Goal: Task Accomplishment & Management: Contribute content

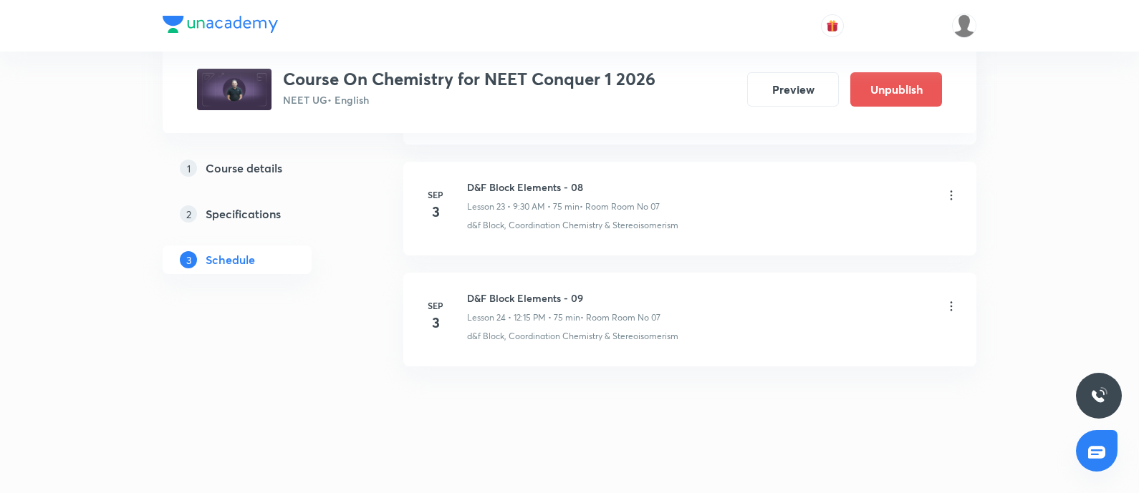
click at [952, 188] on icon at bounding box center [951, 195] width 14 height 14
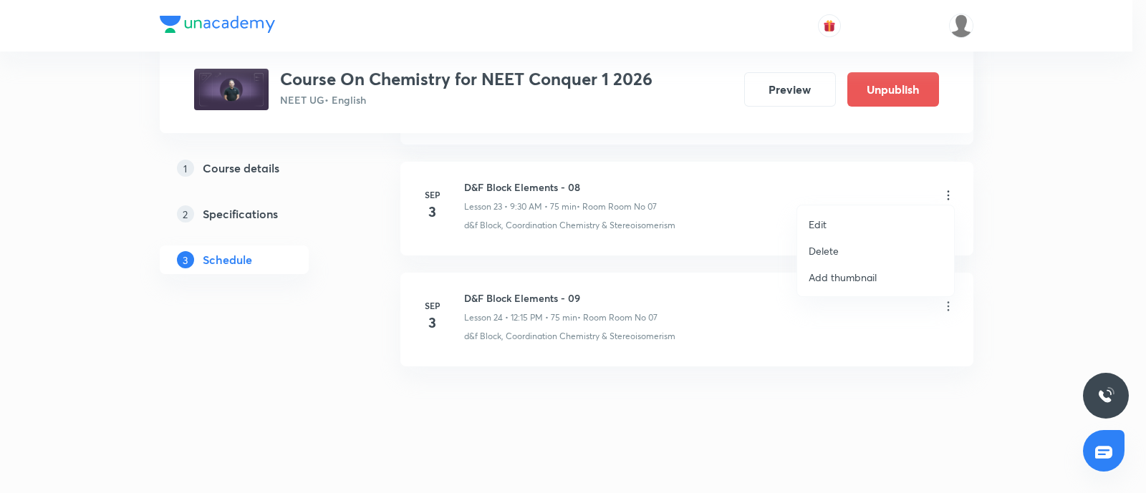
click at [841, 245] on li "Delete" at bounding box center [875, 251] width 157 height 26
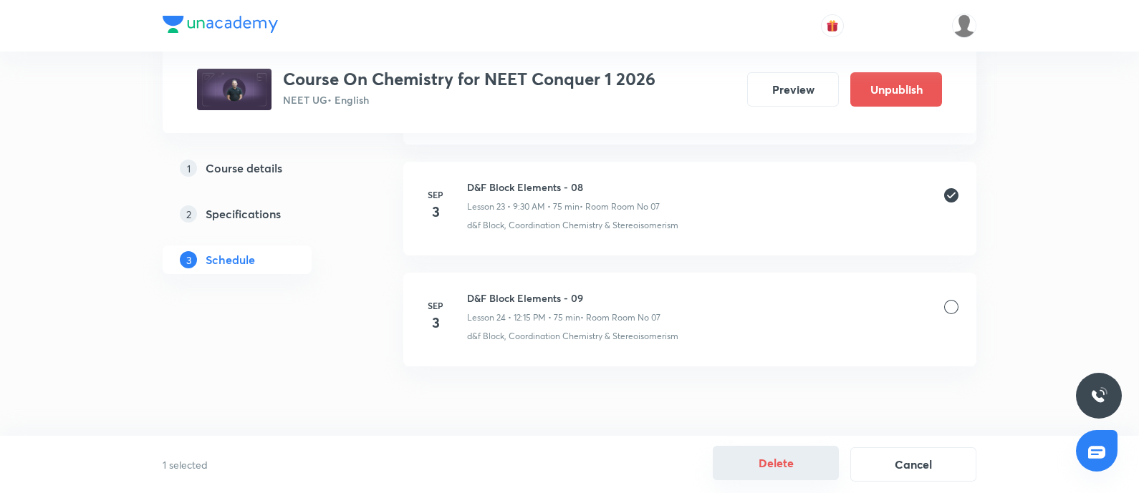
click at [777, 463] on button "Delete" at bounding box center [776, 463] width 126 height 34
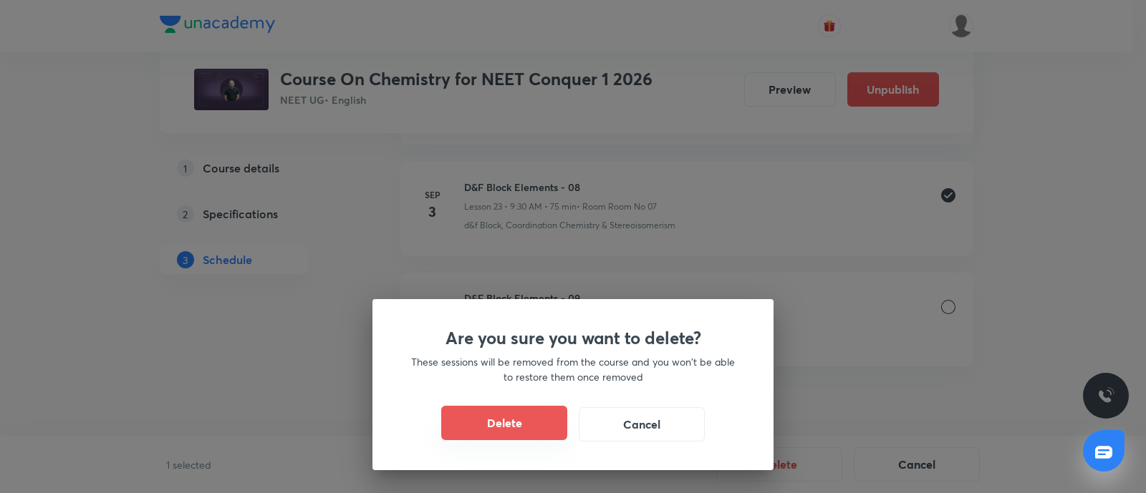
click at [500, 430] on button "Delete" at bounding box center [504, 423] width 126 height 34
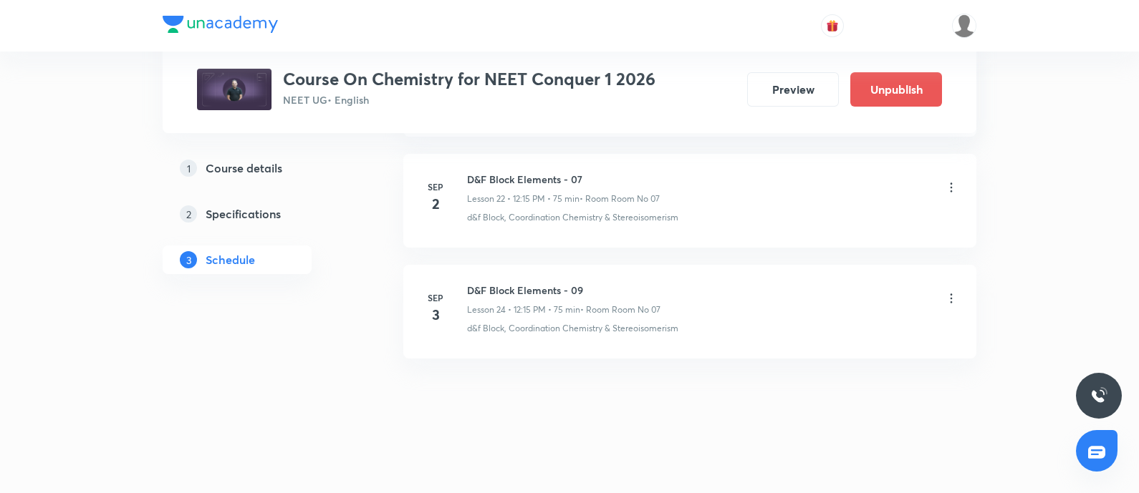
scroll to position [3200, 0]
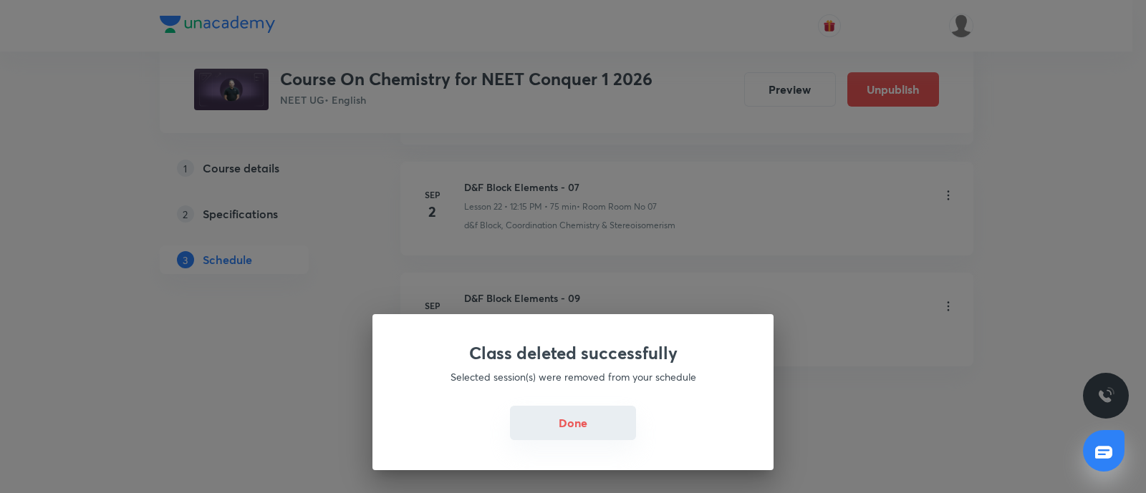
click at [561, 420] on button "Done" at bounding box center [573, 423] width 126 height 34
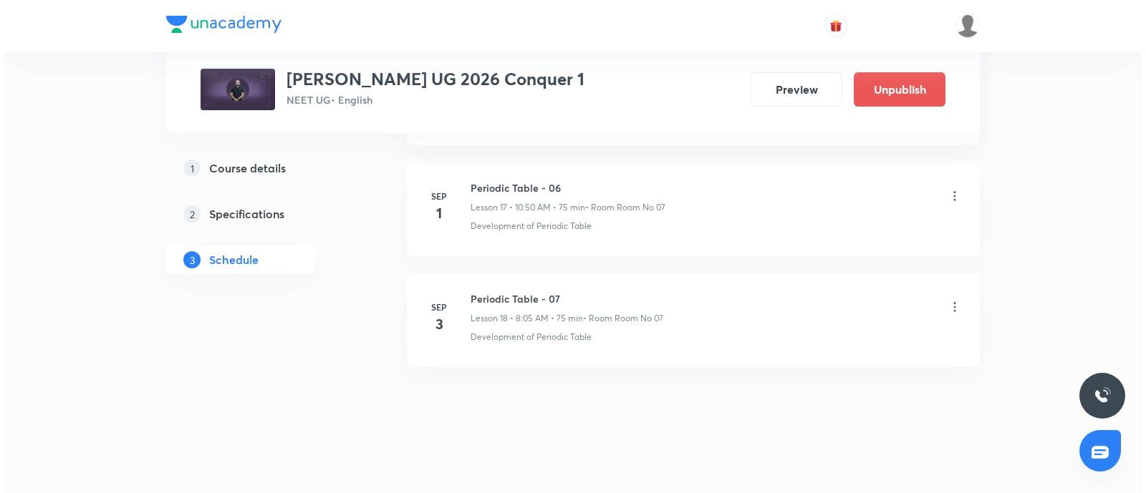
scroll to position [2646, 0]
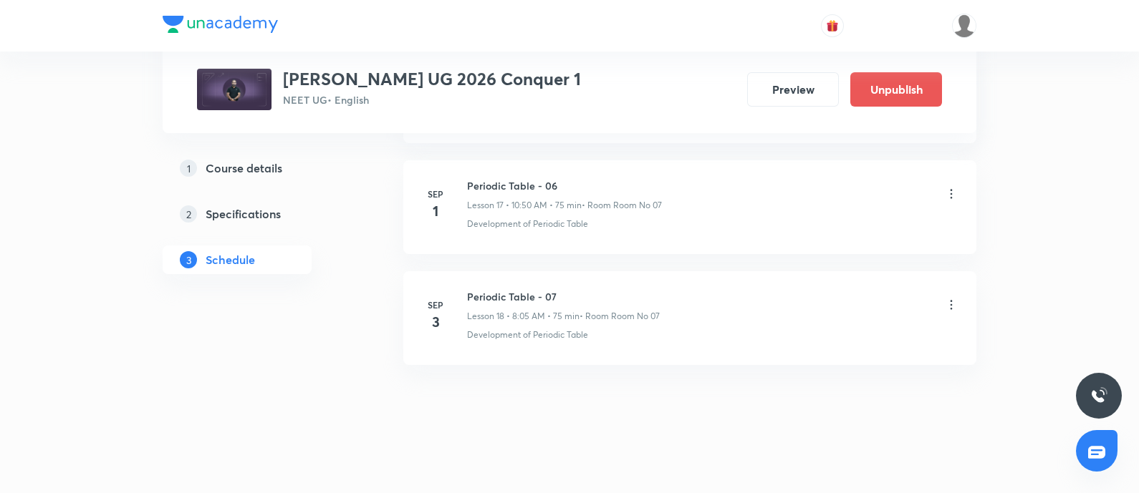
click at [950, 298] on icon at bounding box center [951, 305] width 14 height 14
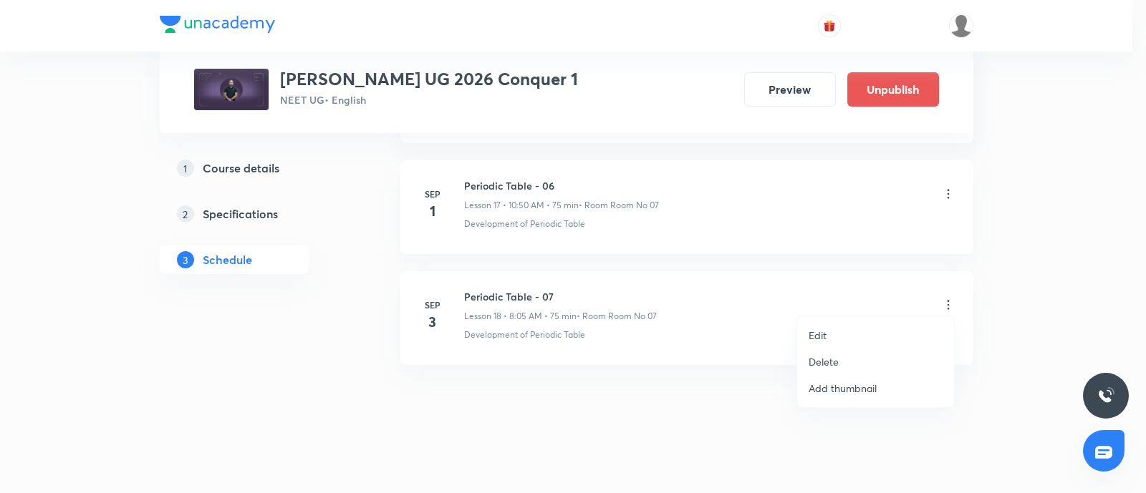
click at [828, 327] on li "Edit" at bounding box center [875, 335] width 157 height 26
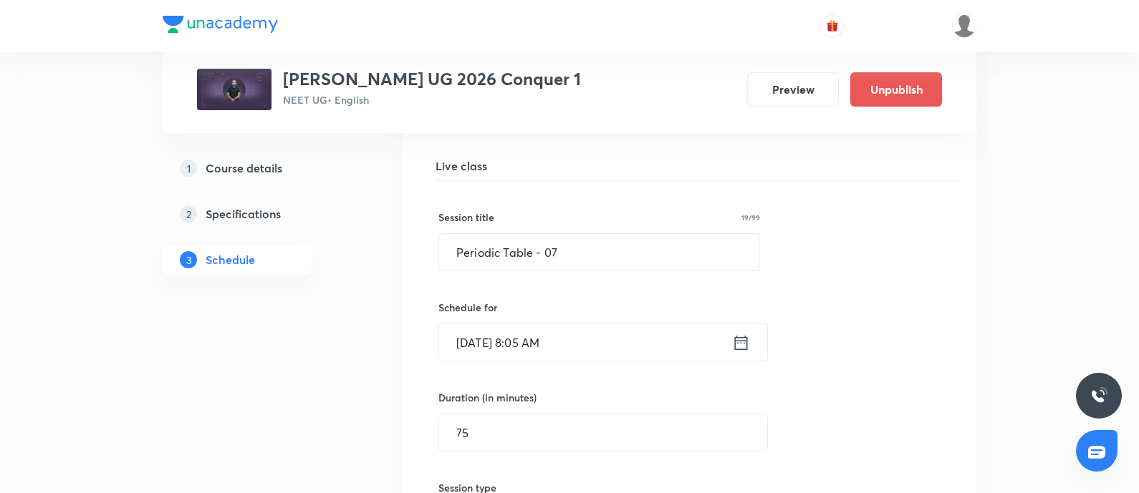
scroll to position [2092, 0]
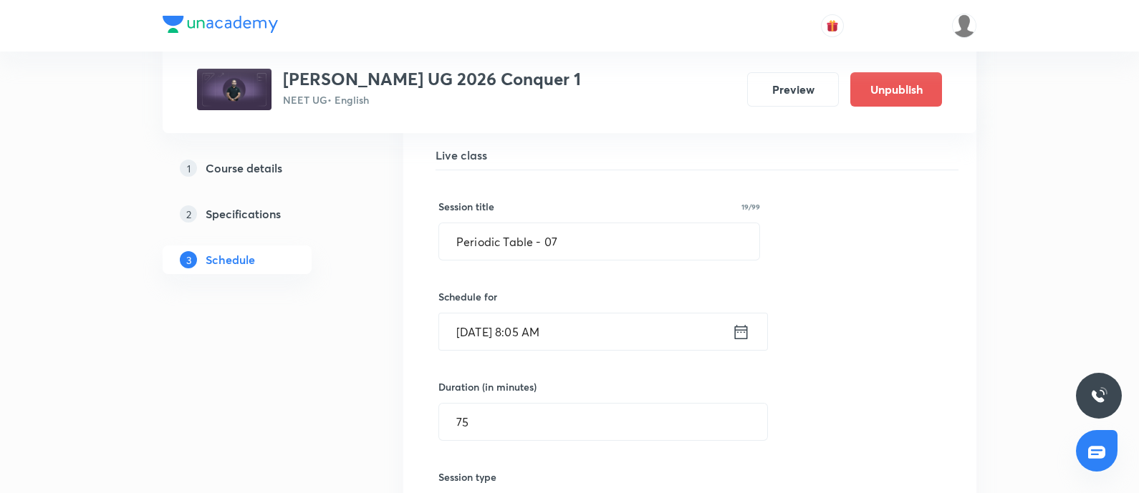
click at [594, 332] on input "Sep 3, 2025, 8:05 AM" at bounding box center [585, 332] width 293 height 37
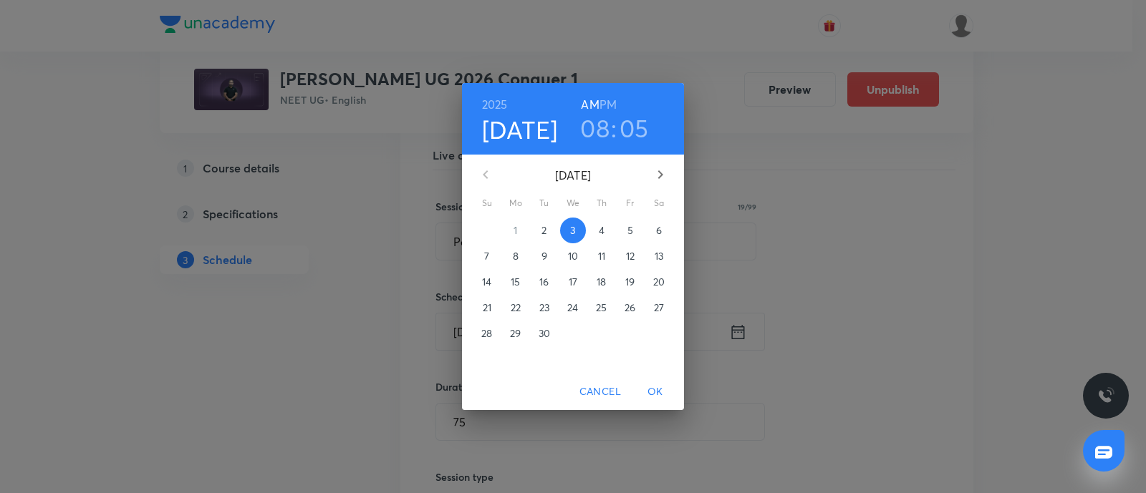
click at [598, 132] on h3 "08" at bounding box center [594, 128] width 29 height 30
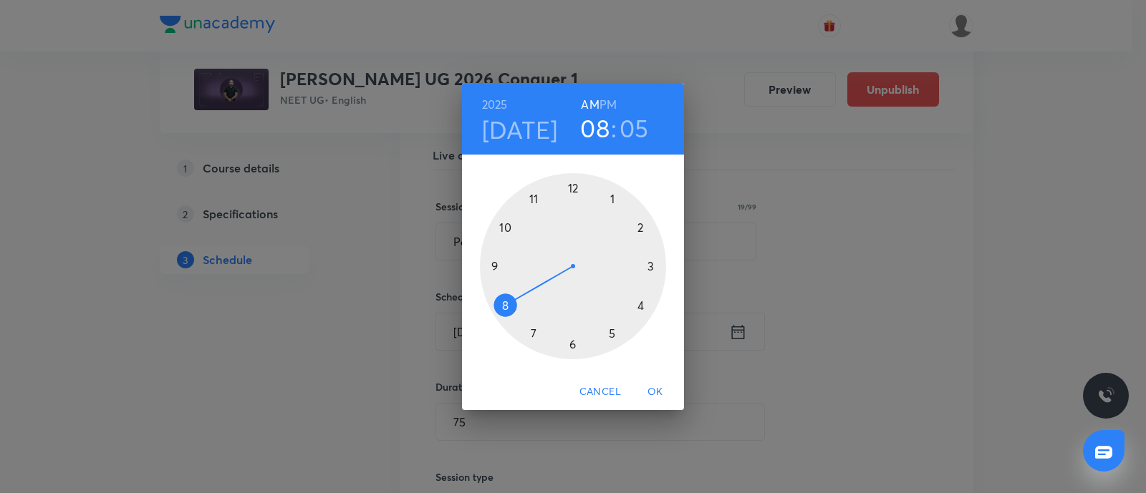
click at [496, 266] on div at bounding box center [573, 266] width 186 height 186
click at [572, 341] on div at bounding box center [573, 266] width 186 height 186
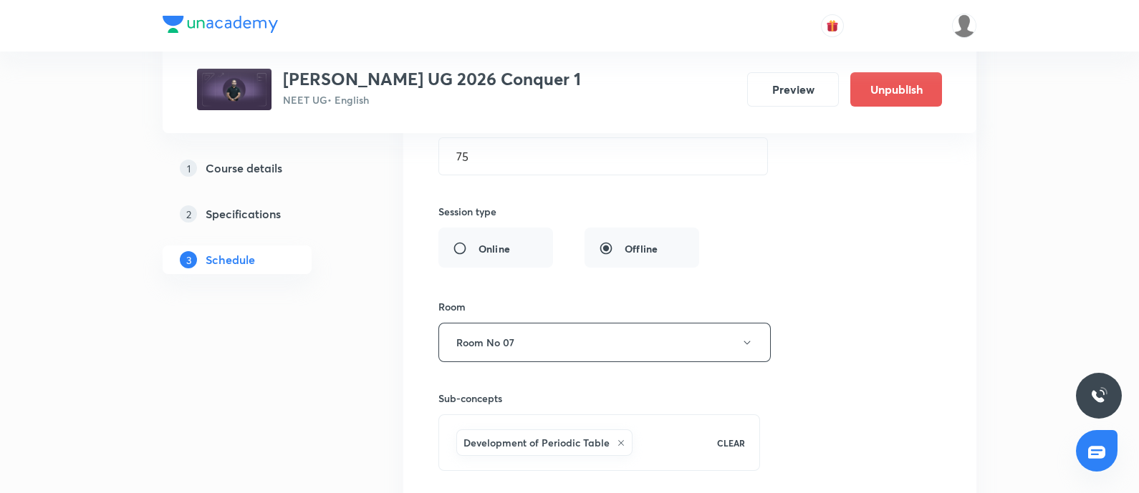
scroll to position [2538, 0]
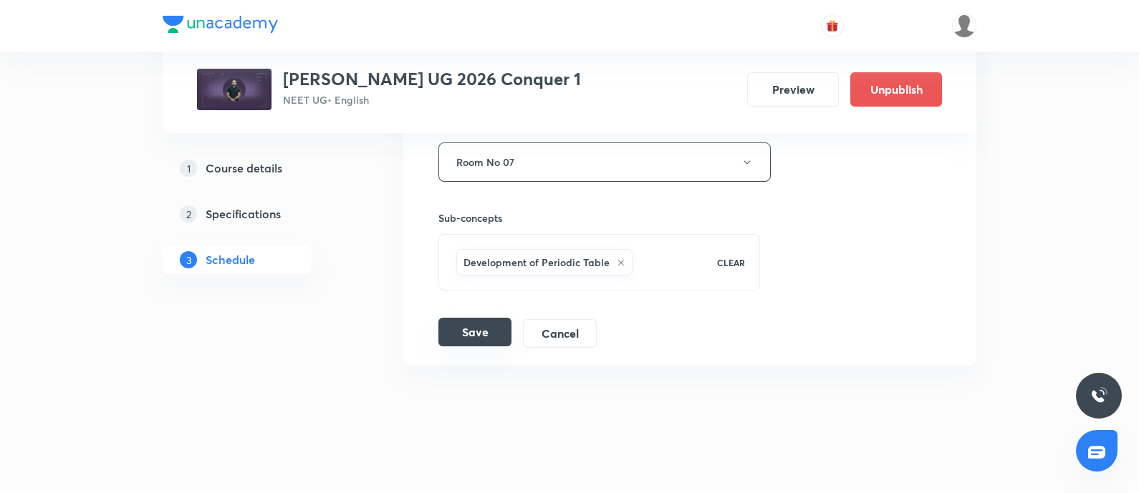
click at [479, 318] on button "Save" at bounding box center [474, 332] width 73 height 29
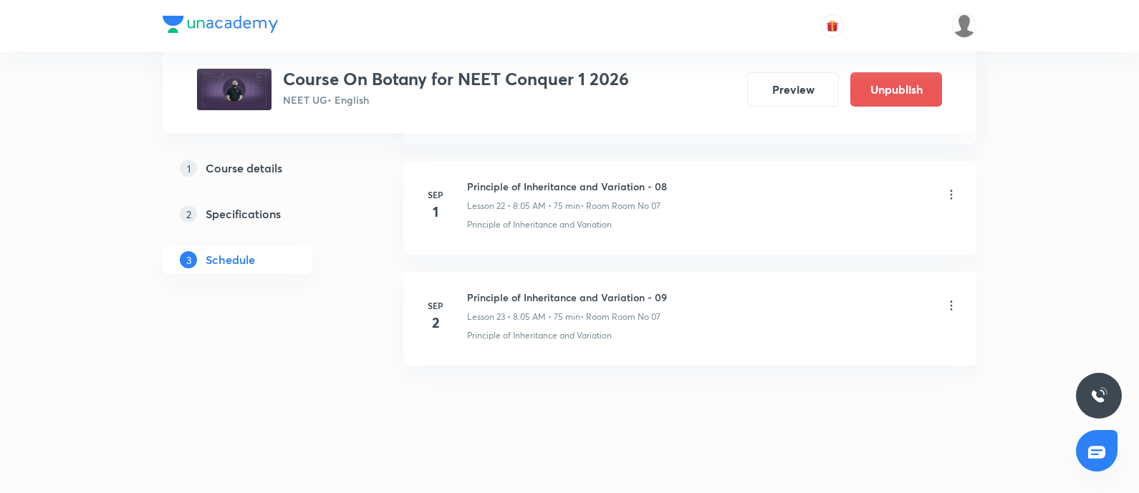
click at [470, 294] on h6 "Principle of Inheritance and Variation - 09" at bounding box center [567, 297] width 200 height 15
copy h6 "Principle of Inheritance and Variation - 09"
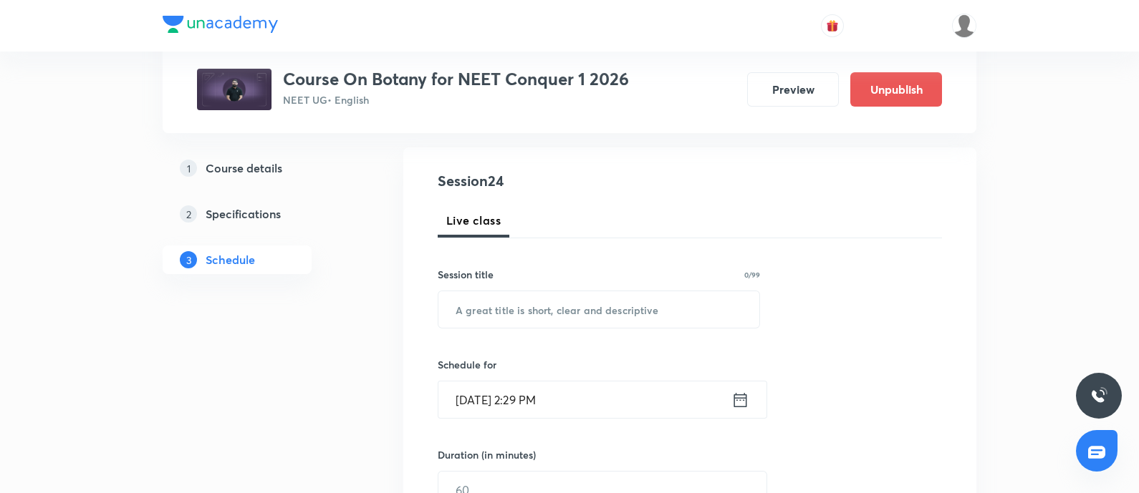
scroll to position [145, 0]
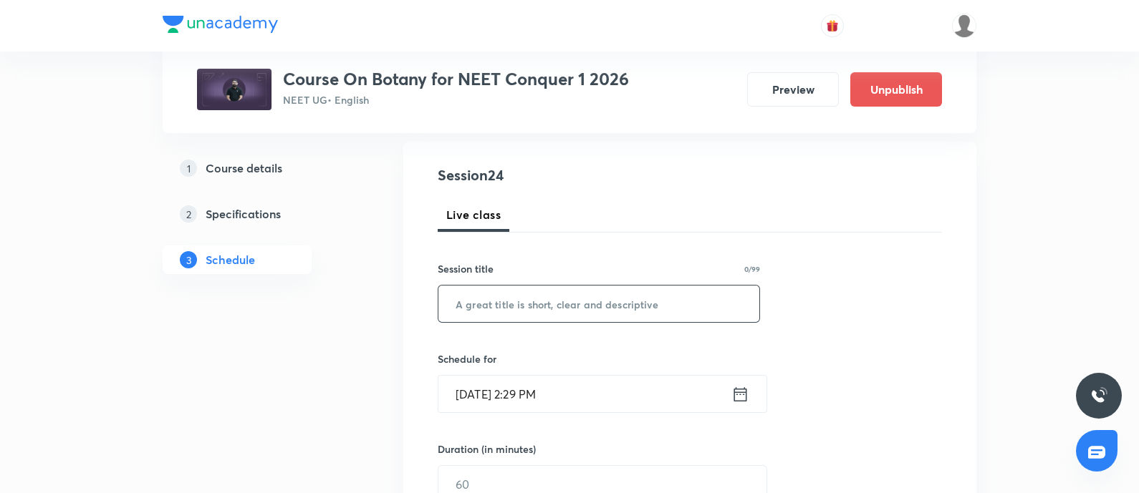
click at [487, 293] on input "text" at bounding box center [598, 304] width 321 height 37
paste input "Principle of Inheritance and Variation - 09"
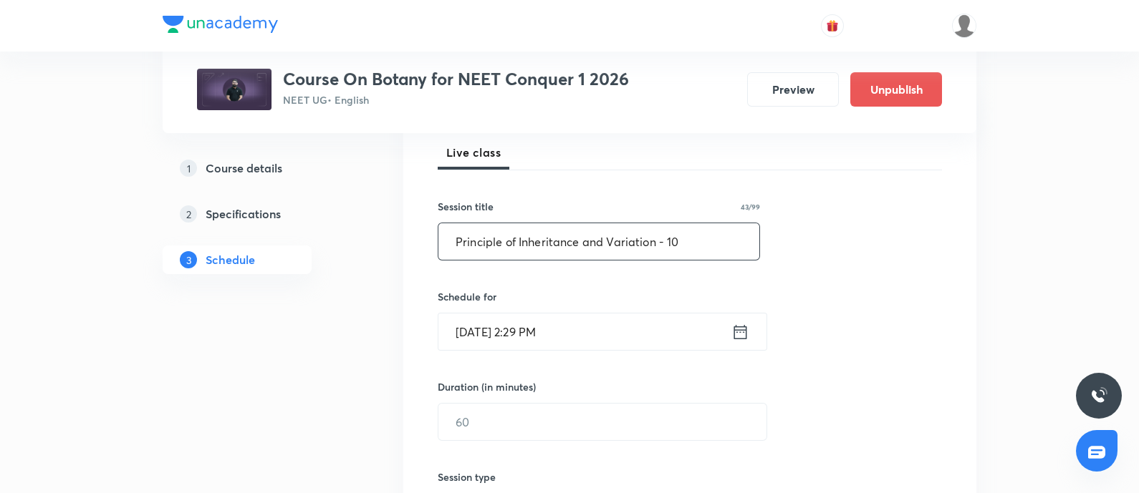
scroll to position [218, 0]
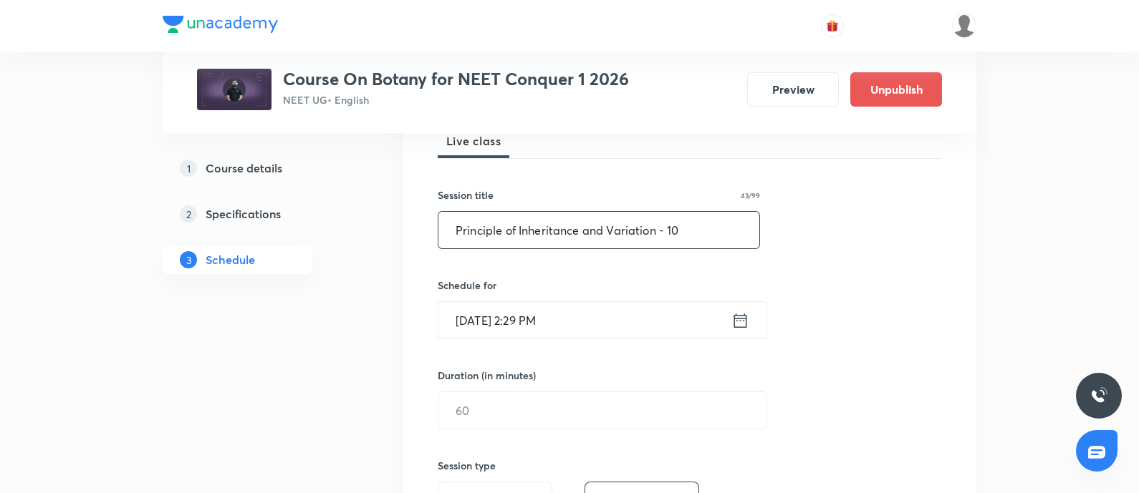
type input "Principle of Inheritance and Variation - 10"
click at [584, 320] on input "Sep 2, 2025, 2:29 PM" at bounding box center [584, 320] width 293 height 37
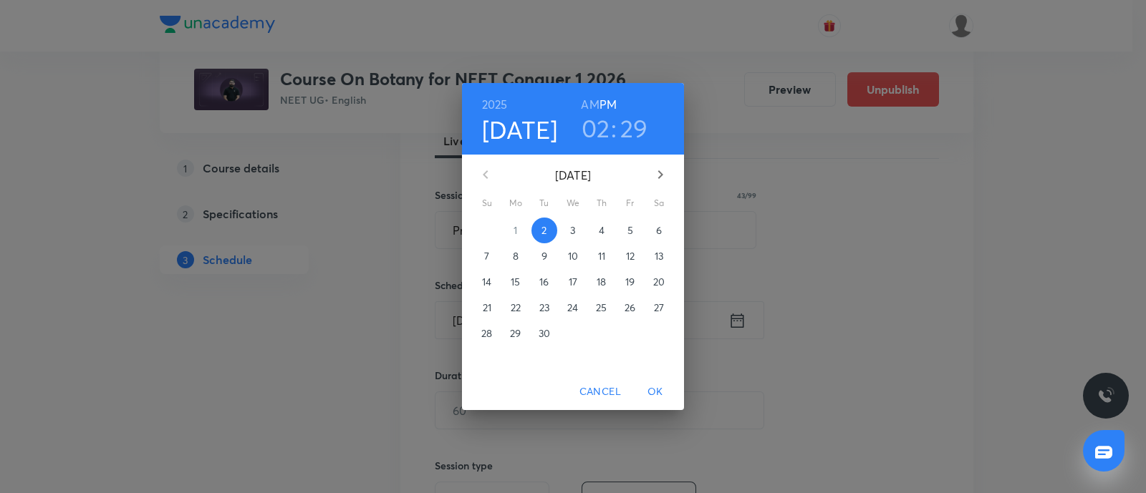
click at [564, 234] on span "3" at bounding box center [573, 230] width 26 height 14
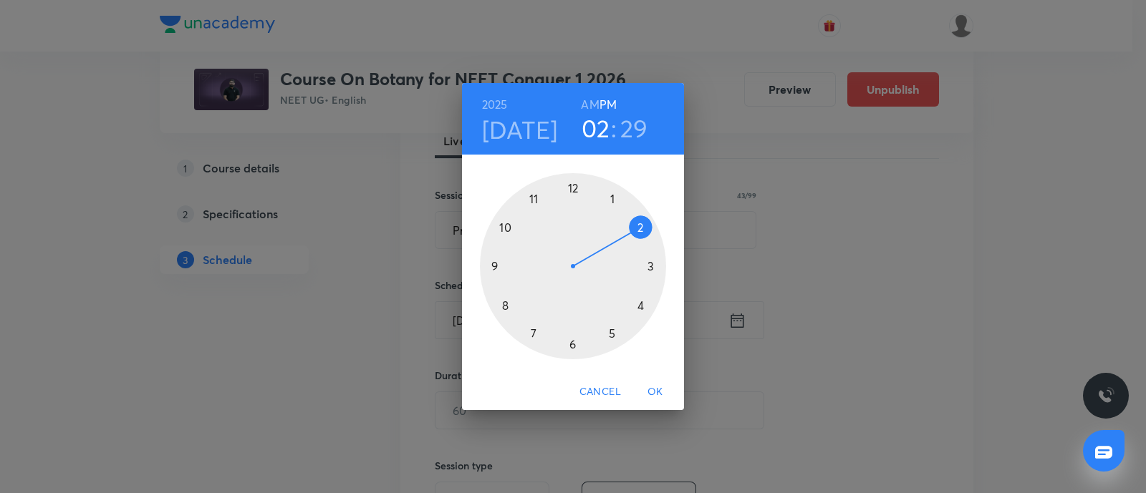
click at [591, 104] on h6 "AM" at bounding box center [590, 105] width 18 height 20
click at [507, 306] on div at bounding box center [573, 266] width 186 height 186
click at [613, 198] on div at bounding box center [573, 266] width 186 height 186
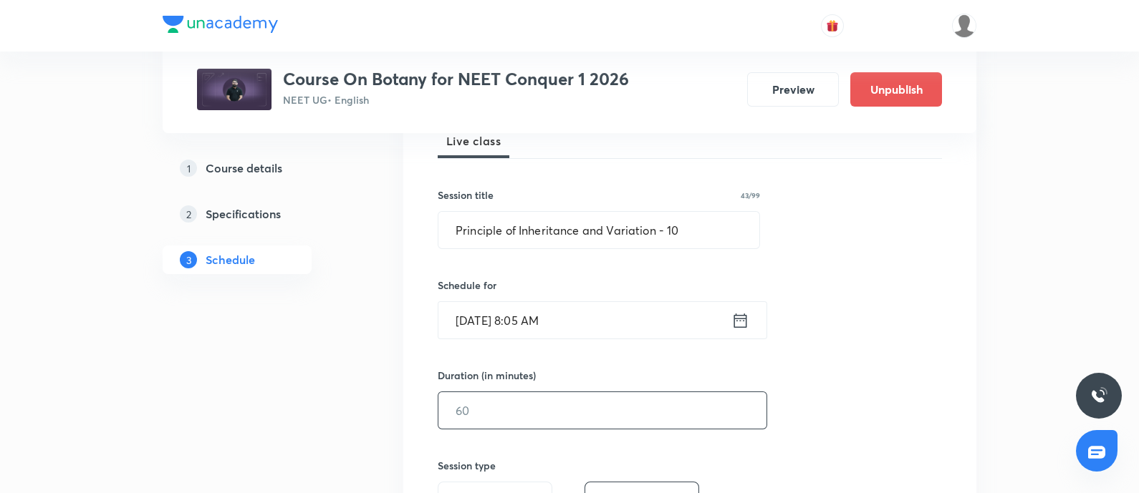
click at [481, 410] on input "text" at bounding box center [602, 410] width 328 height 37
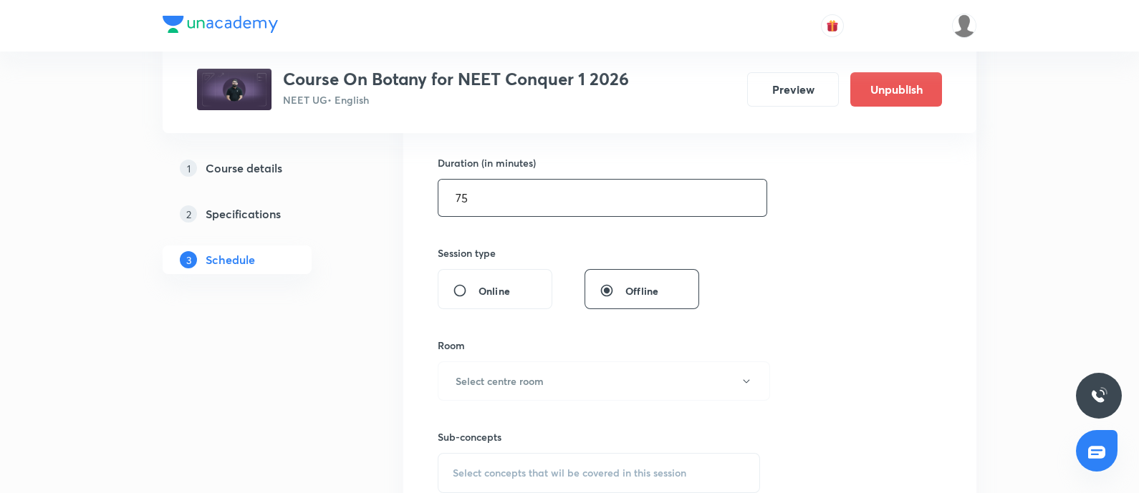
scroll to position [448, 0]
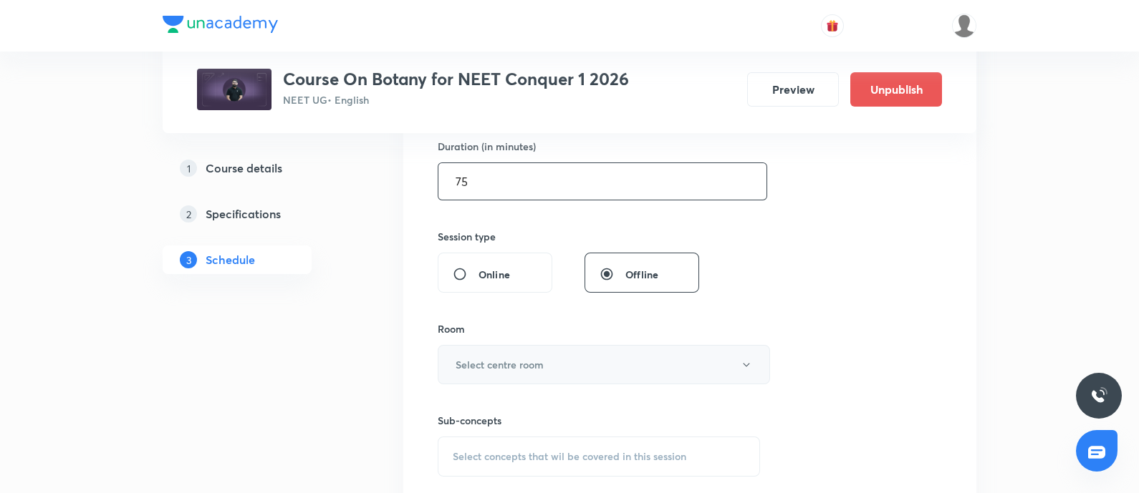
type input "75"
click at [491, 367] on h6 "Select centre room" at bounding box center [499, 364] width 88 height 15
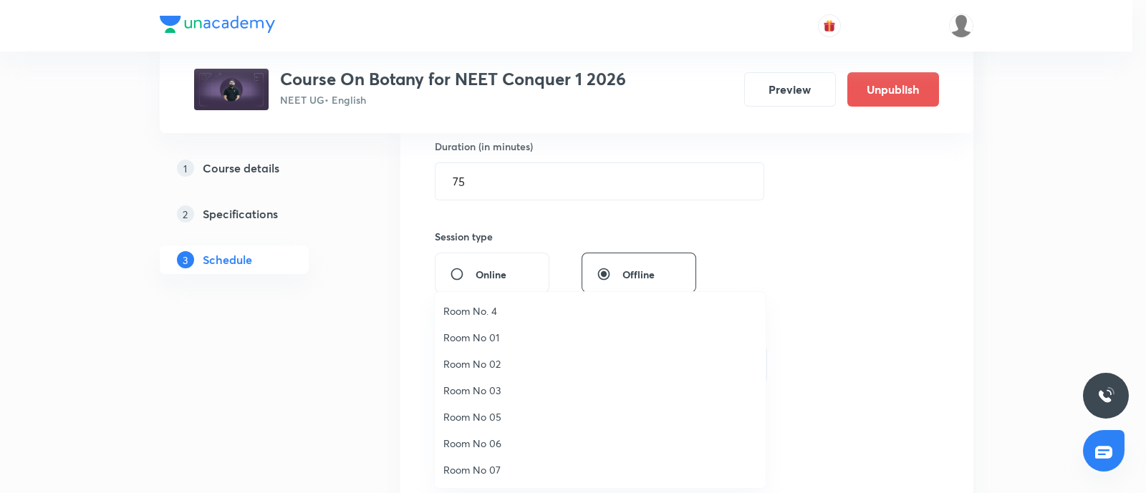
click at [471, 465] on span "Room No 07" at bounding box center [600, 470] width 314 height 15
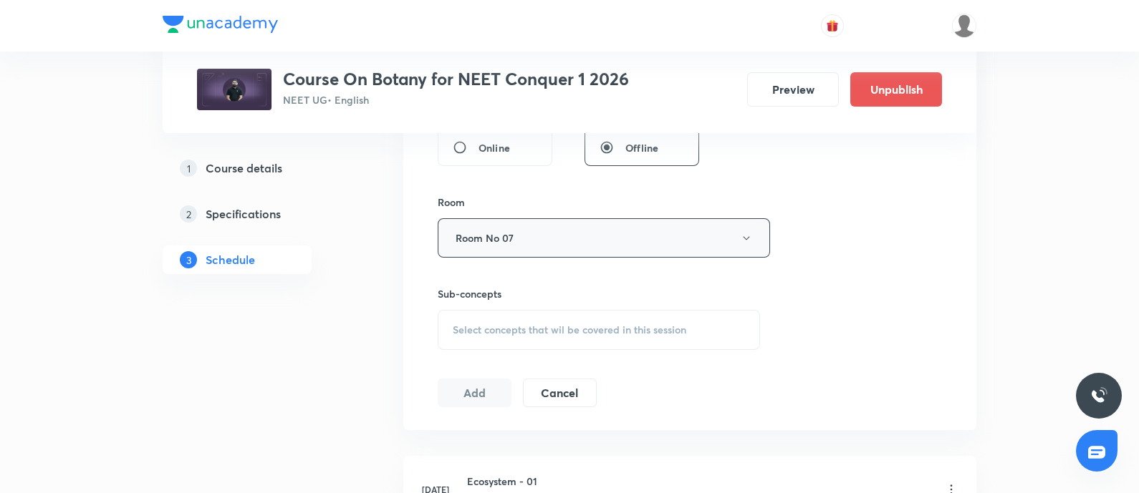
scroll to position [577, 0]
click at [552, 322] on span "Select concepts that wil be covered in this session" at bounding box center [569, 327] width 233 height 11
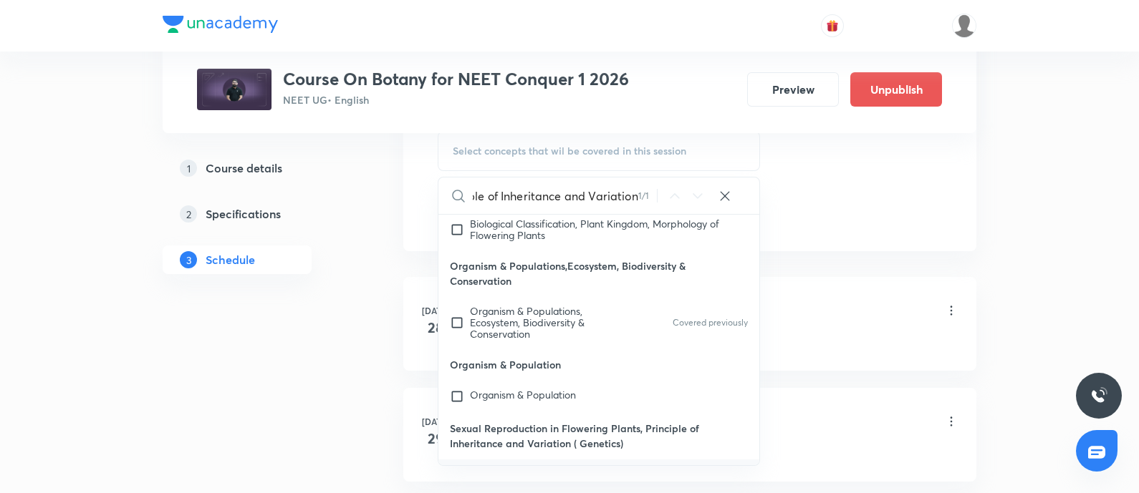
scroll to position [755, 0]
type input "Principle of Inheritance and Variation"
click at [455, 467] on input "checkbox" at bounding box center [460, 490] width 20 height 46
checkbox input "true"
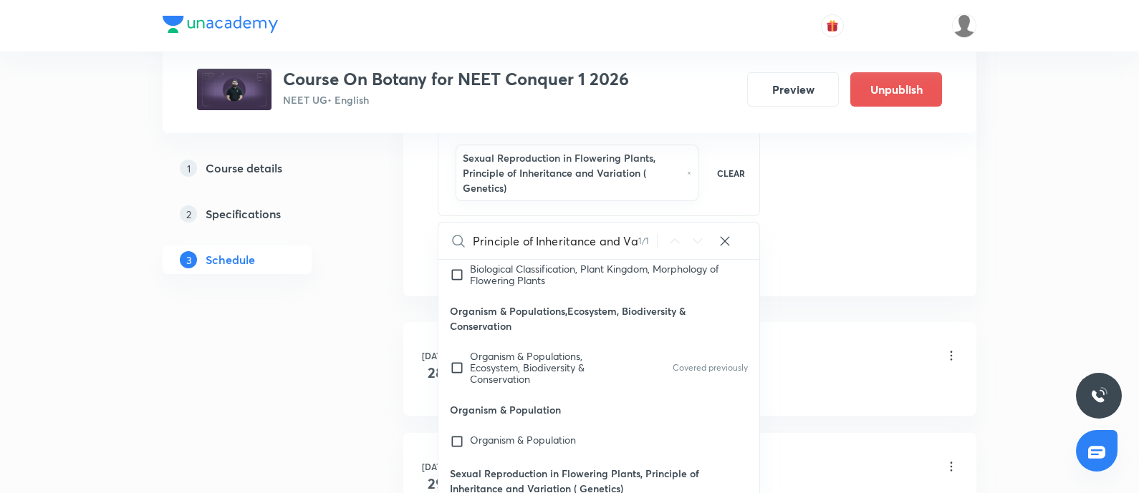
click at [859, 323] on li "Jul 28 Ecosystem - 01 Lesson 1 • 9:30 AM • 75 min • Room Room No 07 Ecosystem–S…" at bounding box center [689, 369] width 573 height 94
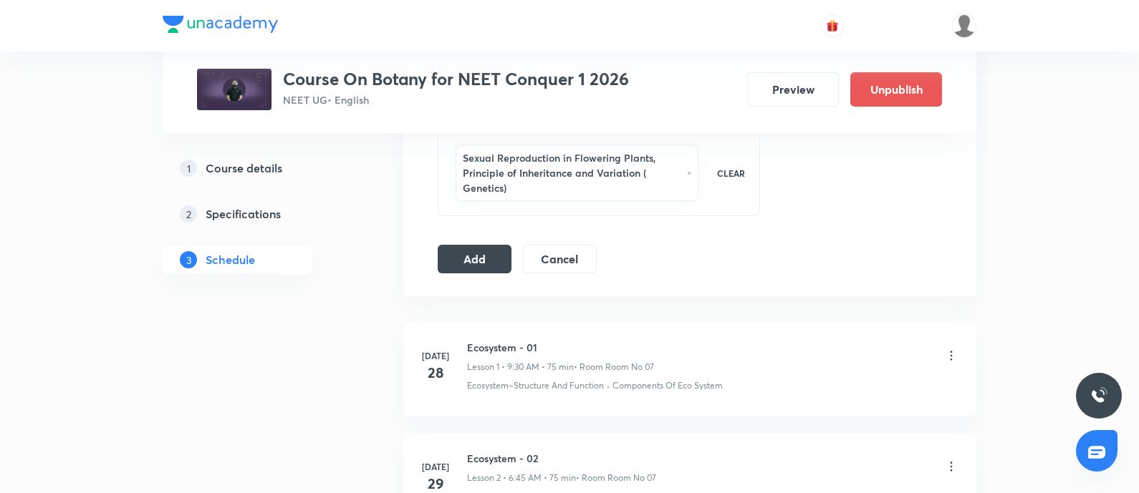
scroll to position [655, 0]
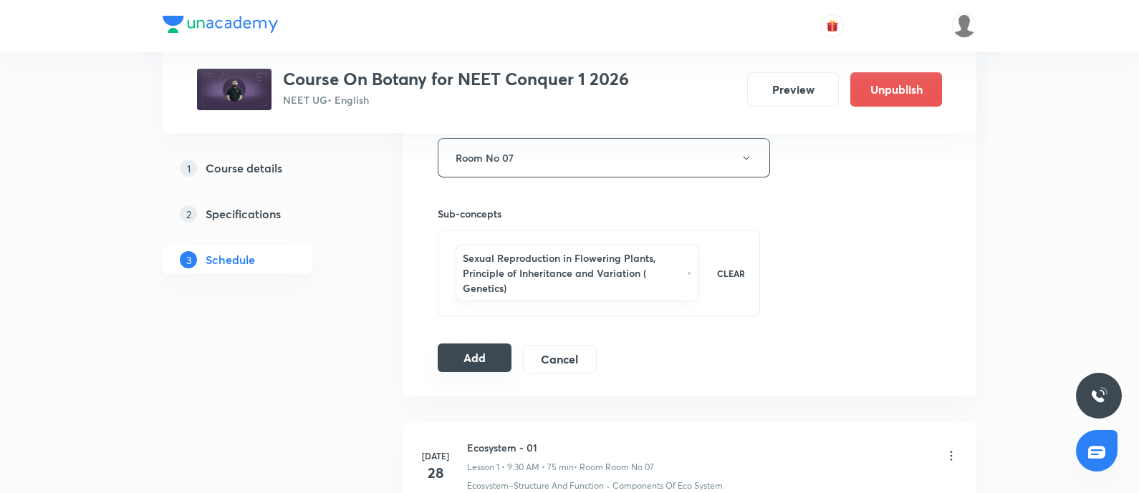
click at [471, 357] on button "Add" at bounding box center [475, 358] width 74 height 29
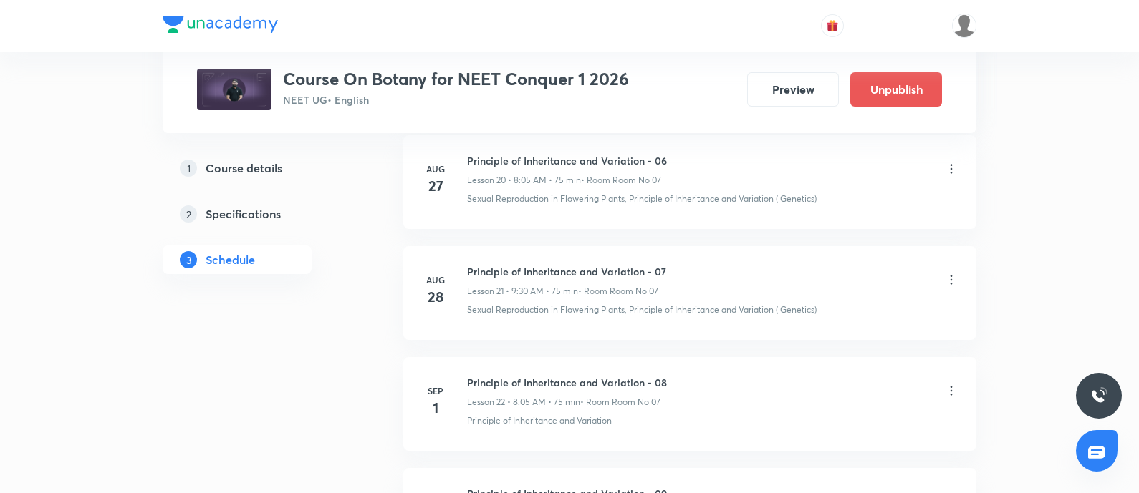
scroll to position [3246, 0]
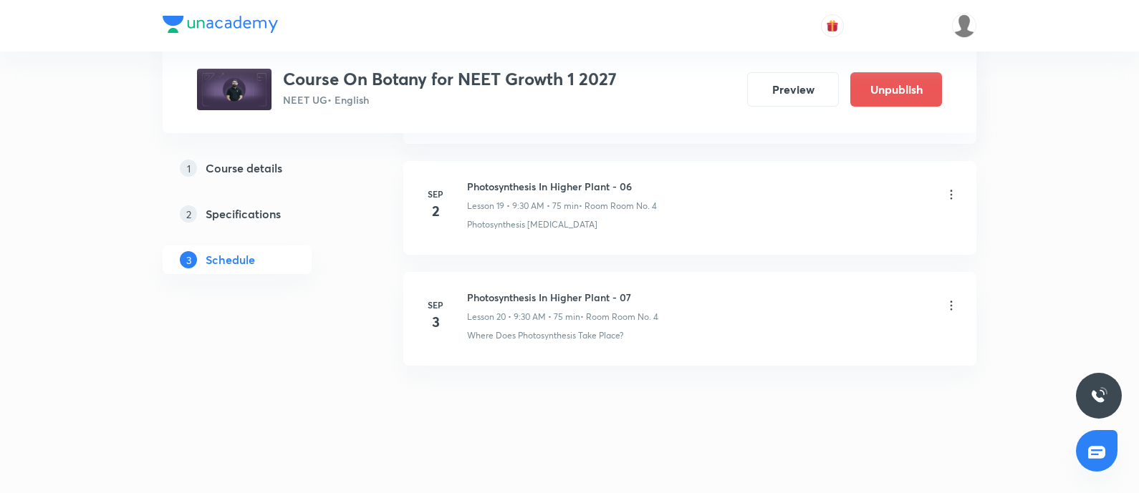
click at [950, 300] on icon at bounding box center [951, 306] width 14 height 14
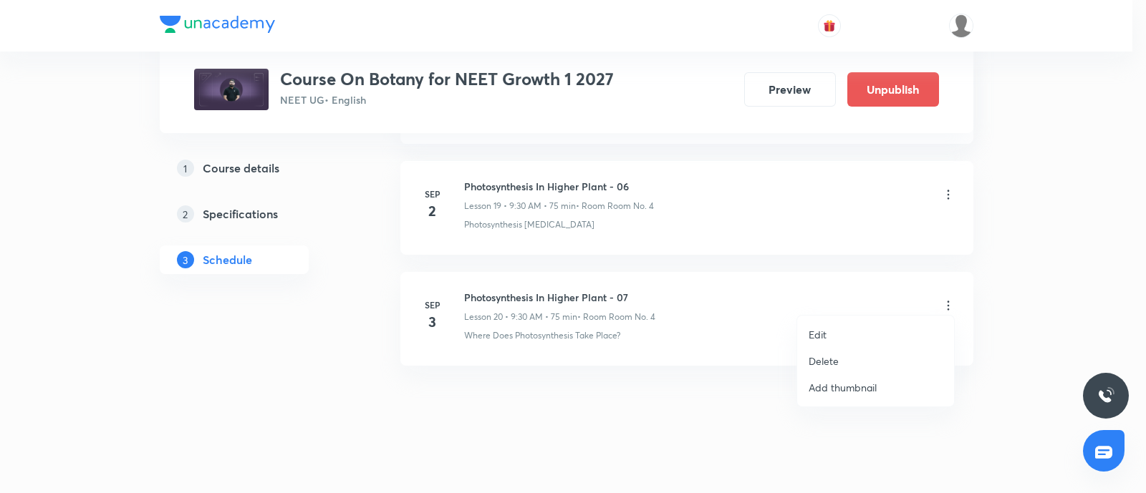
click at [824, 336] on p "Edit" at bounding box center [818, 334] width 18 height 15
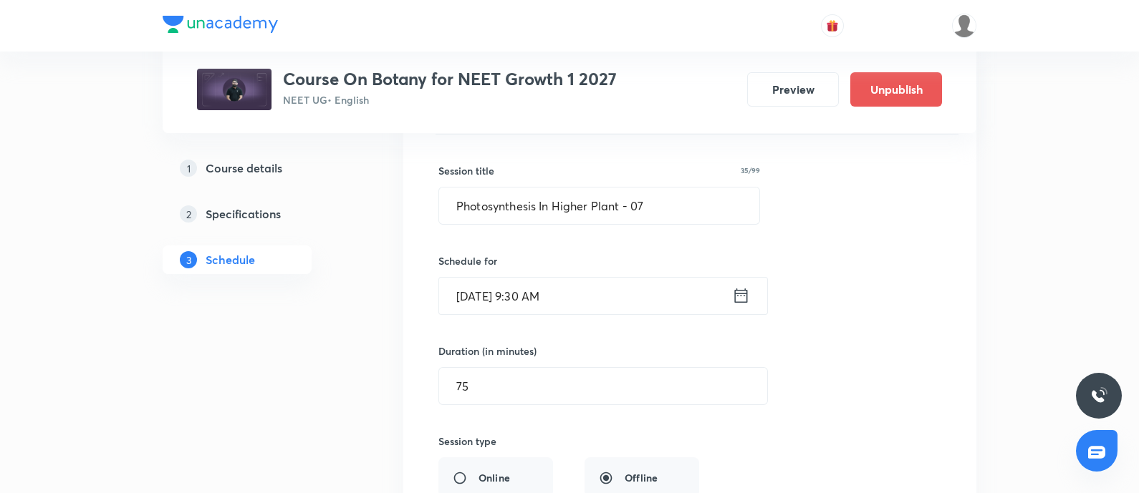
scroll to position [2350, 0]
click at [584, 297] on input "Sep 3, 2025, 9:30 AM" at bounding box center [585, 297] width 293 height 37
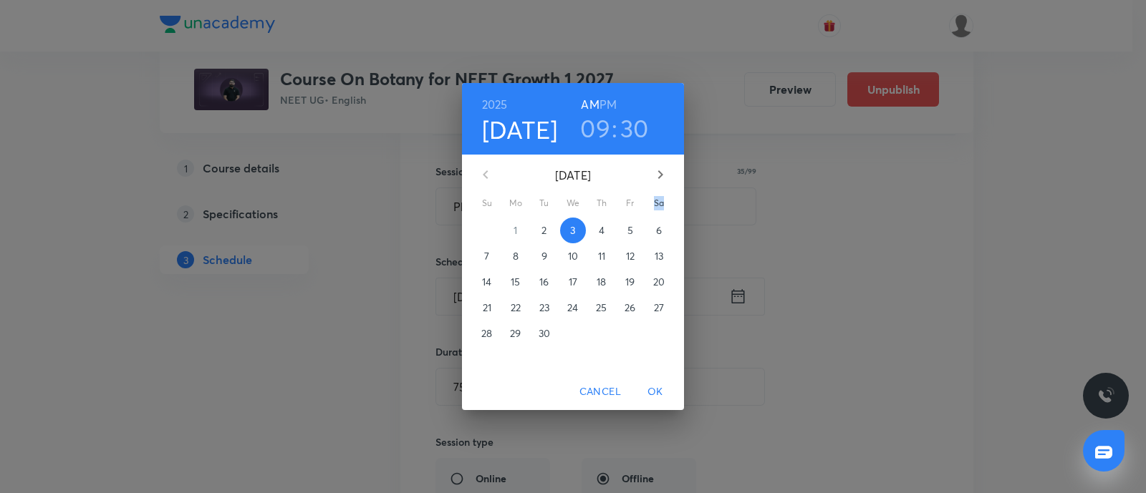
click at [584, 297] on div "24" at bounding box center [573, 308] width 29 height 26
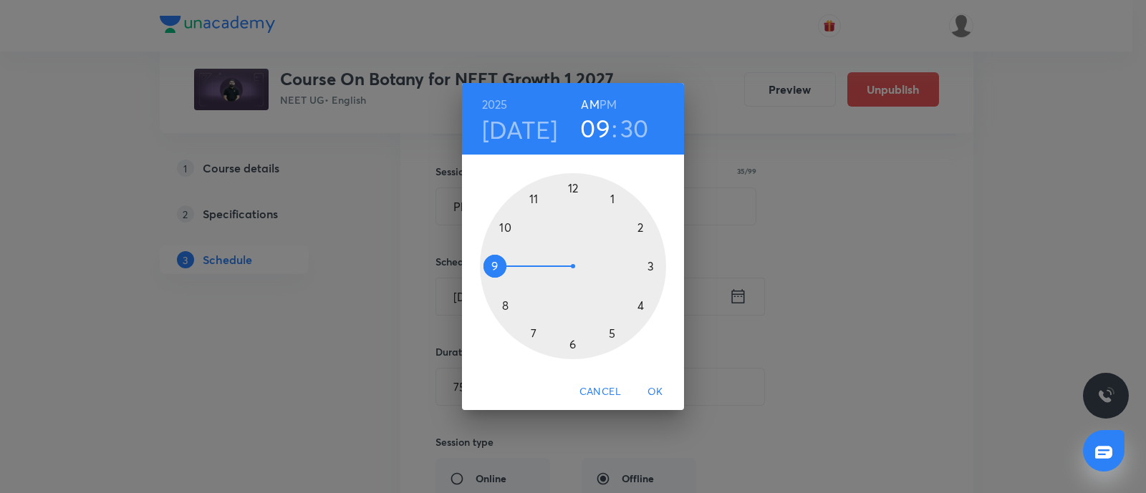
click at [598, 134] on h3 "09" at bounding box center [595, 128] width 30 height 30
click at [571, 345] on div at bounding box center [573, 266] width 186 height 186
click at [493, 266] on div at bounding box center [573, 266] width 186 height 186
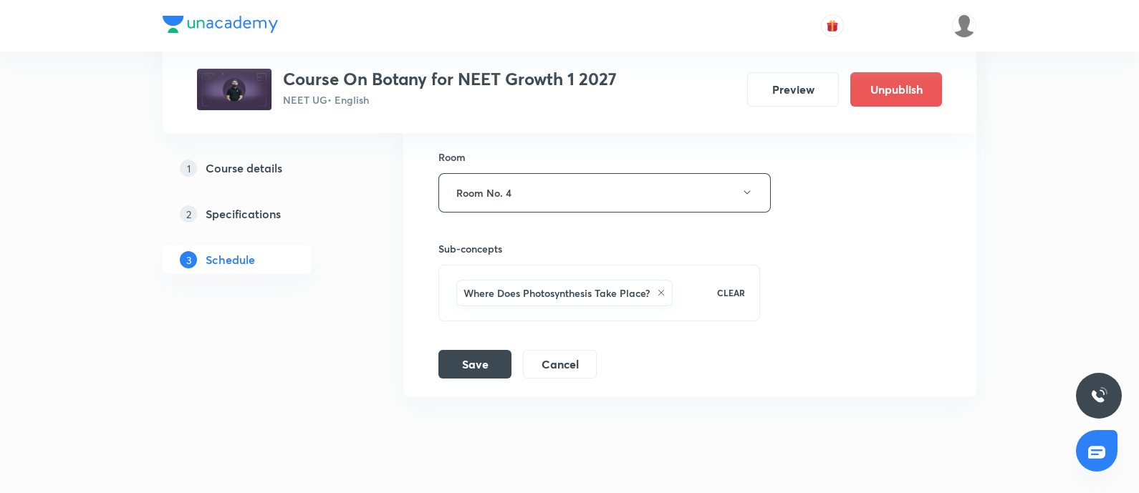
scroll to position [2760, 0]
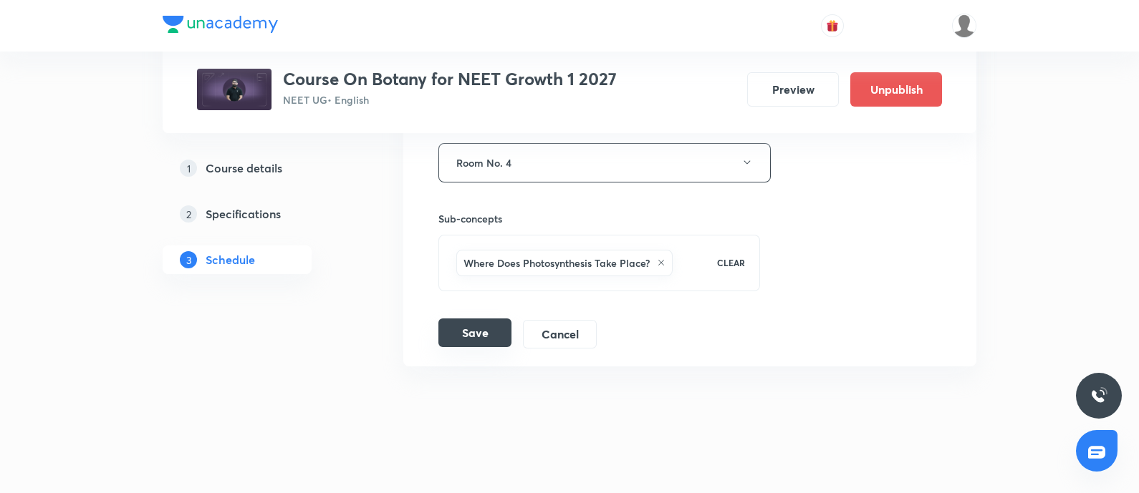
click at [478, 327] on button "Save" at bounding box center [474, 333] width 73 height 29
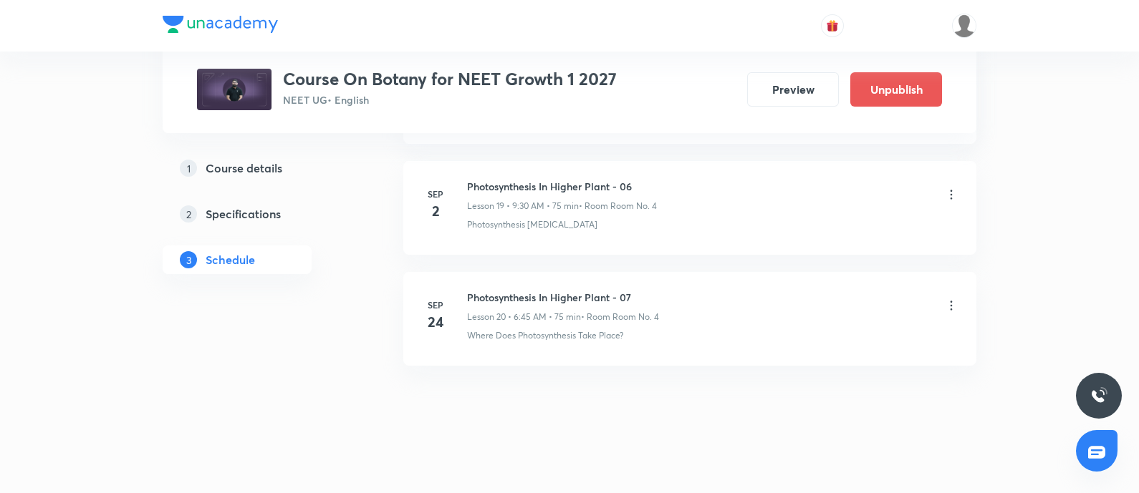
click at [951, 299] on icon at bounding box center [951, 306] width 14 height 14
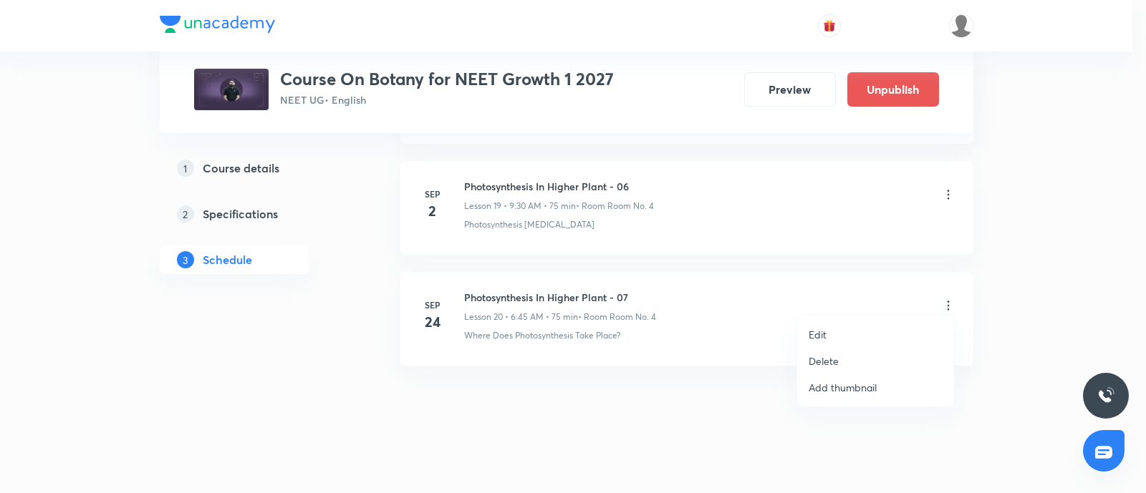
click at [834, 333] on li "Edit" at bounding box center [875, 335] width 157 height 26
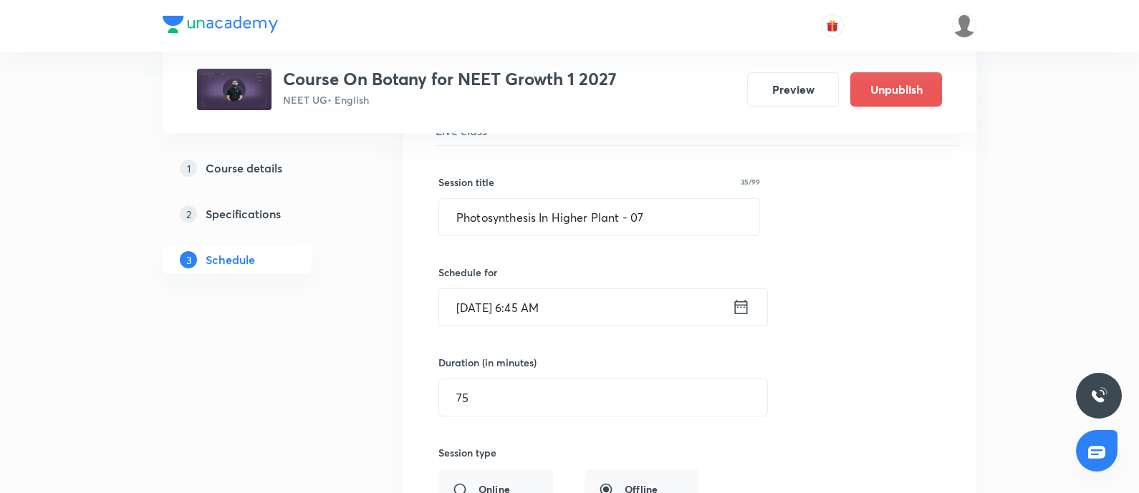
scroll to position [2337, 0]
click at [637, 311] on input "[DATE] 6:45 AM" at bounding box center [585, 309] width 293 height 37
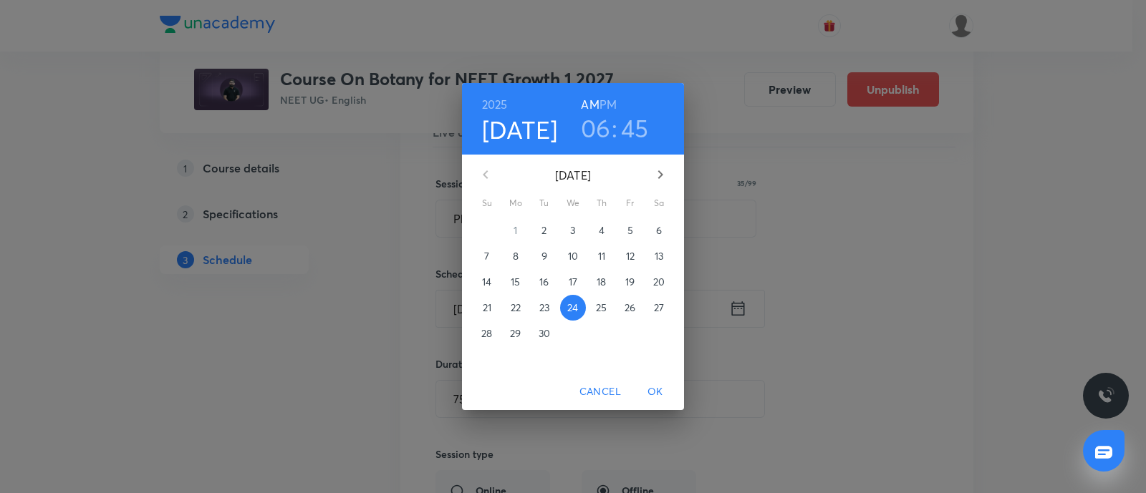
click at [570, 233] on p "3" at bounding box center [572, 230] width 5 height 14
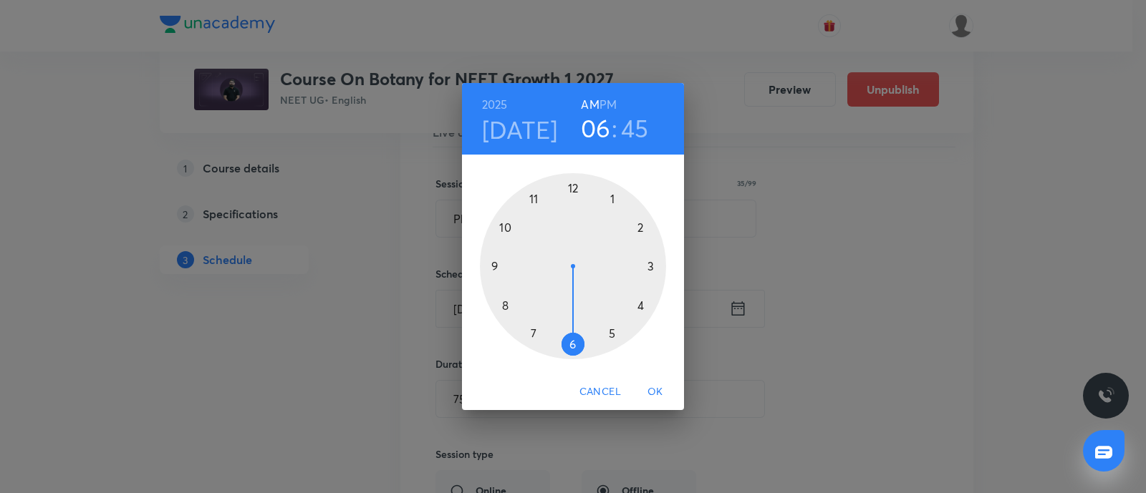
click at [654, 394] on span "OK" at bounding box center [655, 392] width 34 height 18
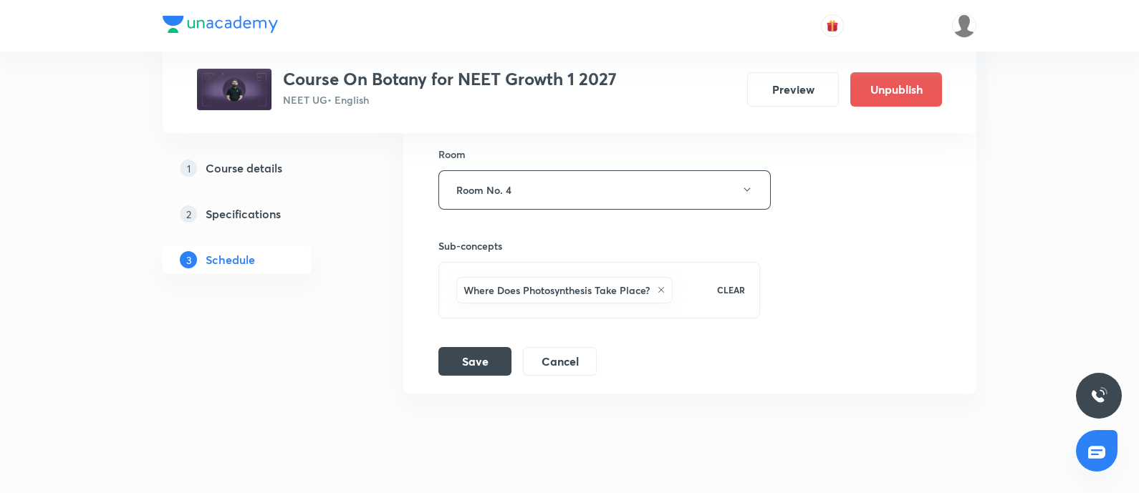
scroll to position [2741, 0]
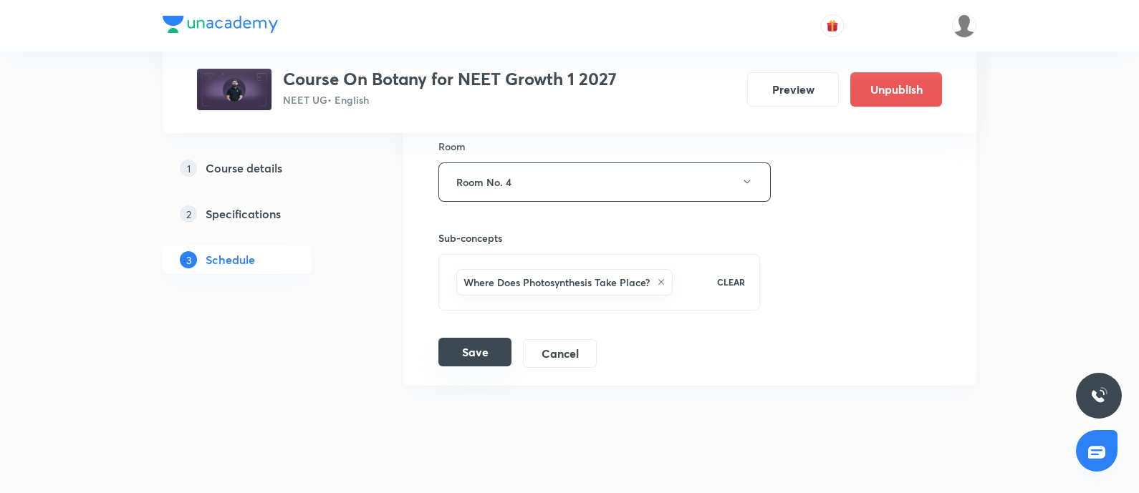
click at [468, 347] on button "Save" at bounding box center [474, 352] width 73 height 29
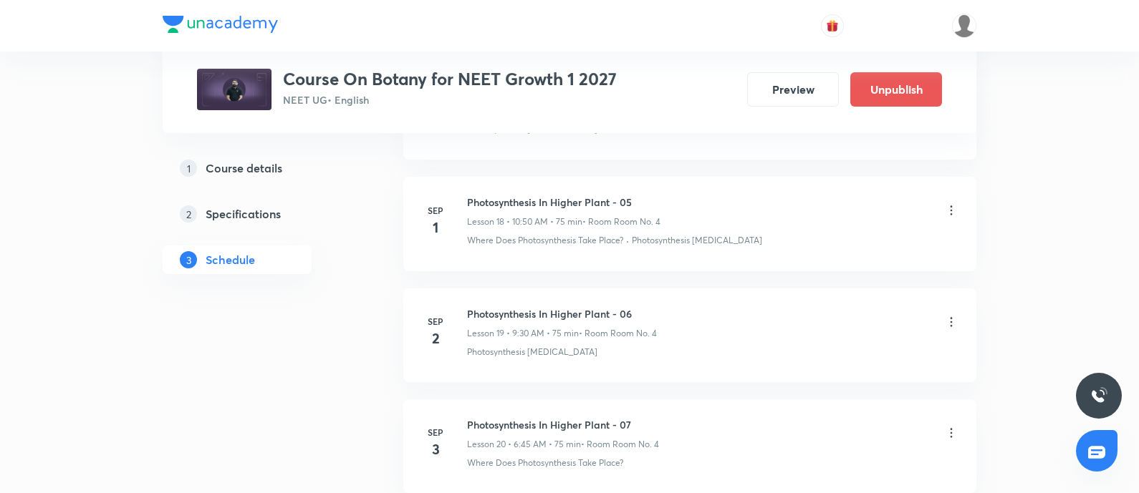
scroll to position [2868, 0]
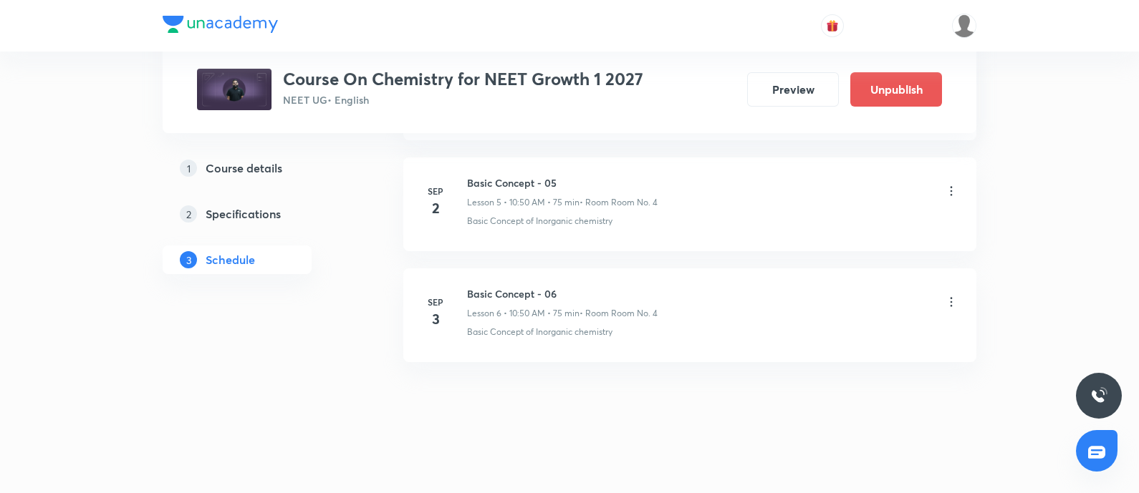
click at [949, 297] on icon at bounding box center [951, 302] width 14 height 14
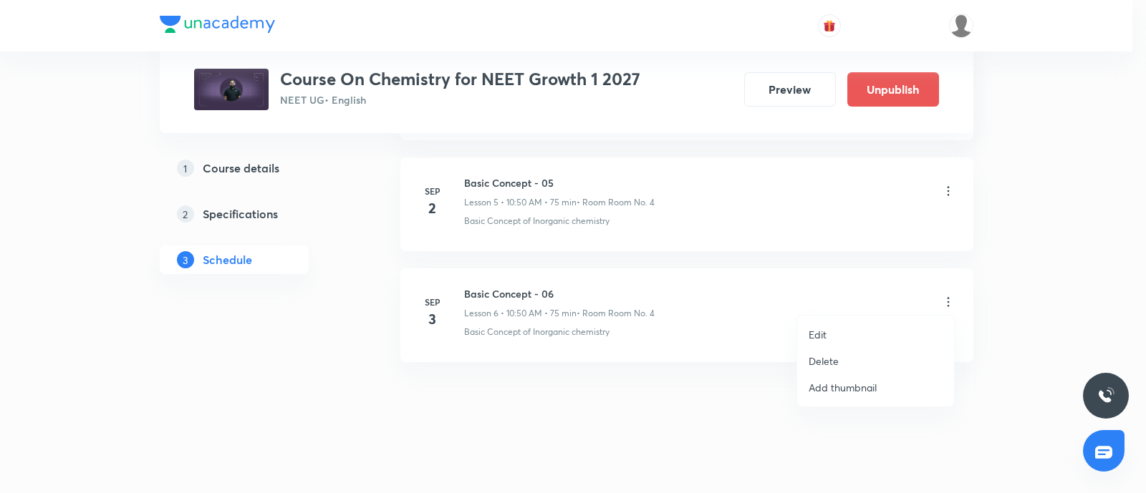
click at [823, 332] on p "Edit" at bounding box center [818, 334] width 18 height 15
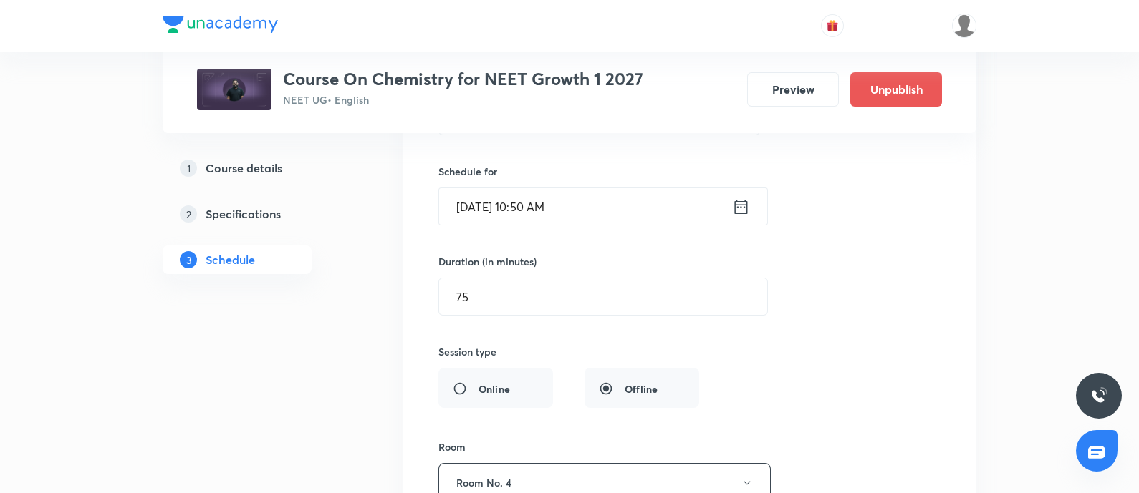
scroll to position [888, 0]
click at [594, 198] on input "Sep 3, 2025, 10:50 AM" at bounding box center [585, 203] width 293 height 37
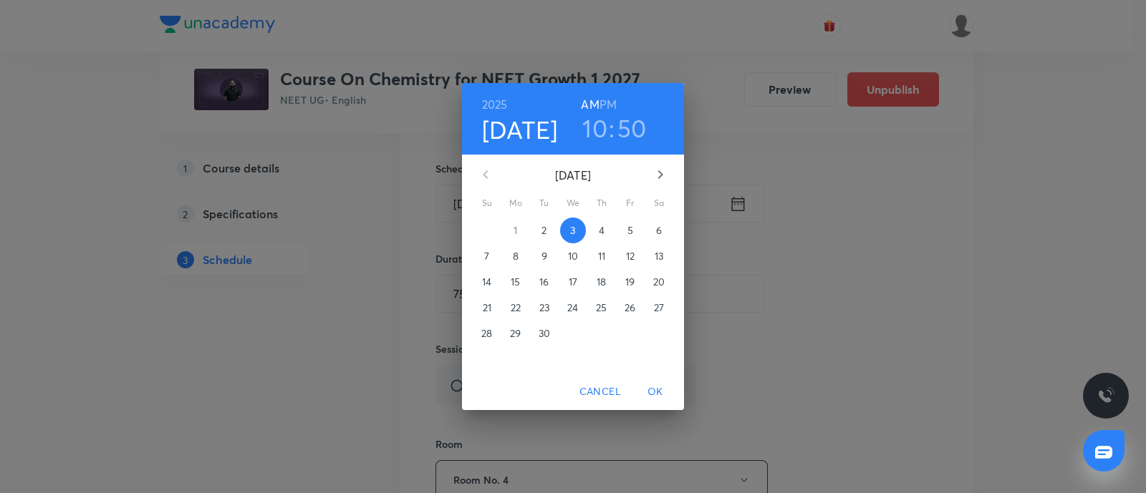
click at [600, 124] on h3 "10" at bounding box center [594, 128] width 25 height 30
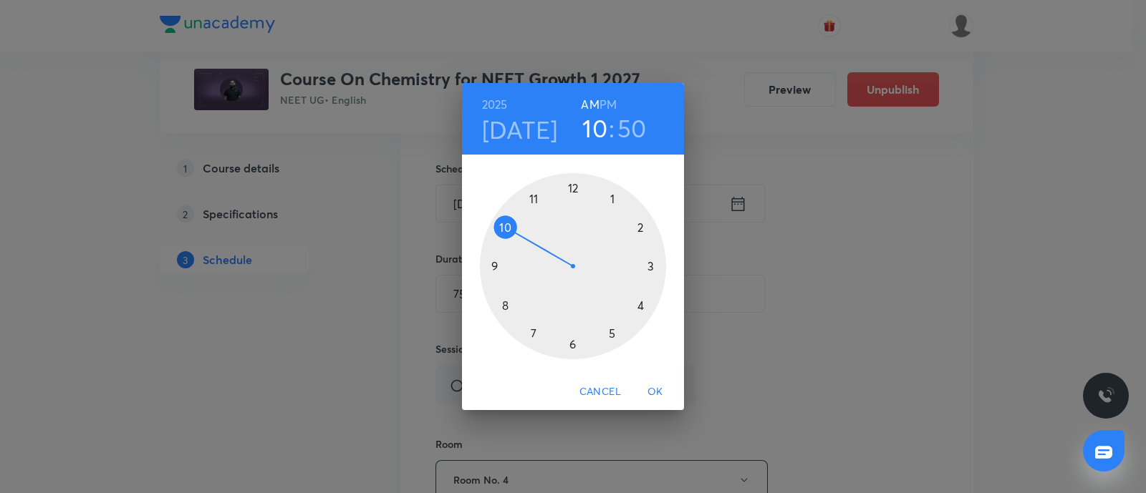
click at [494, 267] on div at bounding box center [573, 266] width 186 height 186
click at [571, 342] on div at bounding box center [573, 266] width 186 height 186
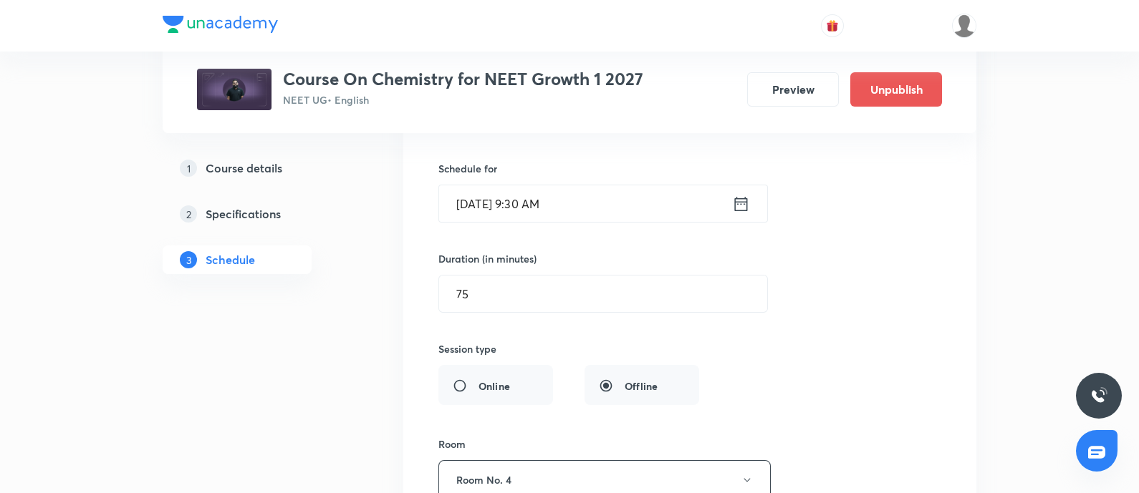
scroll to position [1210, 0]
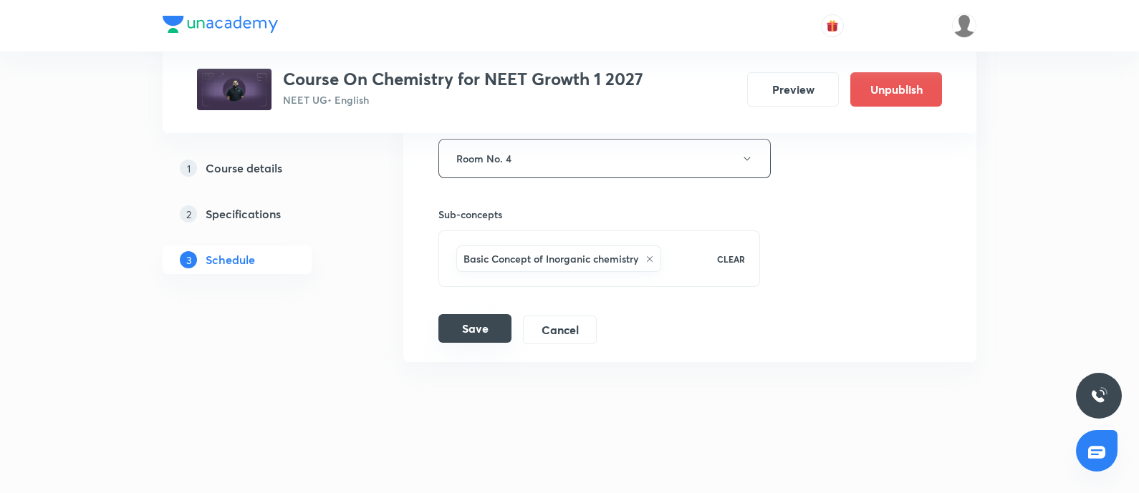
click at [483, 327] on button "Save" at bounding box center [474, 328] width 73 height 29
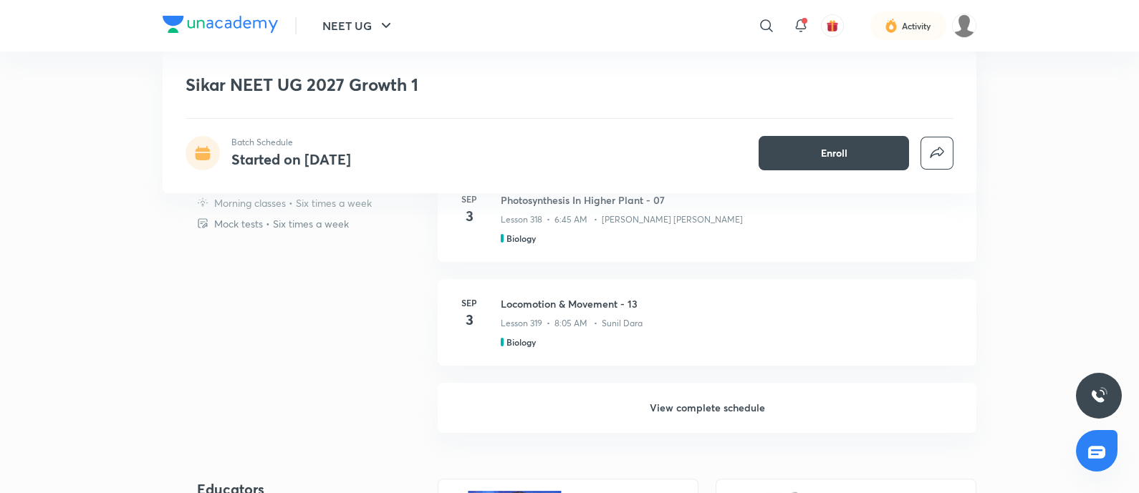
scroll to position [873, 0]
click at [692, 402] on h6 "View complete schedule" at bounding box center [707, 407] width 539 height 50
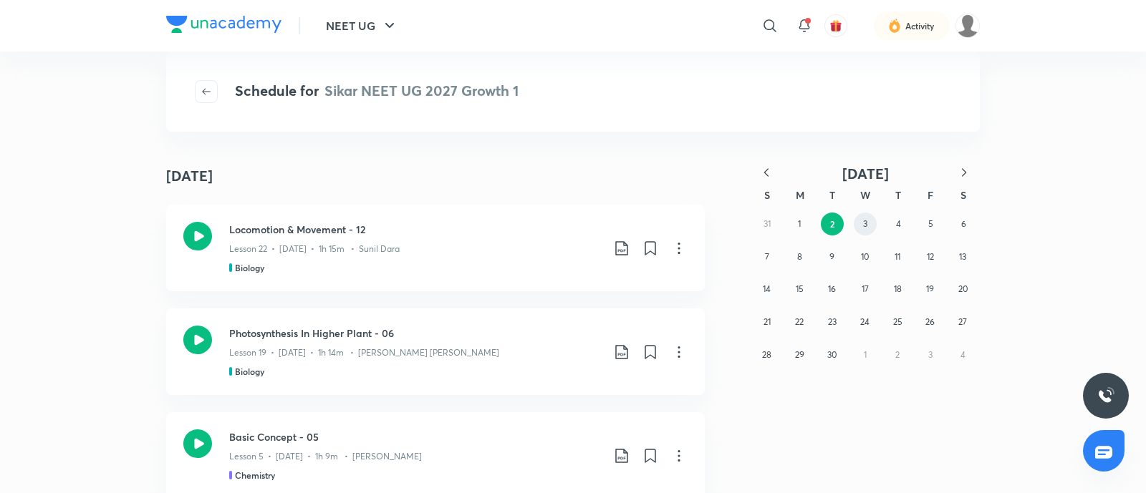
click at [859, 219] on button "3" at bounding box center [865, 224] width 23 height 23
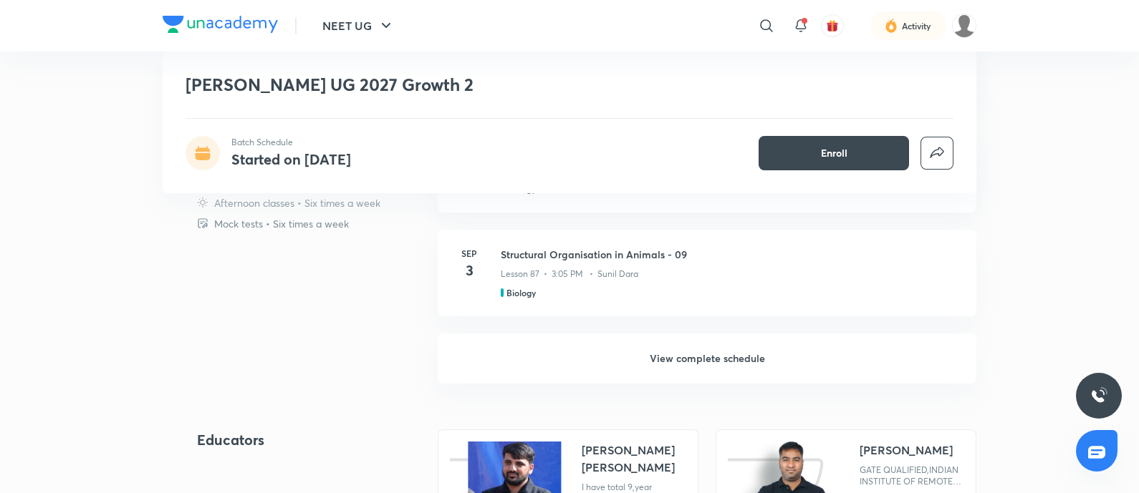
click at [679, 360] on h6 "View complete schedule" at bounding box center [707, 359] width 539 height 50
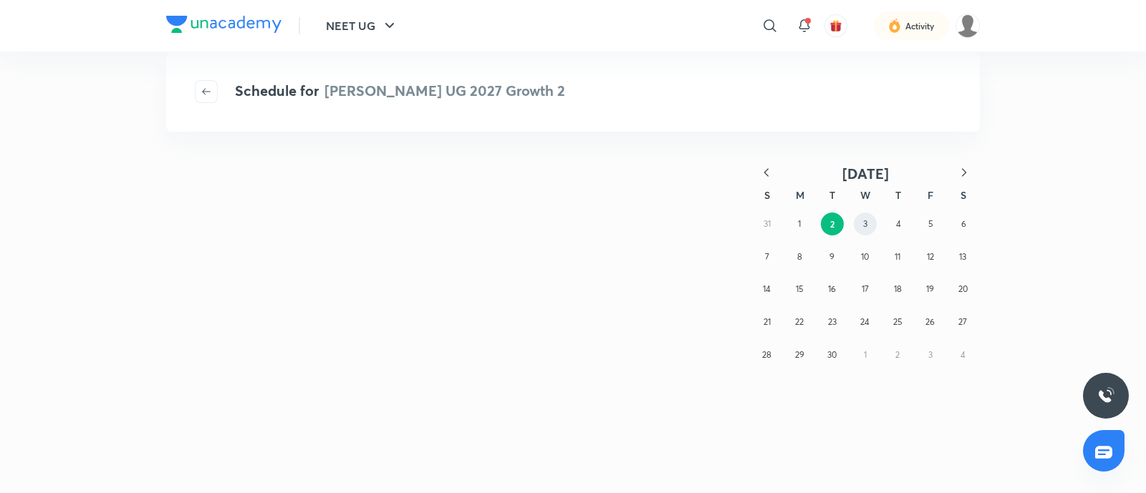
click at [872, 231] on button "3" at bounding box center [865, 224] width 23 height 23
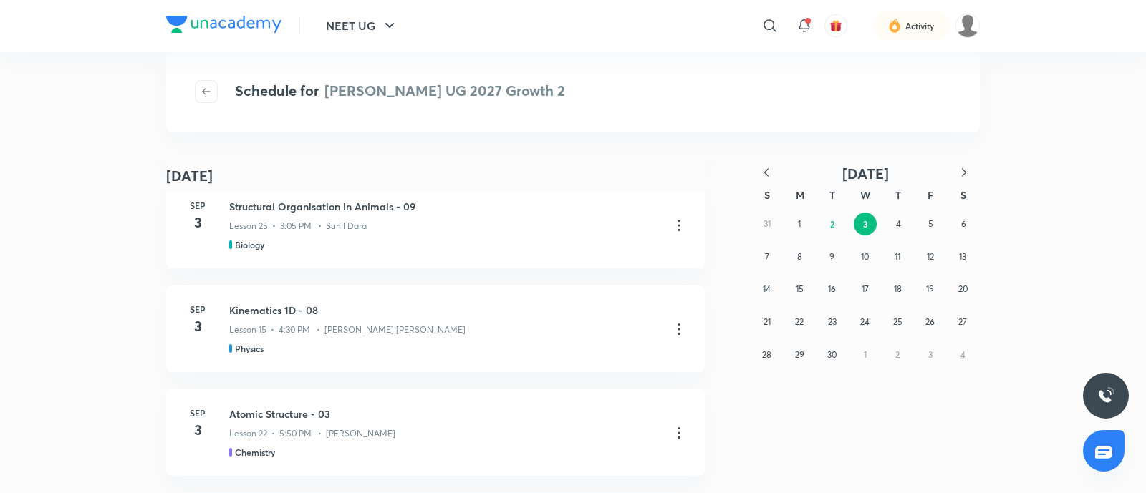
scroll to position [140, 0]
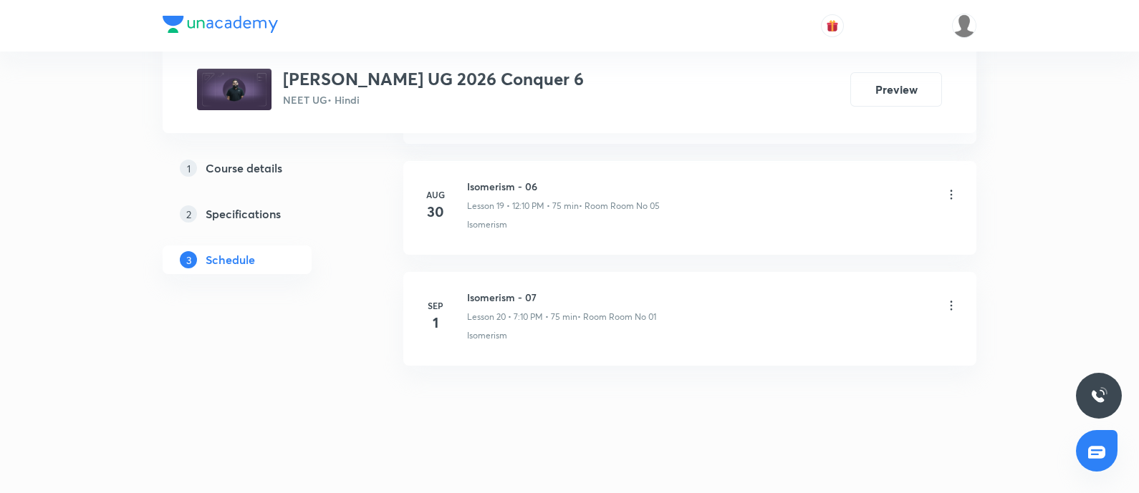
click at [472, 293] on h6 "Isomerism - 07" at bounding box center [561, 297] width 189 height 15
copy h6 "Isomerism - 07"
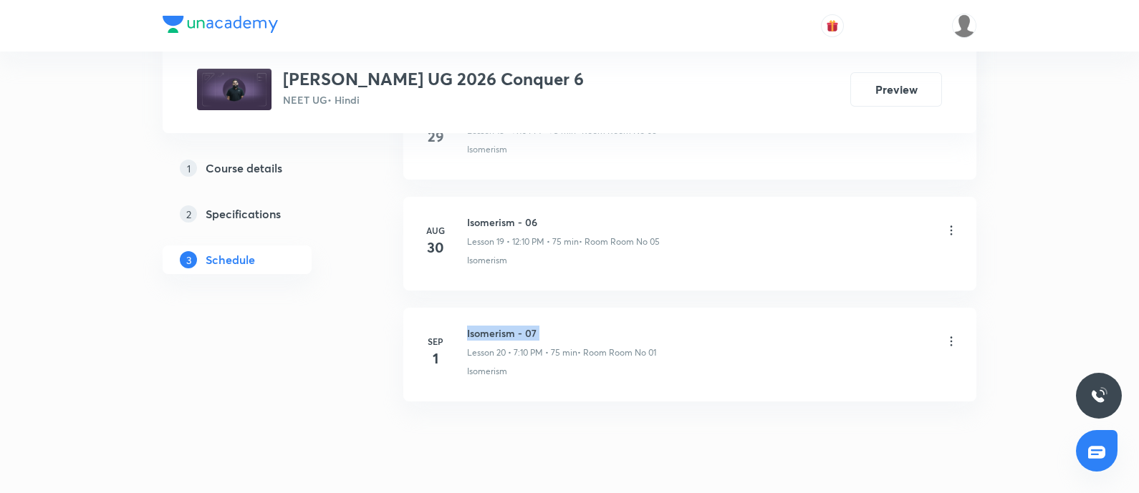
scroll to position [2867, 0]
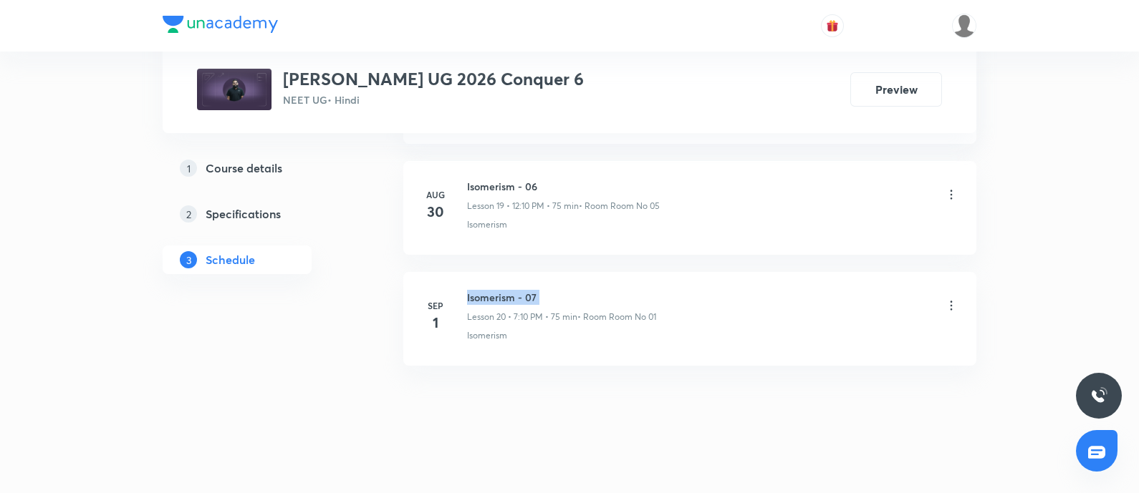
copy h6 "Isomerism - 07"
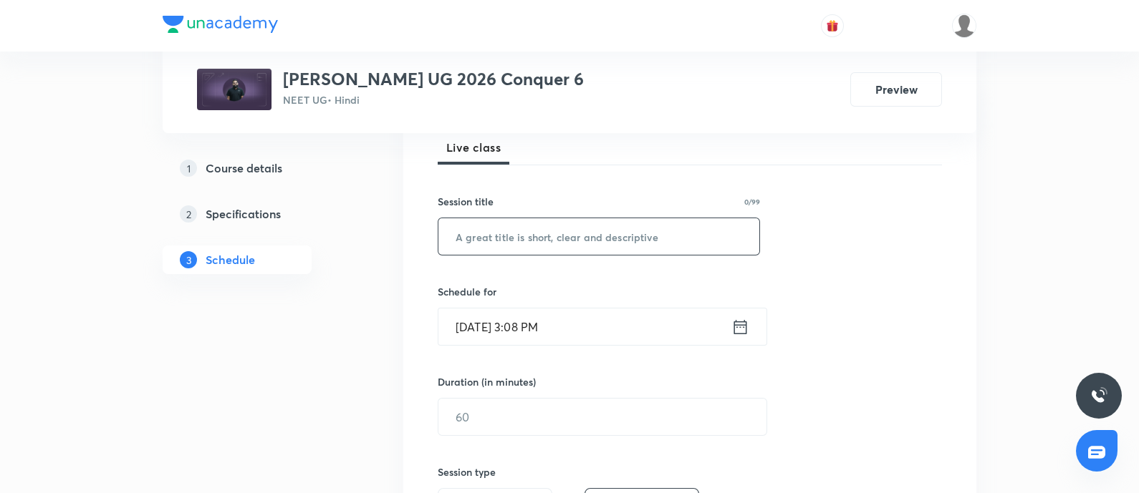
scroll to position [214, 0]
click at [519, 233] on input "text" at bounding box center [598, 234] width 321 height 37
paste input "Isomerism - 07"
type input "Isomerism - 08"
click at [598, 326] on input "Sep 2, 2025, 3:08 PM" at bounding box center [584, 325] width 293 height 37
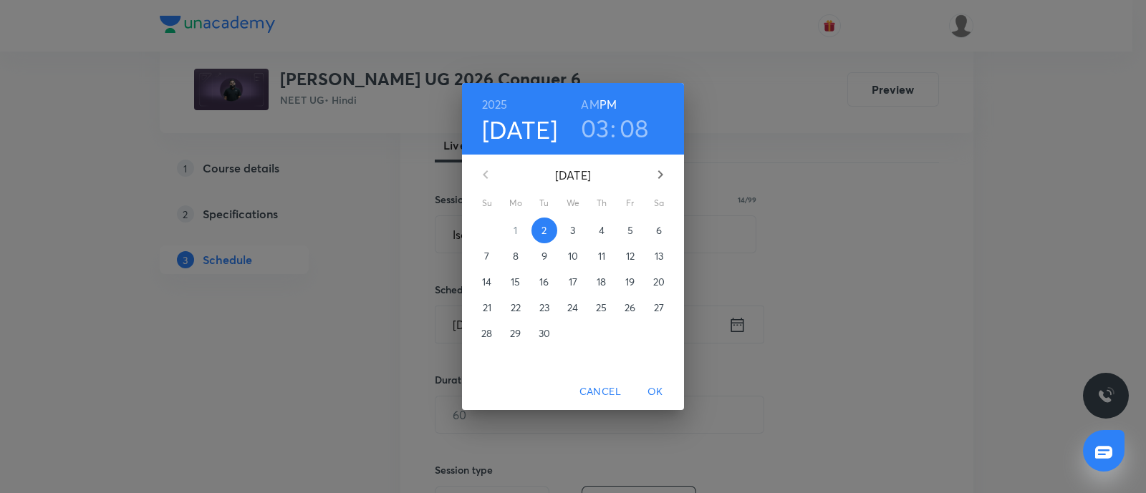
click at [601, 231] on p "4" at bounding box center [602, 230] width 6 height 14
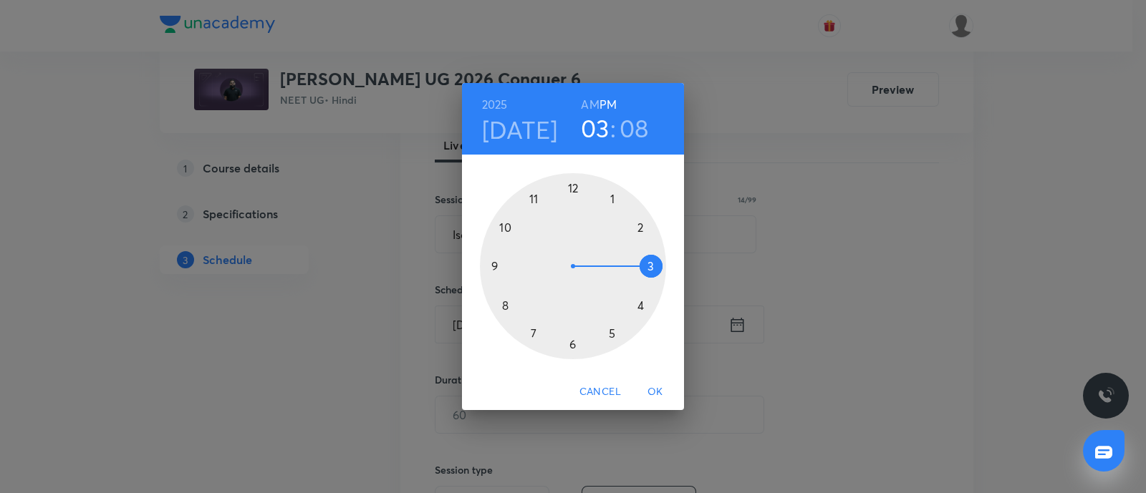
click at [534, 329] on div at bounding box center [573, 266] width 186 height 186
click at [642, 227] on div at bounding box center [573, 266] width 186 height 186
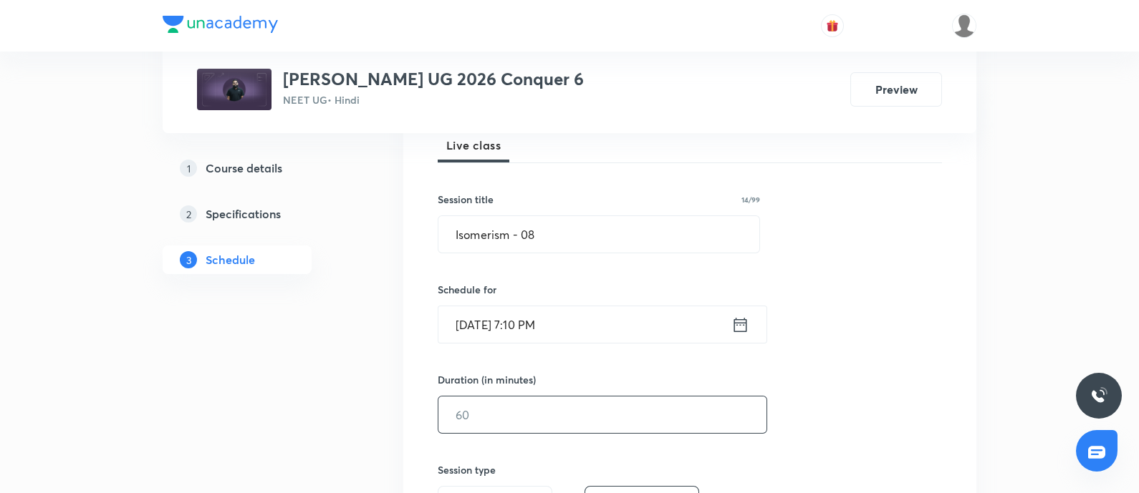
click at [508, 405] on input "text" at bounding box center [602, 415] width 328 height 37
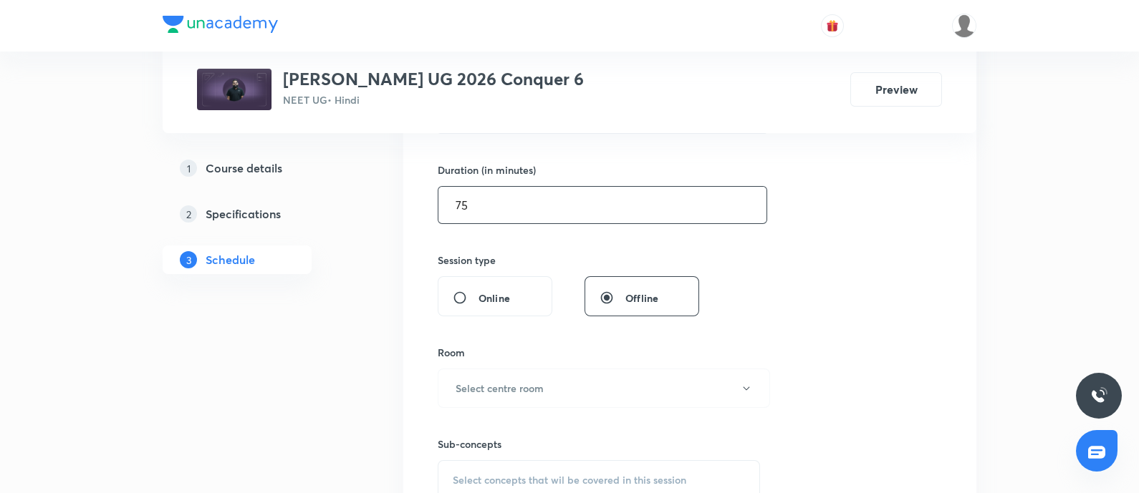
scroll to position [425, 0]
type input "75"
click at [521, 381] on h6 "Select centre room" at bounding box center [499, 387] width 88 height 15
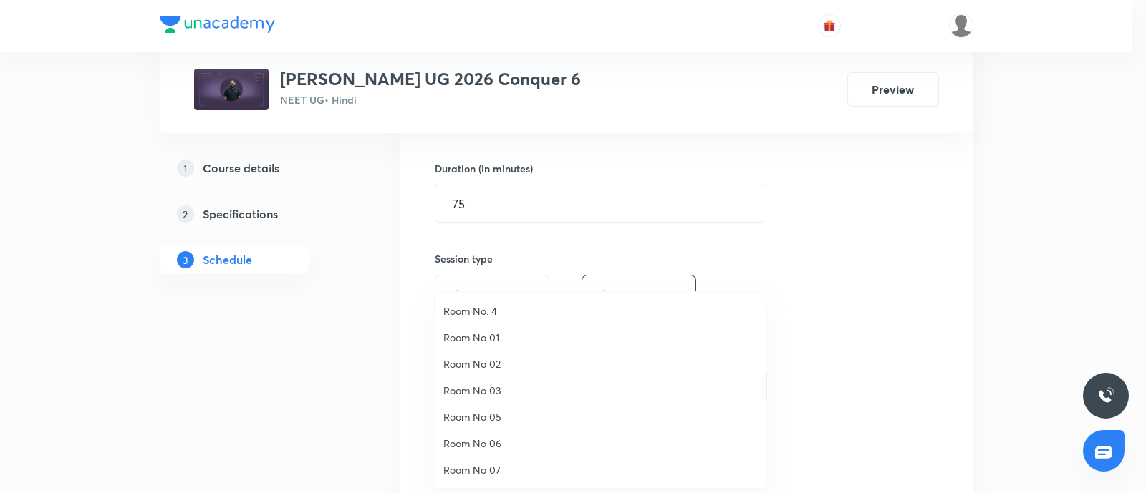
click at [480, 466] on span "Room No 07" at bounding box center [600, 470] width 314 height 15
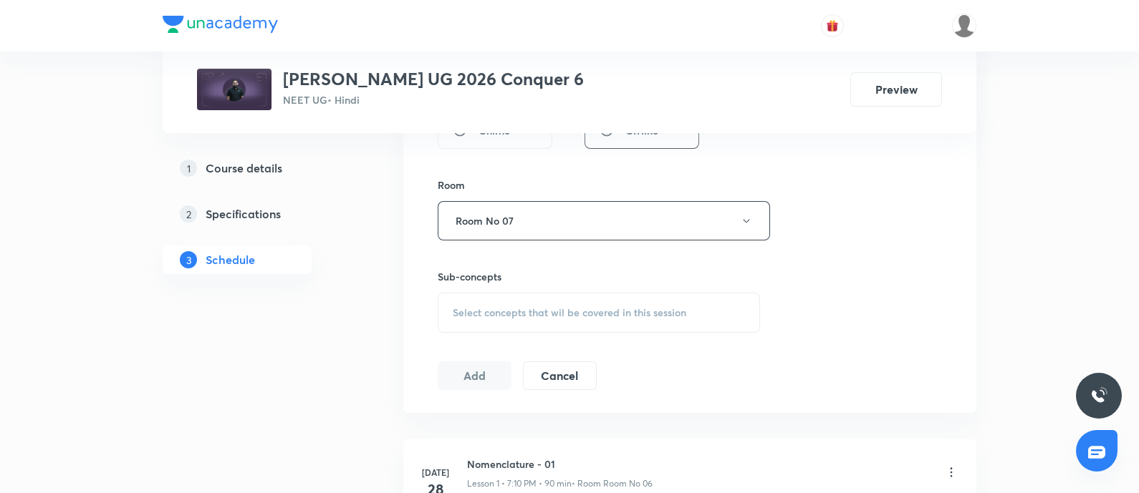
scroll to position [599, 0]
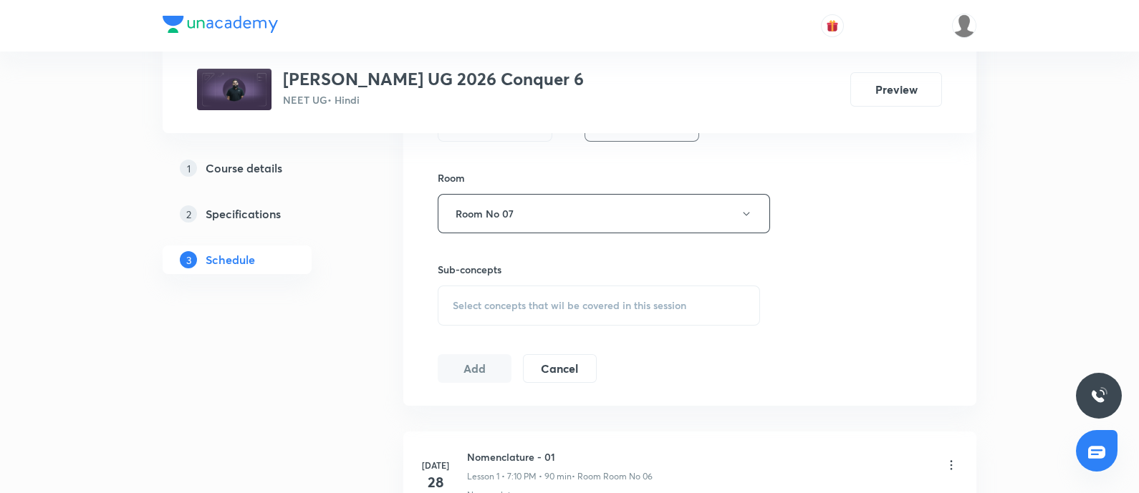
click at [513, 304] on span "Select concepts that wil be covered in this session" at bounding box center [569, 305] width 233 height 11
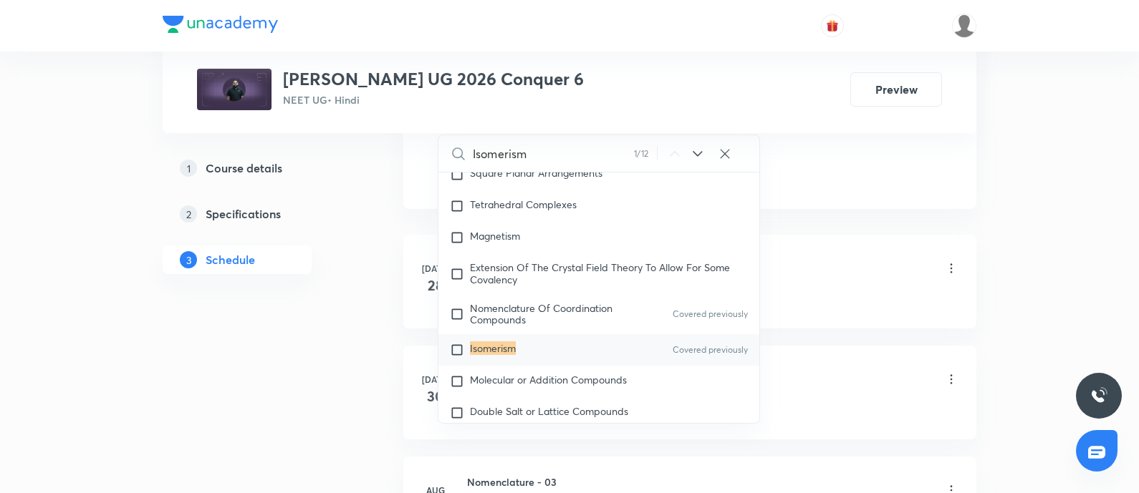
scroll to position [7676, 0]
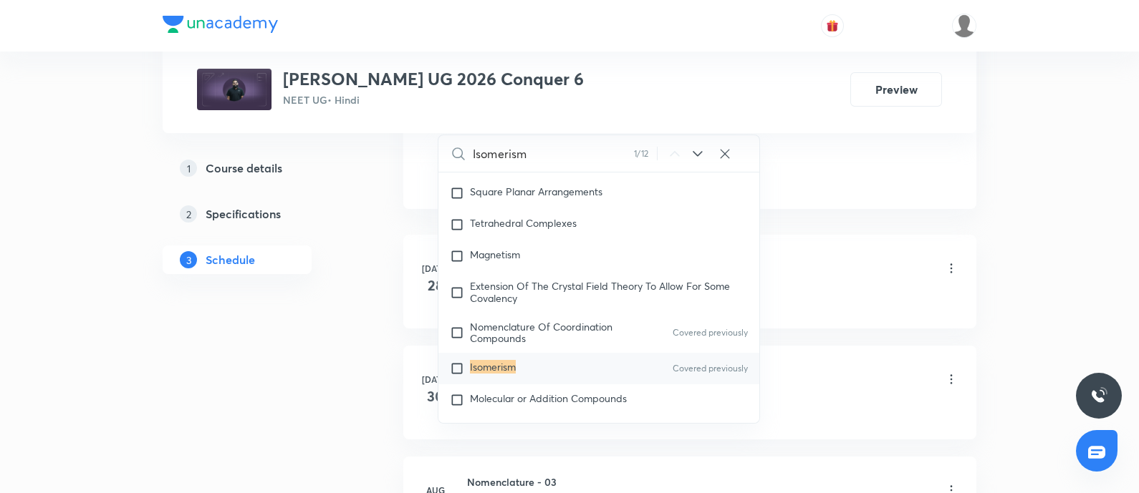
type input "Isomerism"
click at [454, 362] on input "checkbox" at bounding box center [460, 369] width 20 height 14
checkbox input "true"
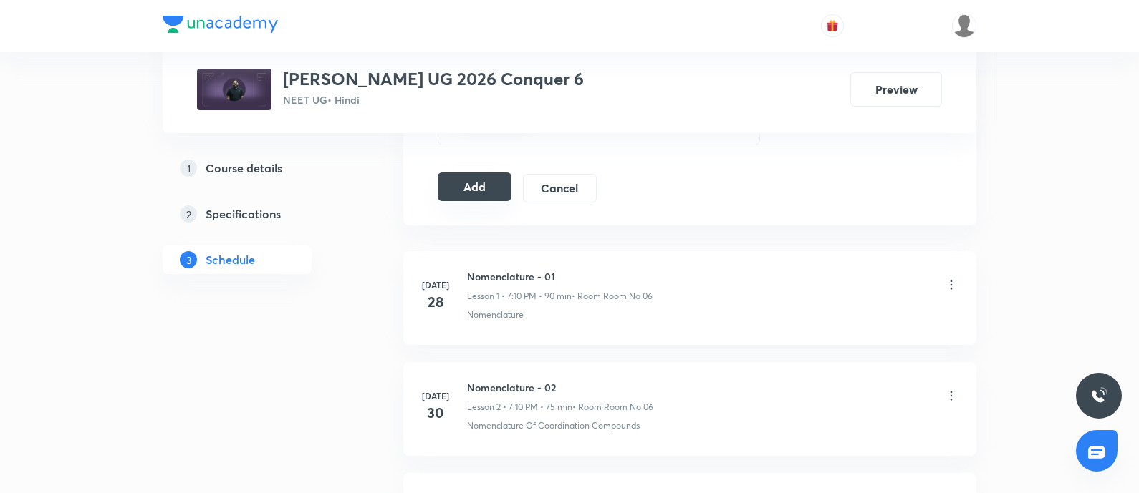
click at [486, 191] on button "Add" at bounding box center [475, 187] width 74 height 29
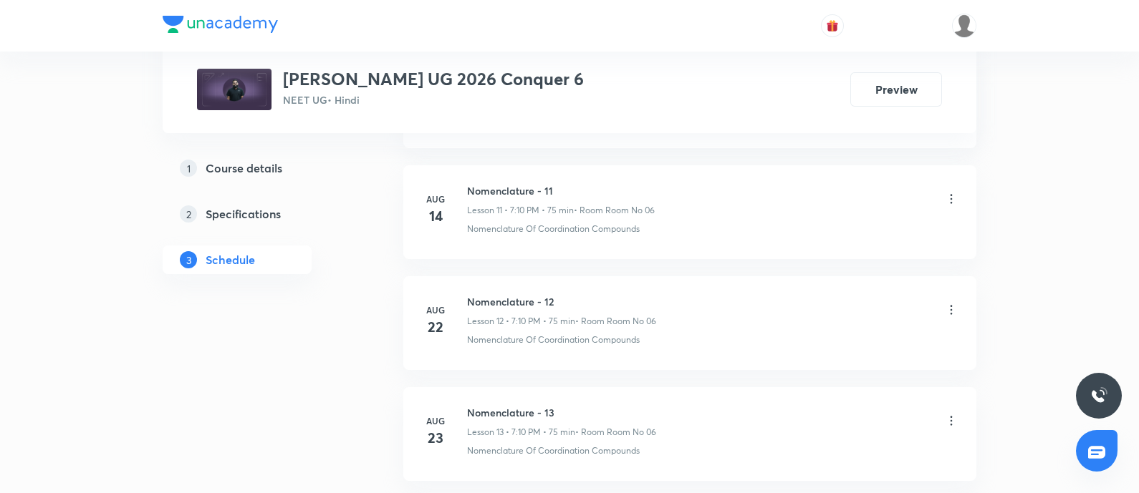
scroll to position [2884, 0]
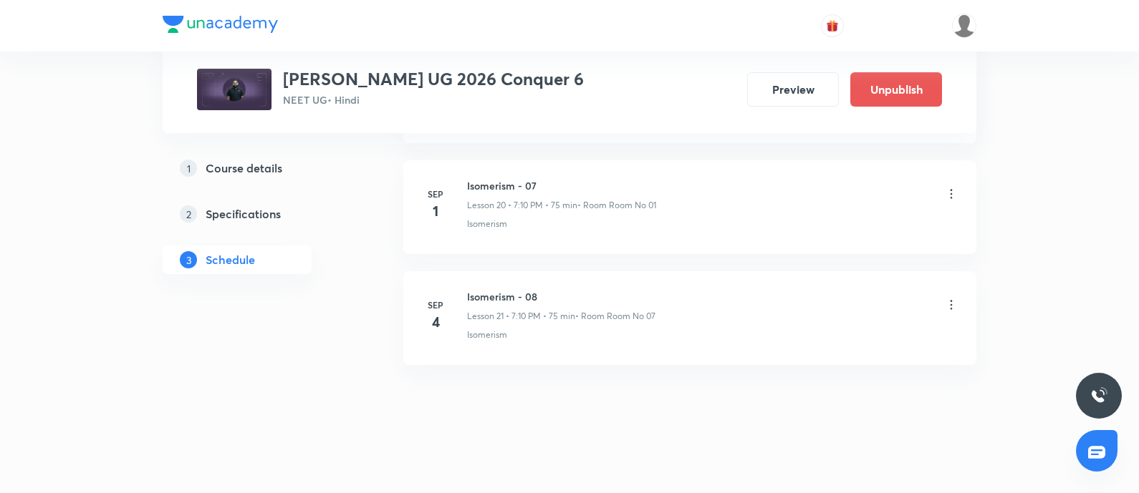
click at [473, 291] on h6 "Isomerism - 08" at bounding box center [561, 296] width 188 height 15
copy h6 "Isomerism - 08"
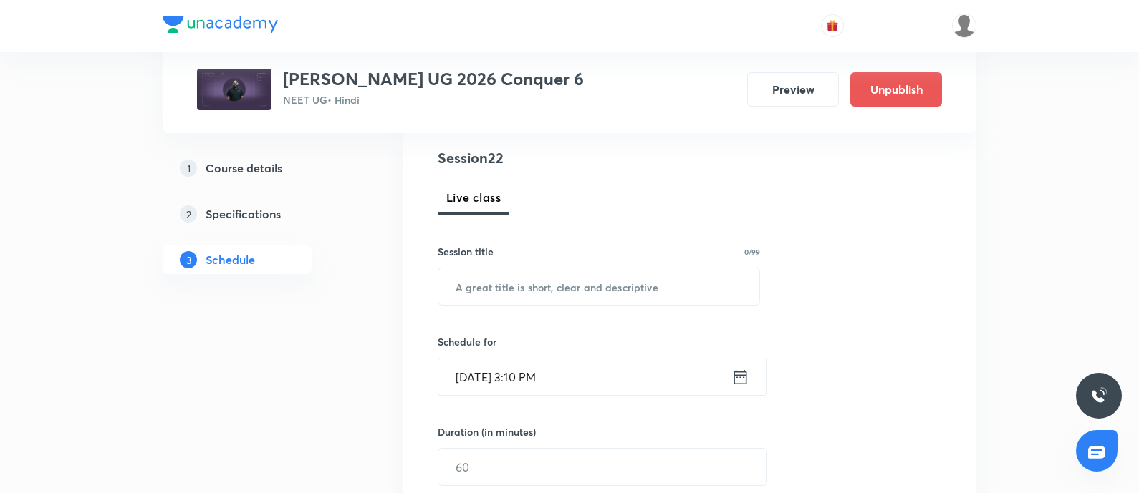
scroll to position [163, 0]
click at [476, 291] on input "text" at bounding box center [598, 286] width 321 height 37
paste input "Isomerism - 08"
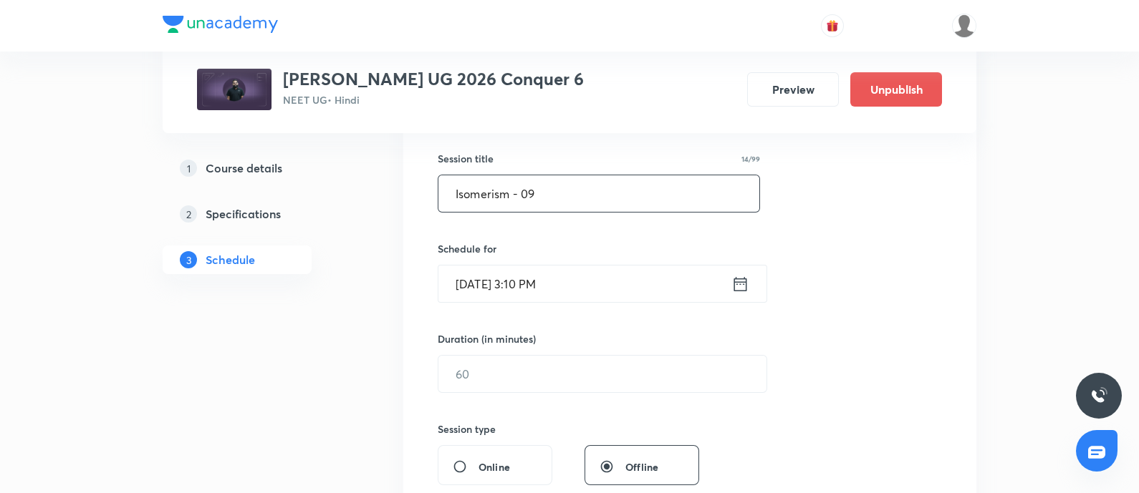
scroll to position [256, 0]
type input "Isomerism - 09"
click at [597, 281] on input "Sep 2, 2025, 3:10 PM" at bounding box center [584, 283] width 293 height 37
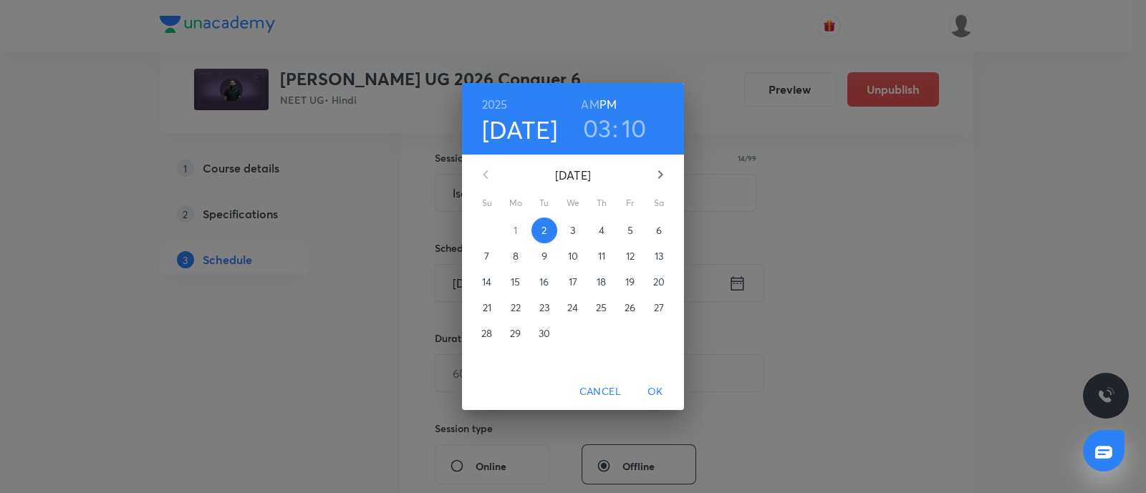
click at [633, 232] on span "5" at bounding box center [630, 230] width 26 height 14
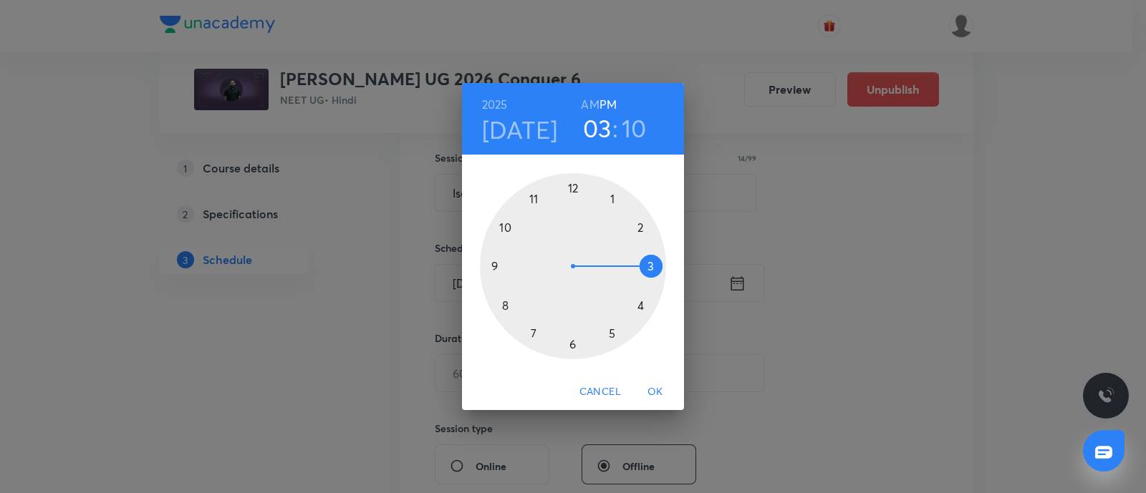
click at [612, 198] on div at bounding box center [573, 266] width 186 height 186
click at [492, 266] on div at bounding box center [573, 266] width 186 height 186
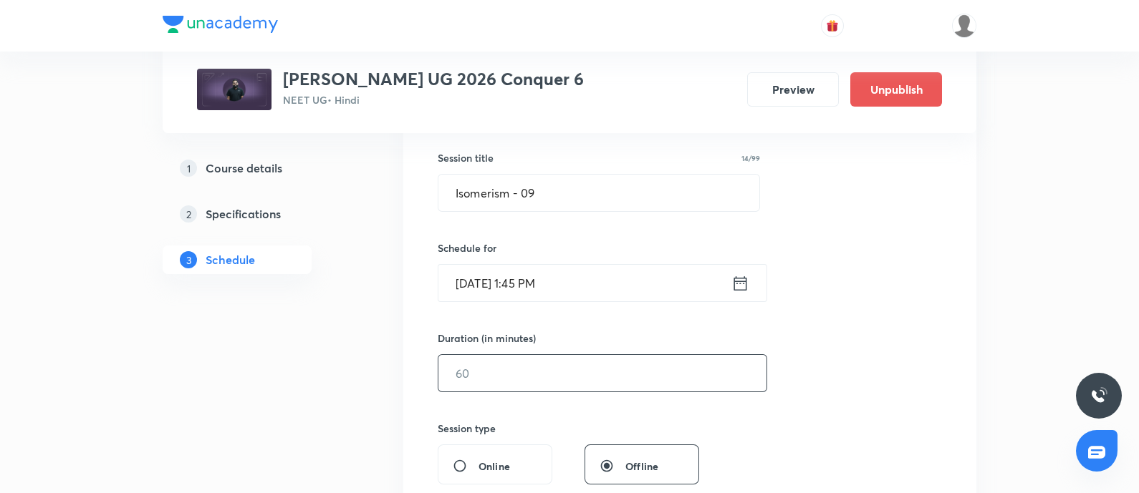
click at [499, 368] on input "text" at bounding box center [602, 373] width 328 height 37
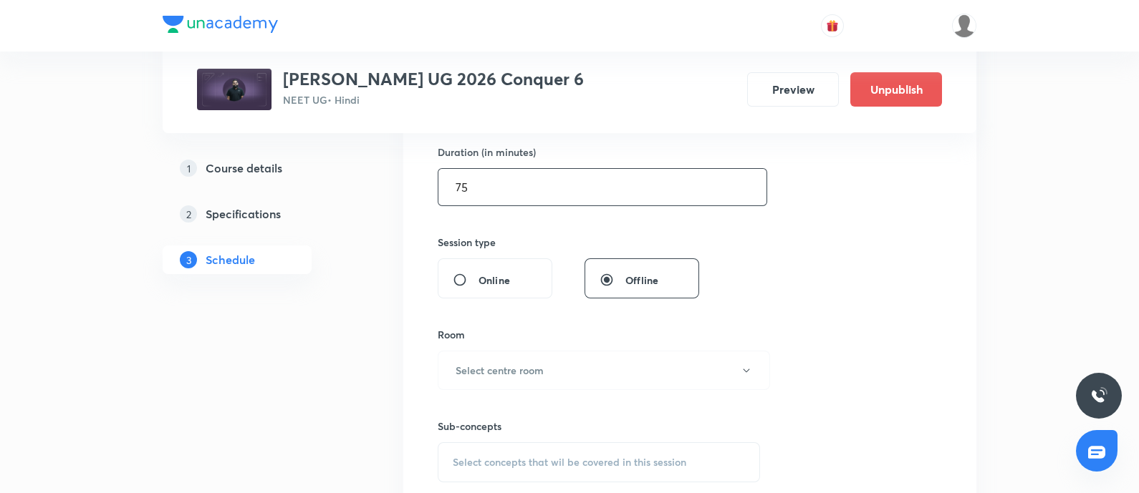
scroll to position [454, 0]
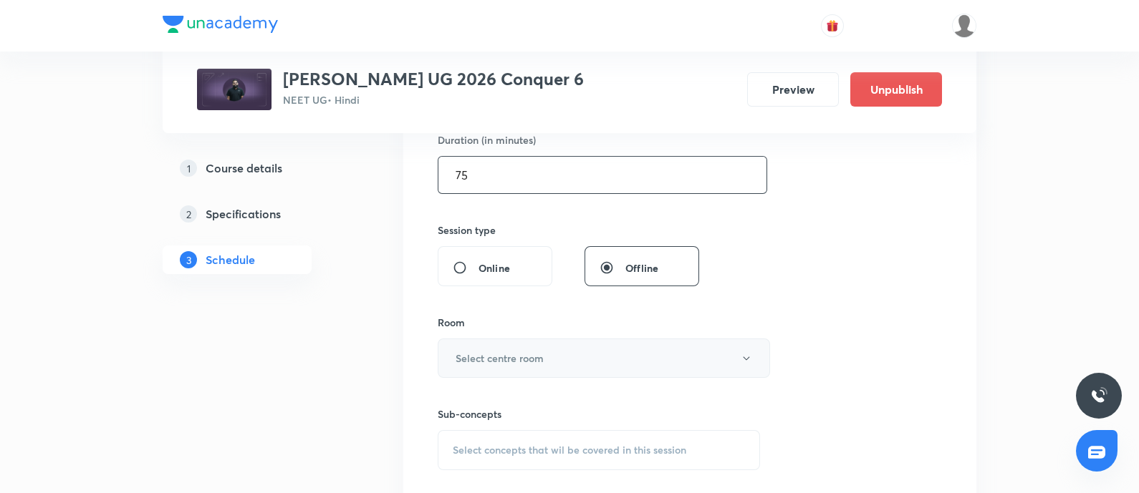
type input "75"
click at [502, 366] on button "Select centre room" at bounding box center [604, 358] width 332 height 39
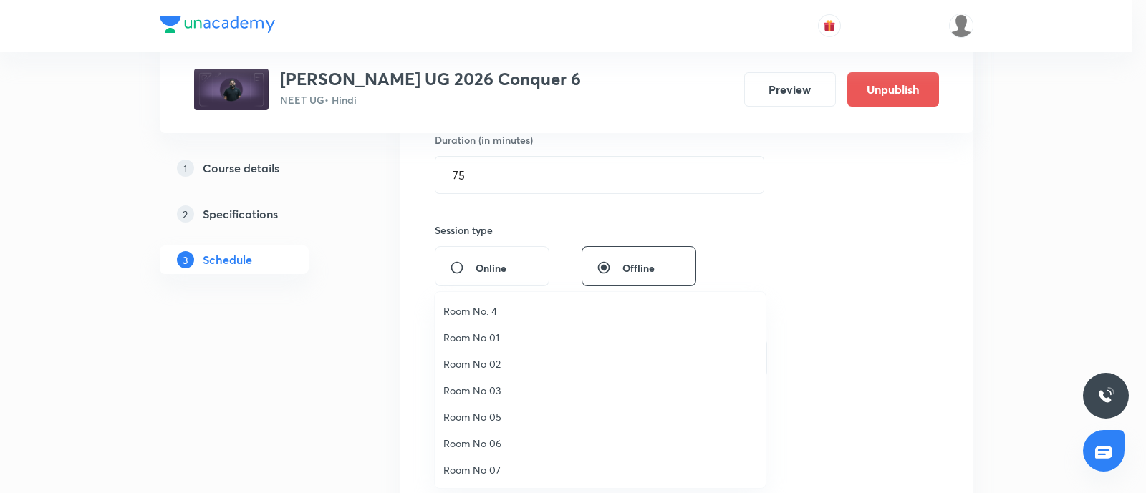
click at [477, 470] on span "Room No 07" at bounding box center [600, 470] width 314 height 15
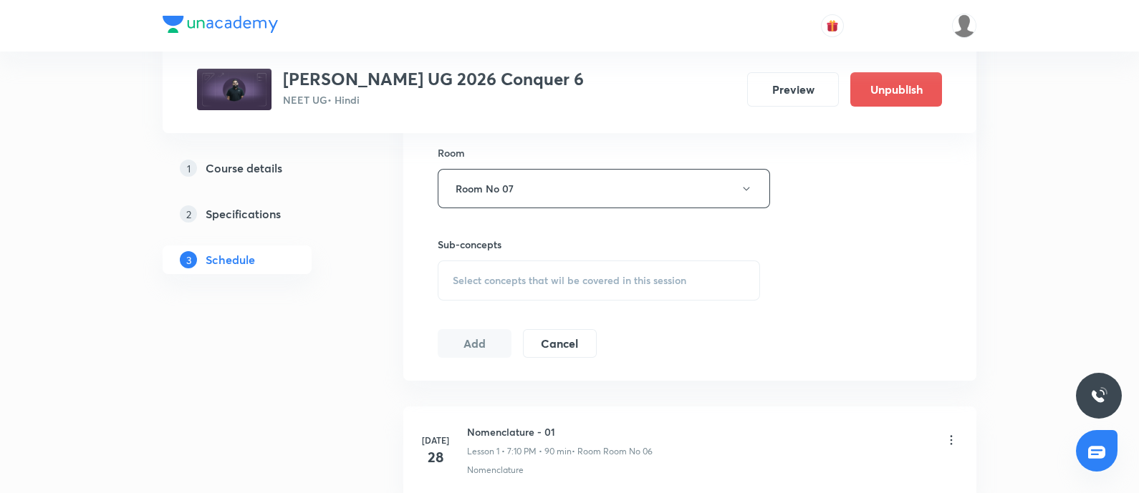
scroll to position [626, 0]
click at [516, 273] on span "Select concepts that wil be covered in this session" at bounding box center [569, 278] width 233 height 11
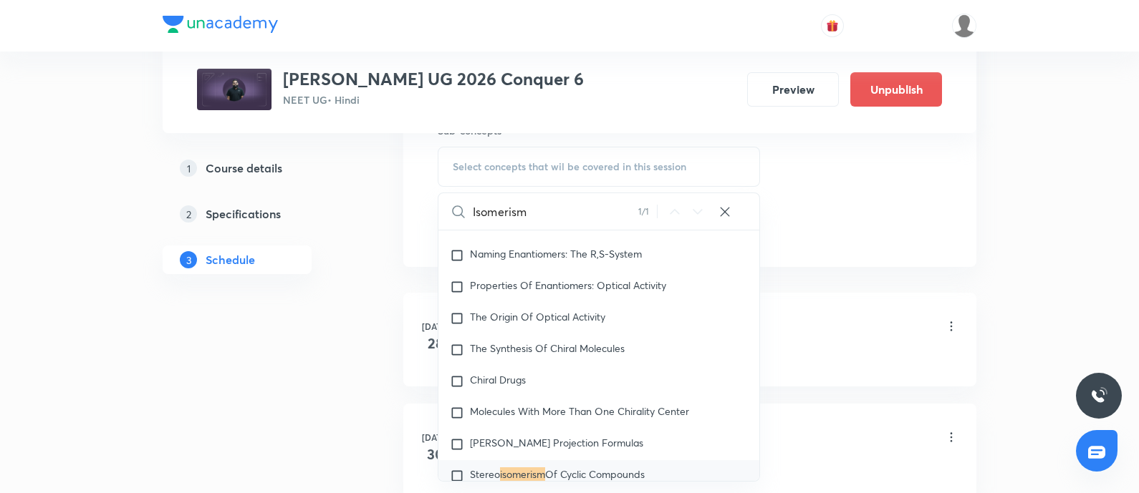
scroll to position [14421, 0]
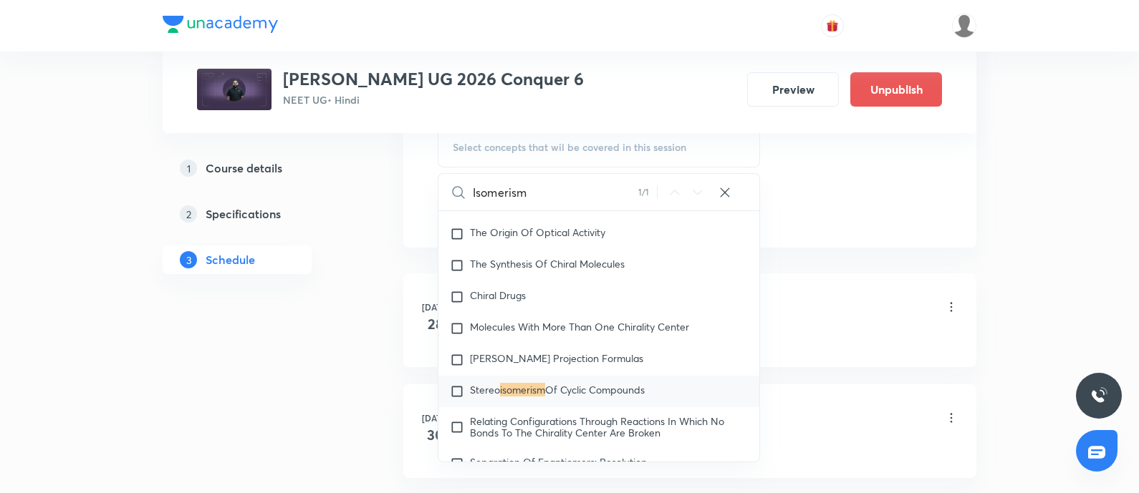
type input "Isomerism"
click at [452, 395] on input "checkbox" at bounding box center [460, 392] width 20 height 14
checkbox input "true"
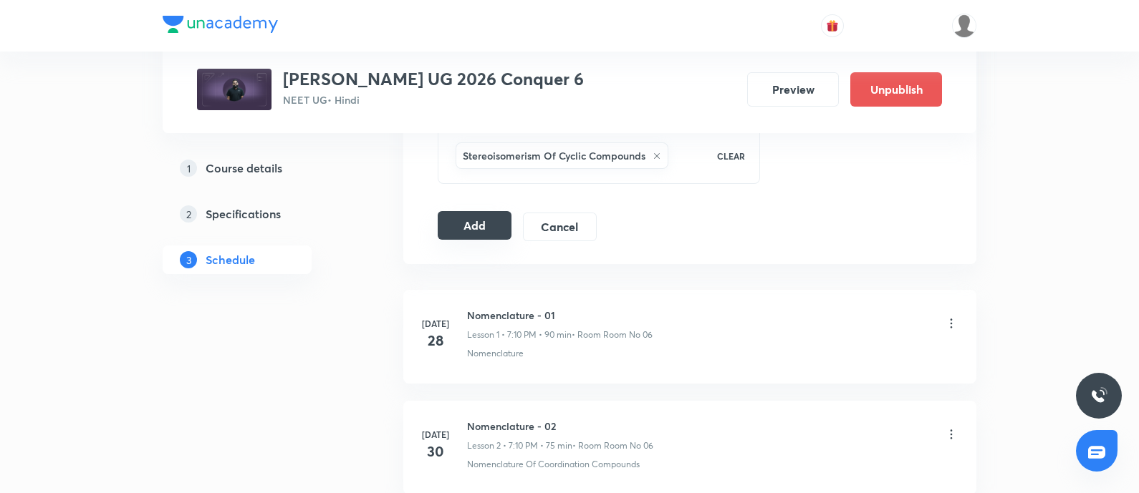
click at [473, 223] on button "Add" at bounding box center [475, 225] width 74 height 29
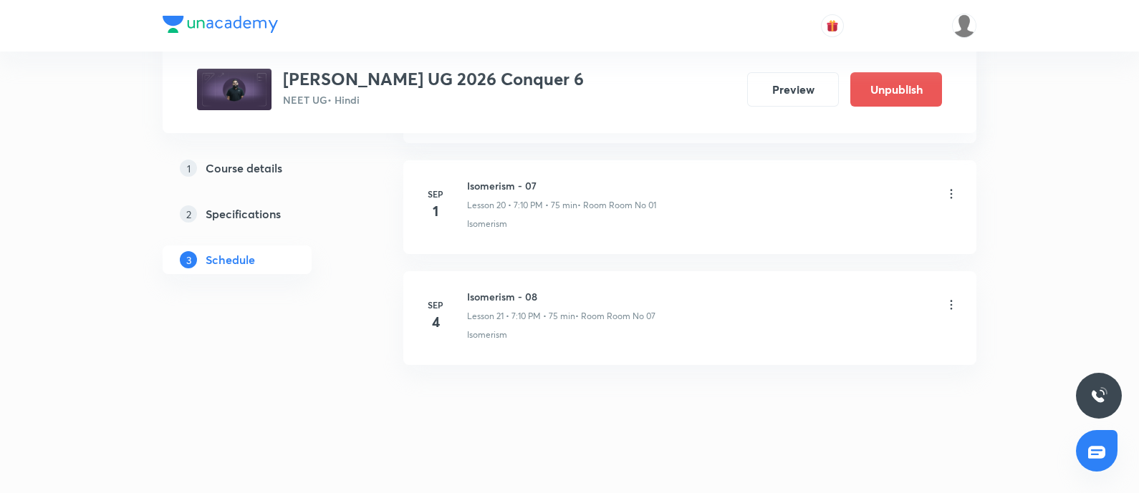
scroll to position [2322, 0]
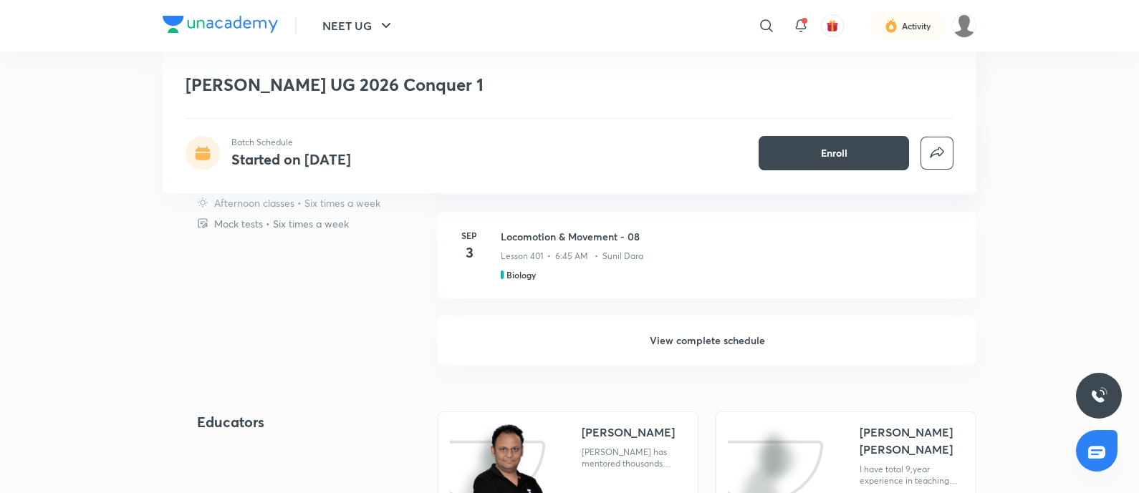
scroll to position [1206, 0]
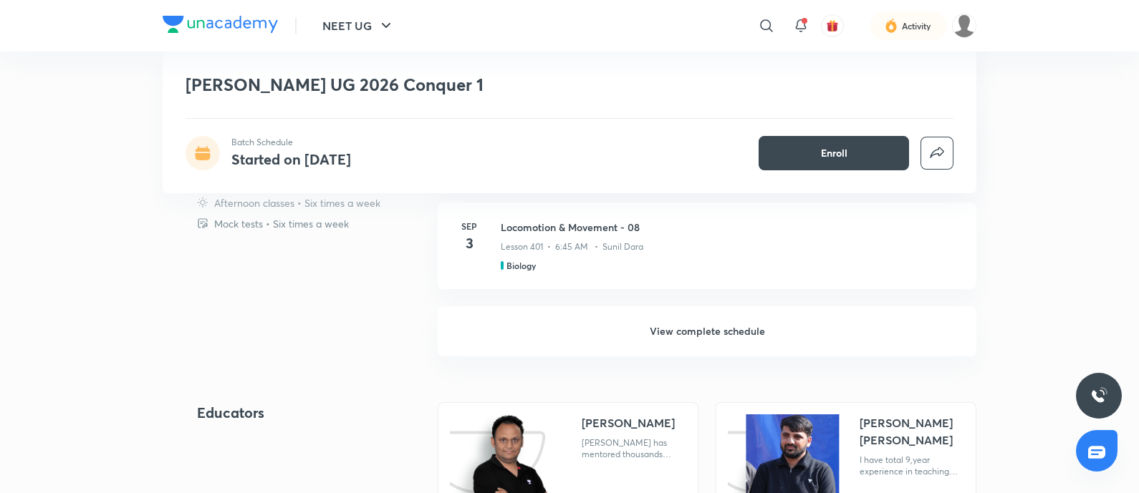
click at [707, 325] on h6 "View complete schedule" at bounding box center [707, 332] width 539 height 50
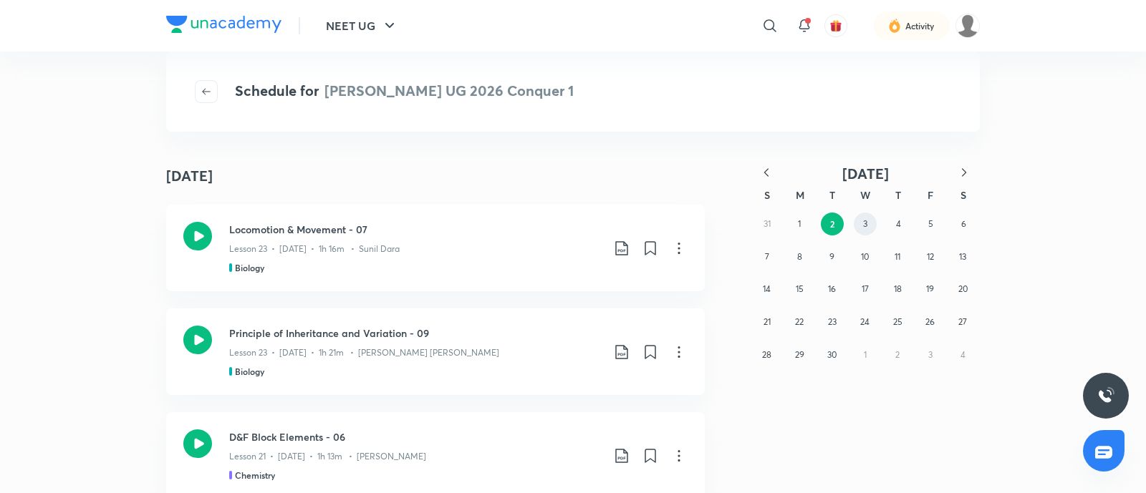
click at [859, 230] on button "3" at bounding box center [865, 224] width 23 height 23
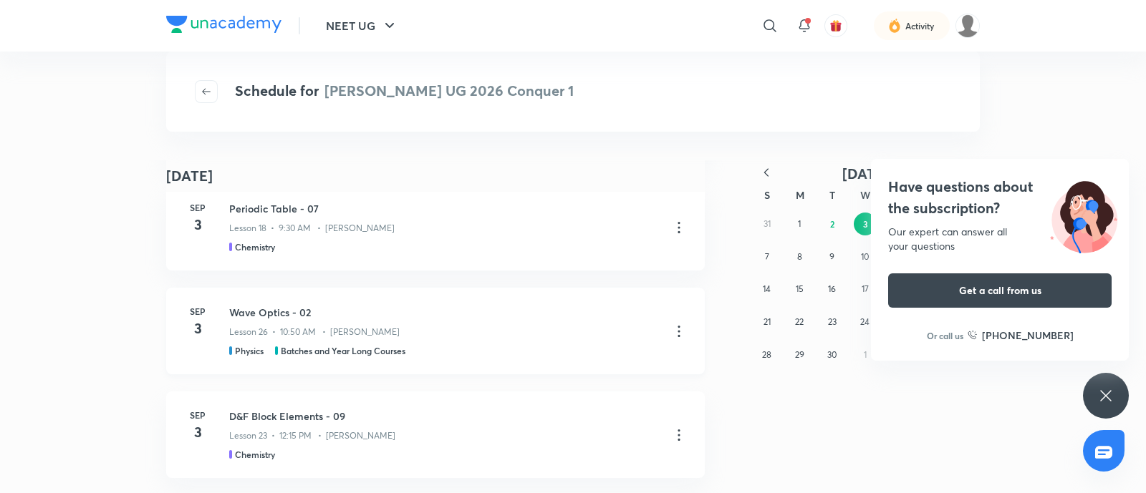
scroll to position [243, 0]
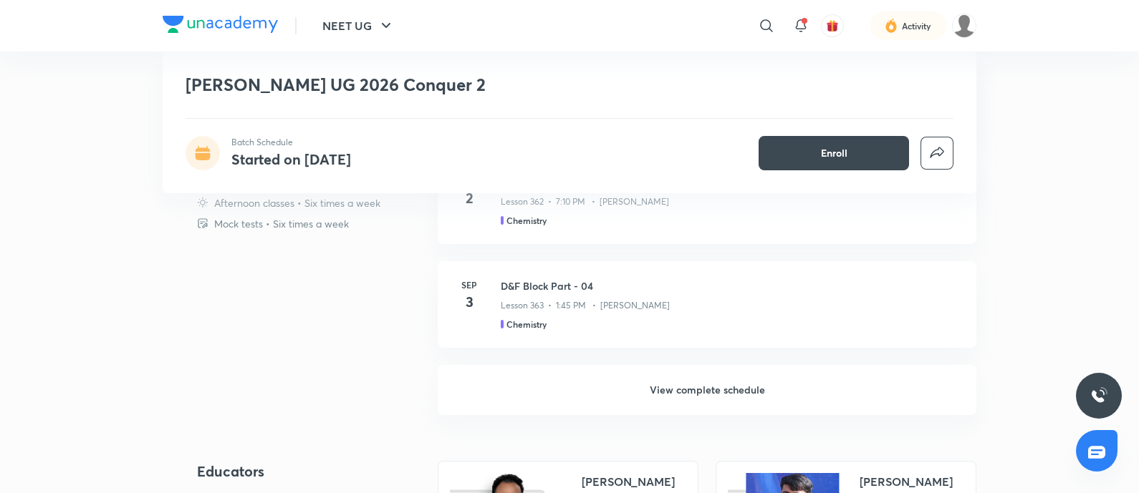
click at [668, 392] on h6 "View complete schedule" at bounding box center [707, 390] width 539 height 50
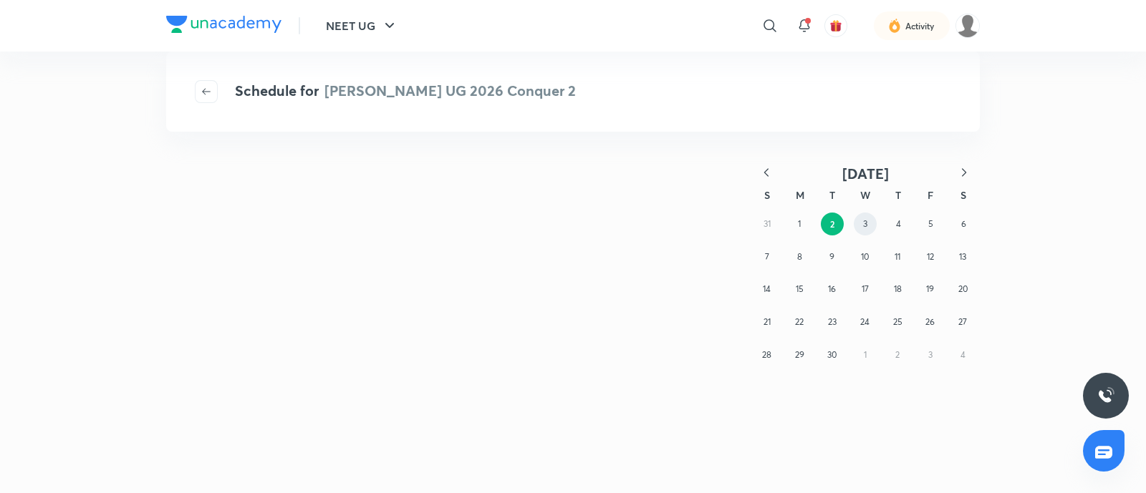
click at [863, 223] on abbr "3" at bounding box center [865, 223] width 4 height 11
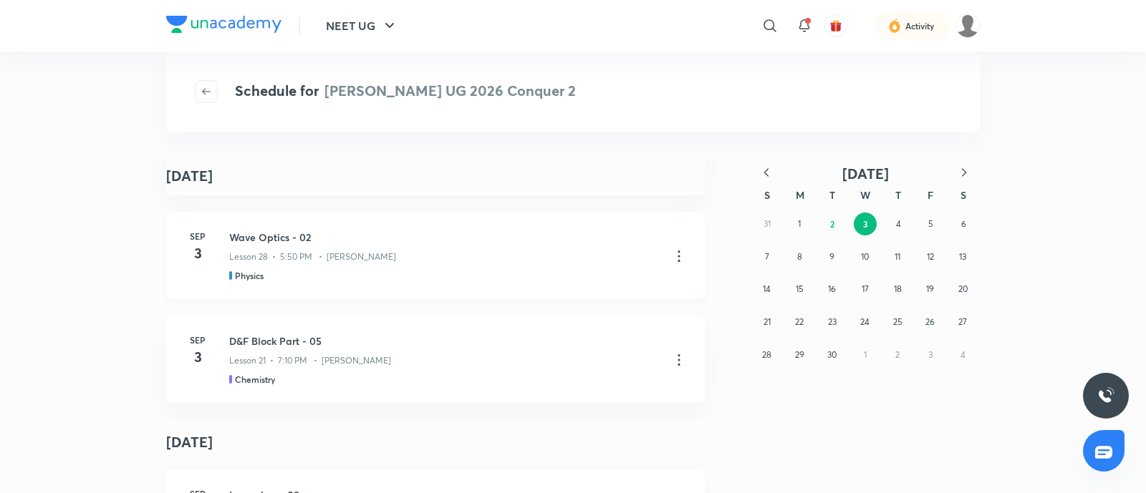
scroll to position [304, 0]
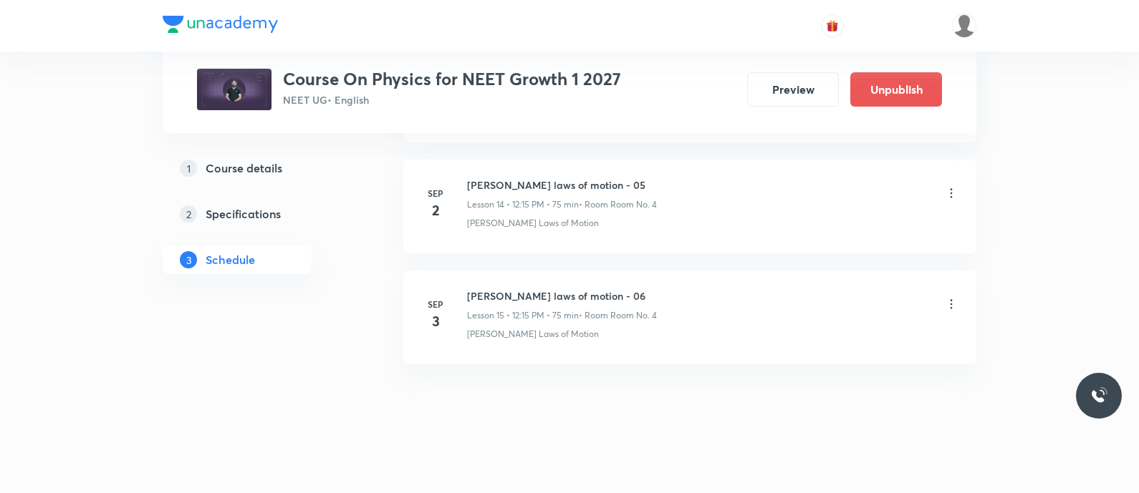
click at [470, 291] on h6 "Newton's laws of motion - 06" at bounding box center [562, 296] width 190 height 15
copy h6 "Newton's laws of motion - 06"
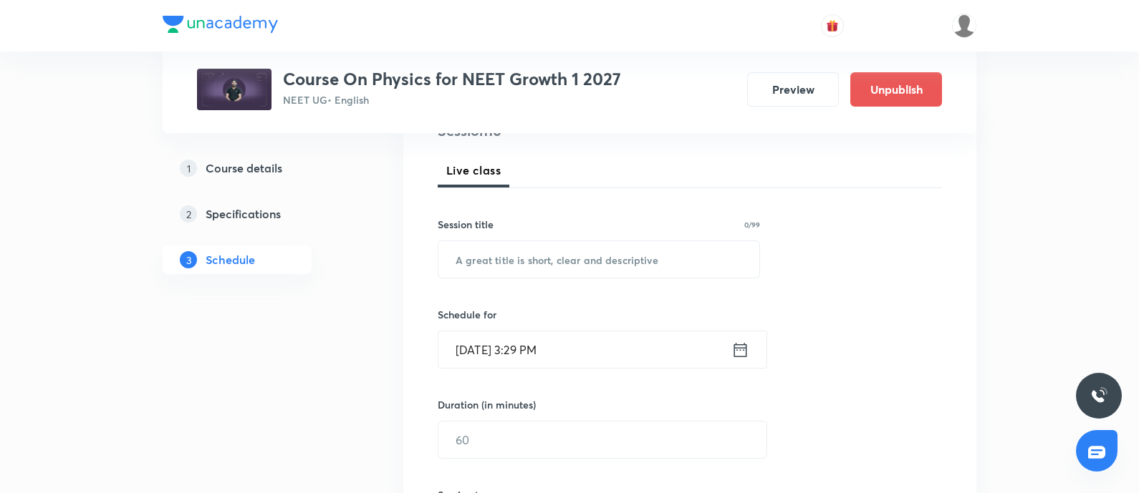
scroll to position [197, 0]
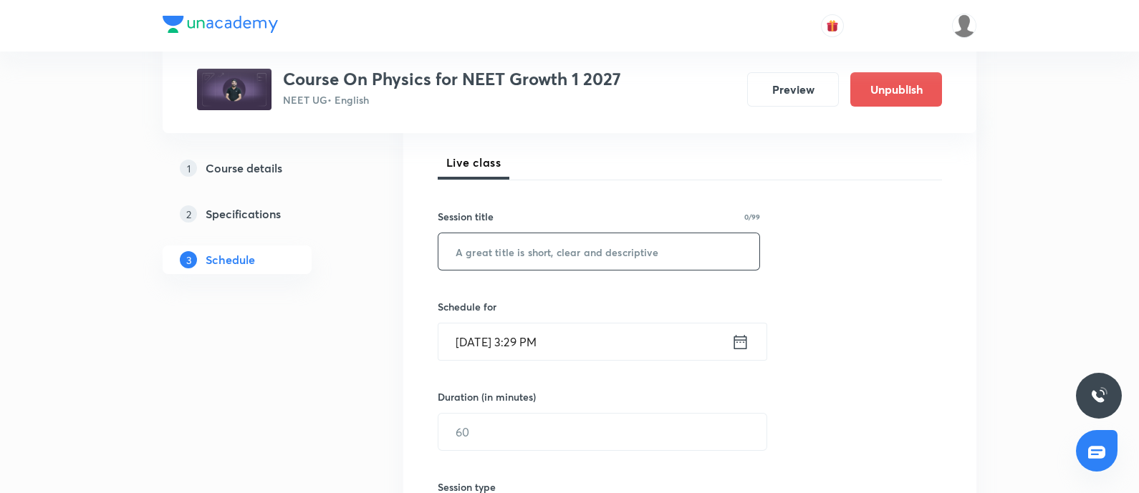
click at [511, 259] on input "text" at bounding box center [598, 251] width 321 height 37
paste input "Newton's laws of motion - 06"
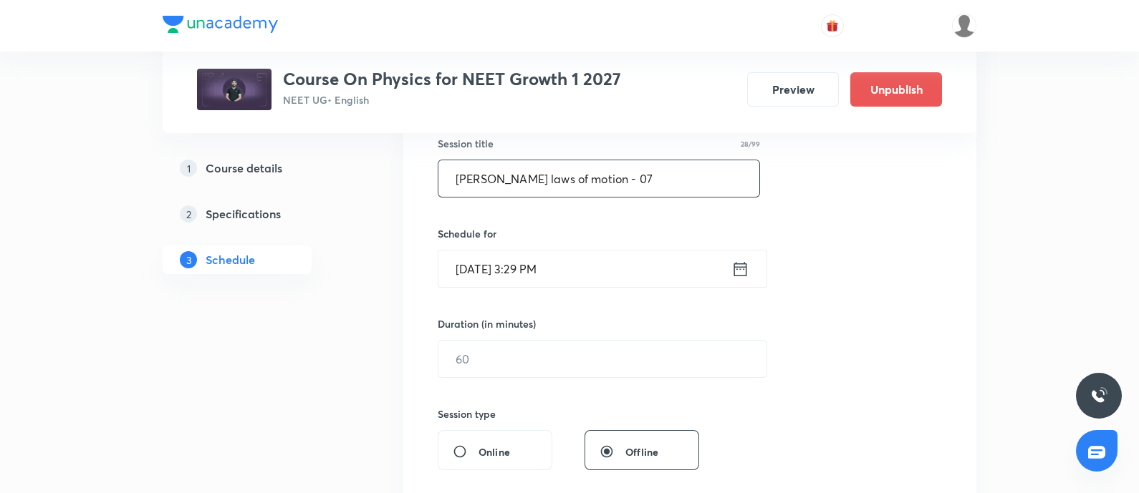
scroll to position [291, 0]
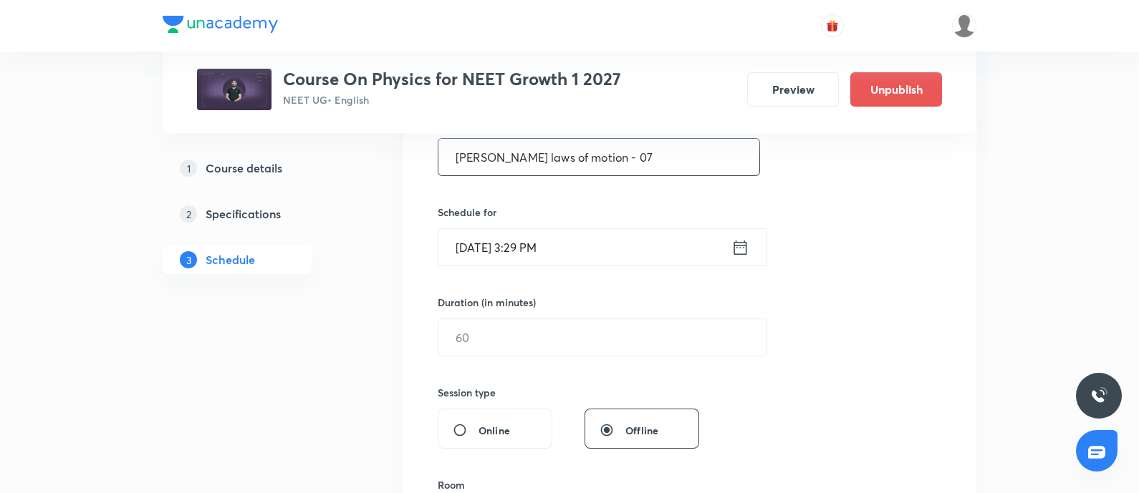
type input "Newton's laws of motion - 07"
click at [609, 240] on input "Sep 2, 2025, 3:29 PM" at bounding box center [584, 247] width 293 height 37
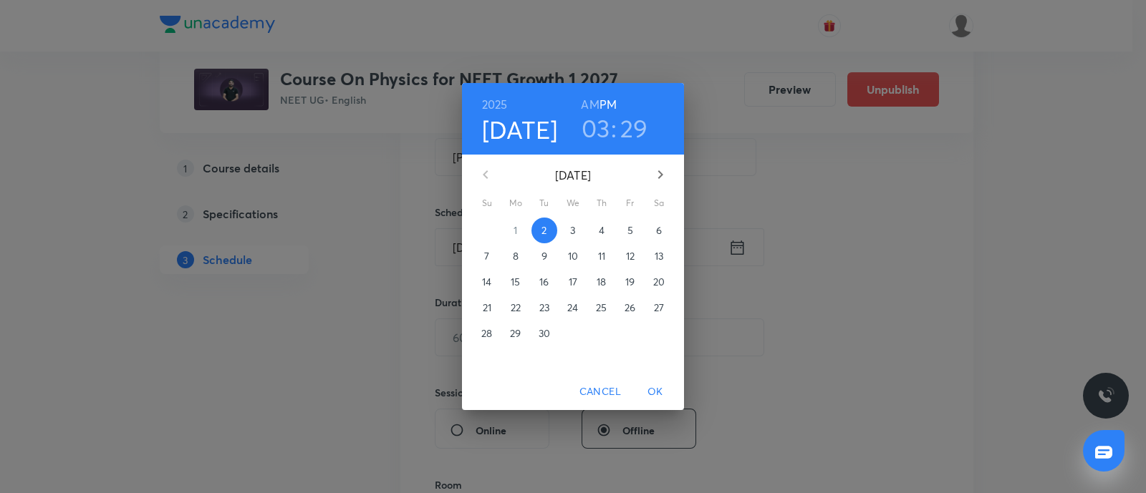
click at [595, 227] on span "4" at bounding box center [602, 230] width 26 height 14
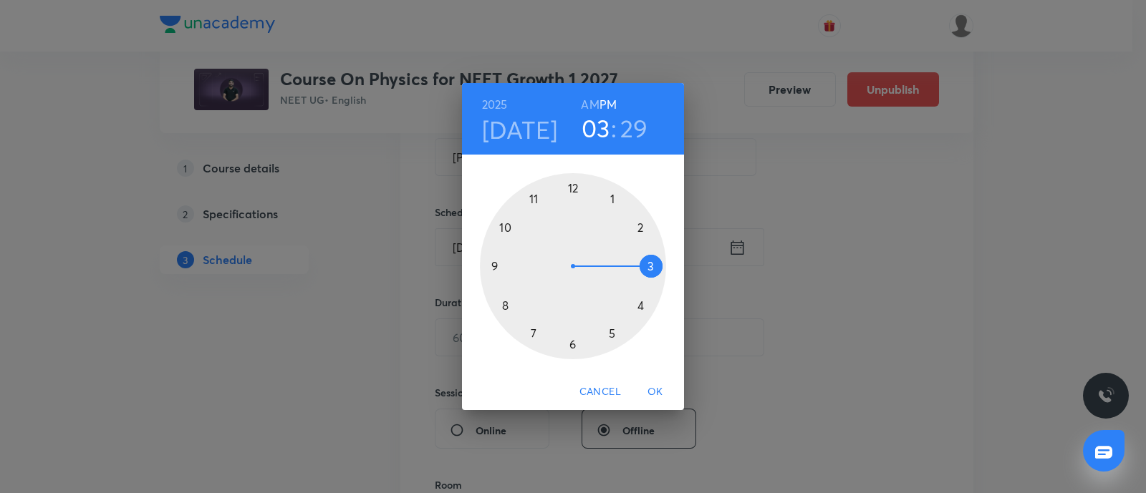
click at [588, 102] on h6 "AM" at bounding box center [590, 105] width 18 height 20
click at [505, 304] on div at bounding box center [573, 266] width 186 height 186
click at [612, 198] on div at bounding box center [573, 266] width 186 height 186
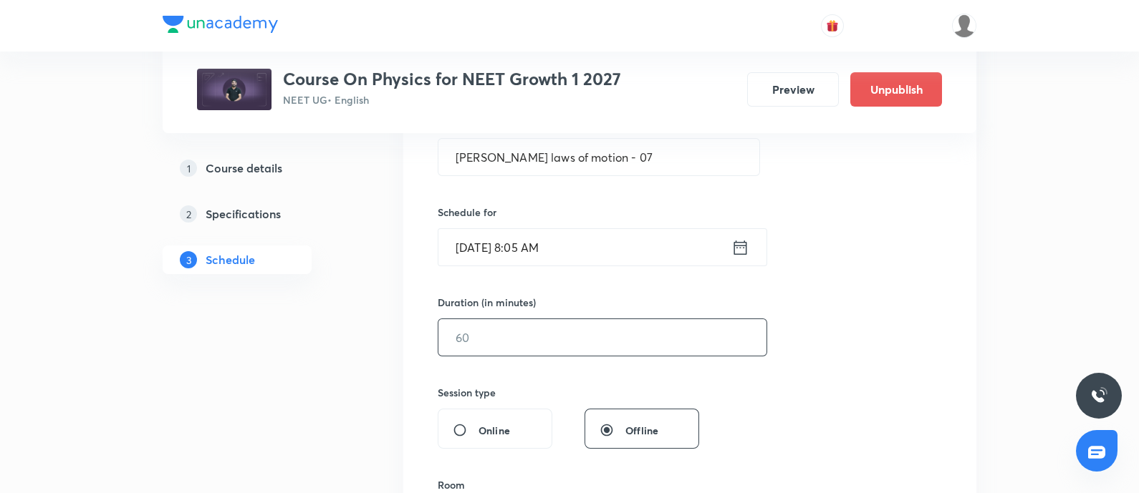
click at [510, 338] on input "text" at bounding box center [602, 337] width 328 height 37
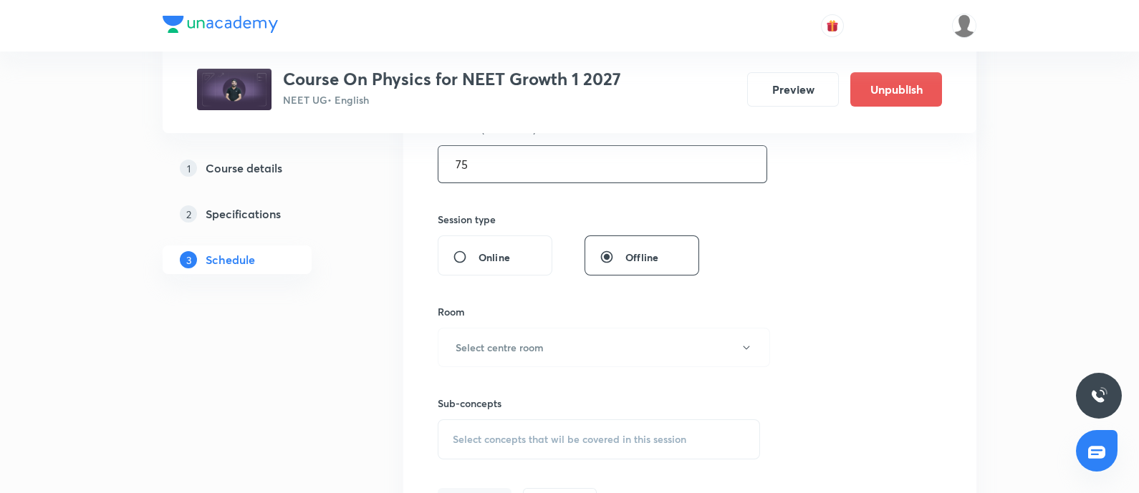
scroll to position [465, 0]
type input "75"
click at [510, 339] on h6 "Select centre room" at bounding box center [499, 346] width 88 height 15
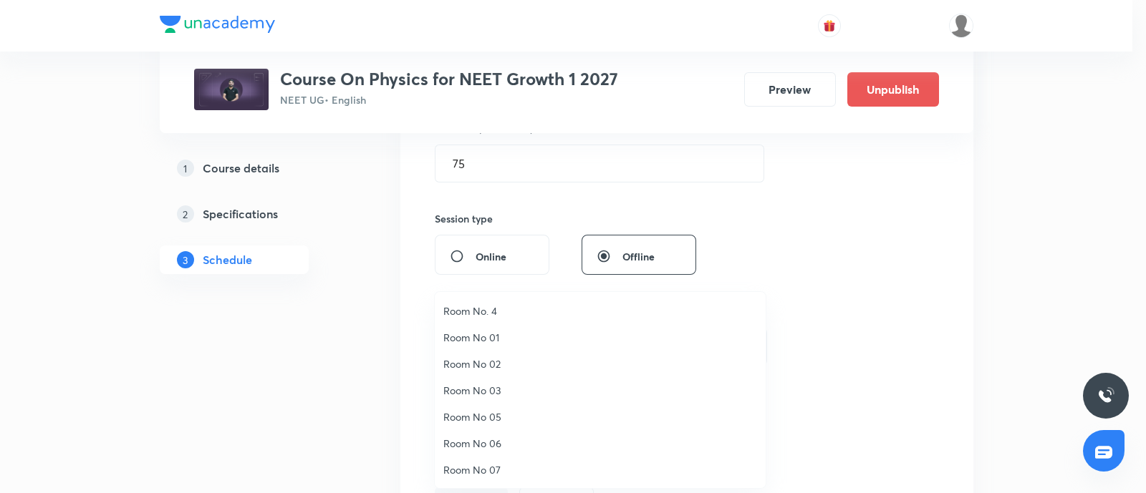
click at [481, 309] on span "Room No. 4" at bounding box center [600, 311] width 314 height 15
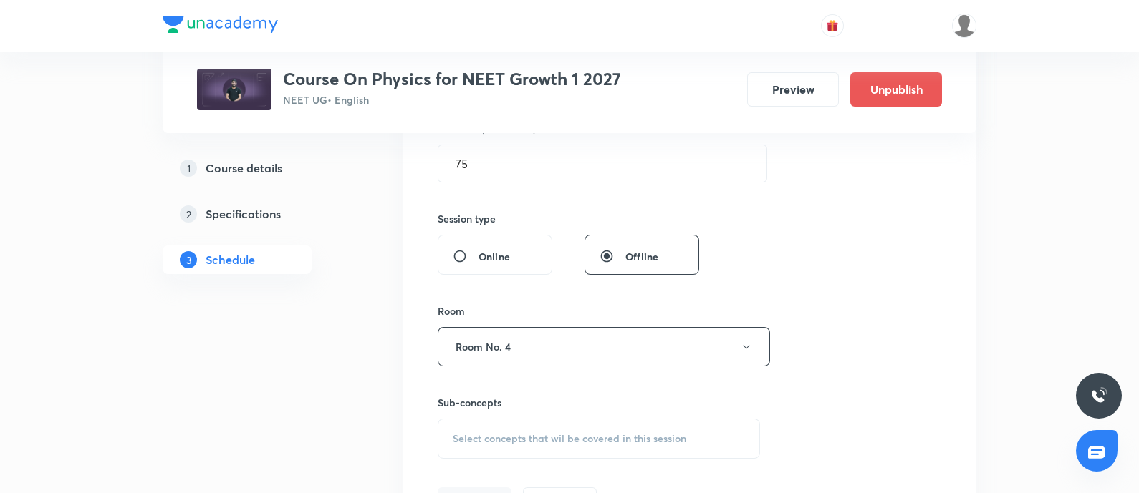
click at [481, 434] on span "Select concepts that wil be covered in this session" at bounding box center [569, 438] width 233 height 11
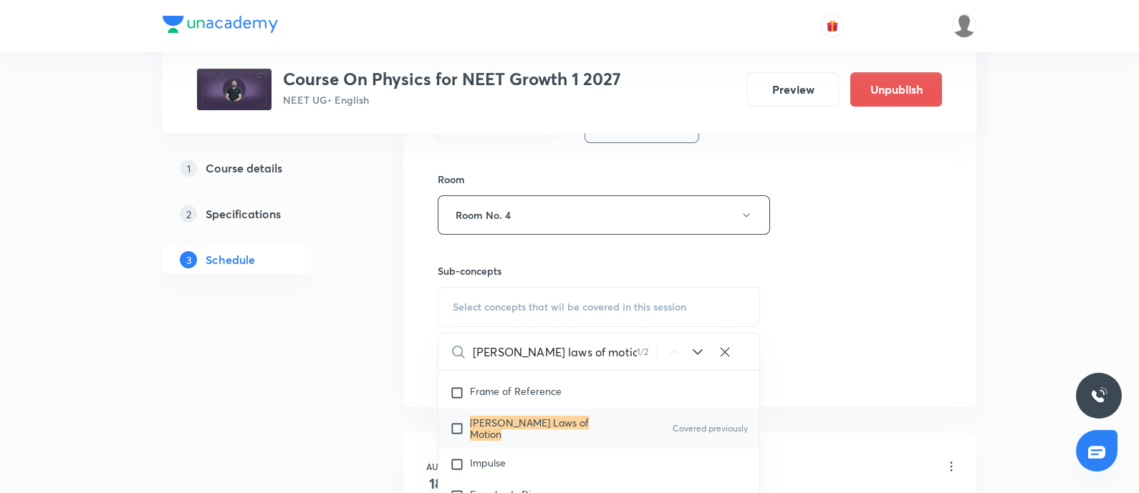
scroll to position [2911, 0]
type input "Newton's laws of motion"
click at [481, 434] on mark "Newton's Laws of Motion" at bounding box center [529, 427] width 119 height 25
checkbox input "true"
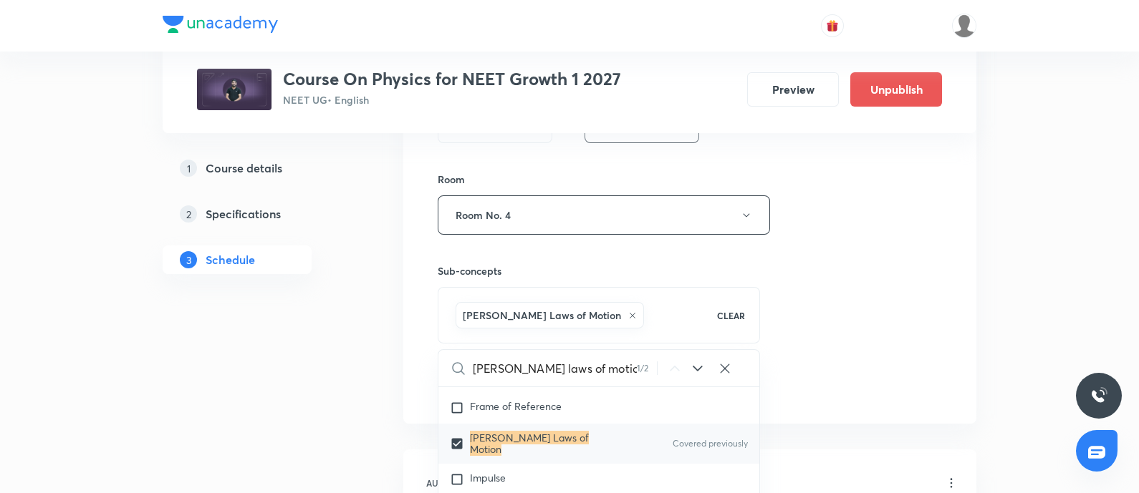
click at [833, 294] on div "Session 16 Live class Session title 28/99 Newton's laws of motion - 07 ​ Schedu…" at bounding box center [690, 56] width 504 height 689
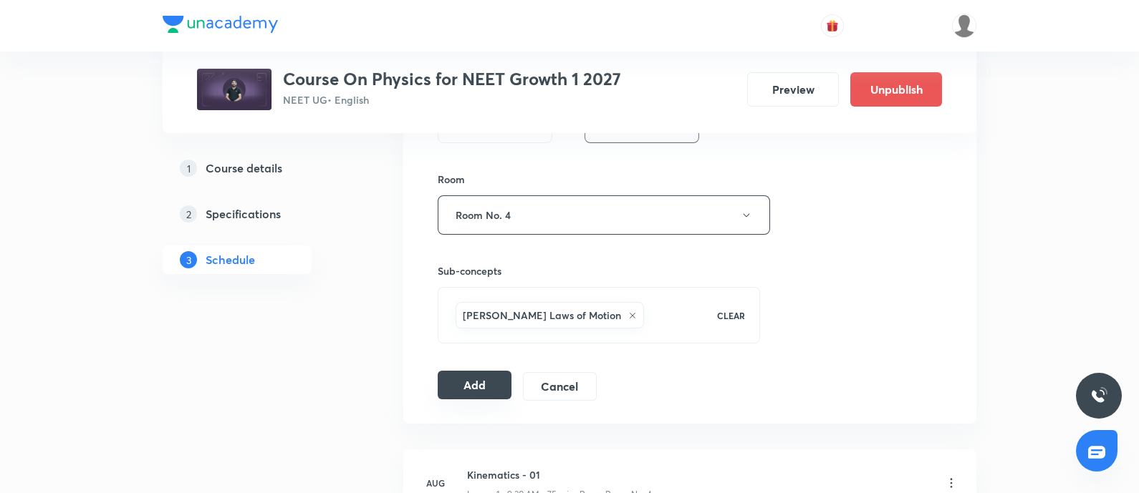
click at [481, 380] on button "Add" at bounding box center [475, 385] width 74 height 29
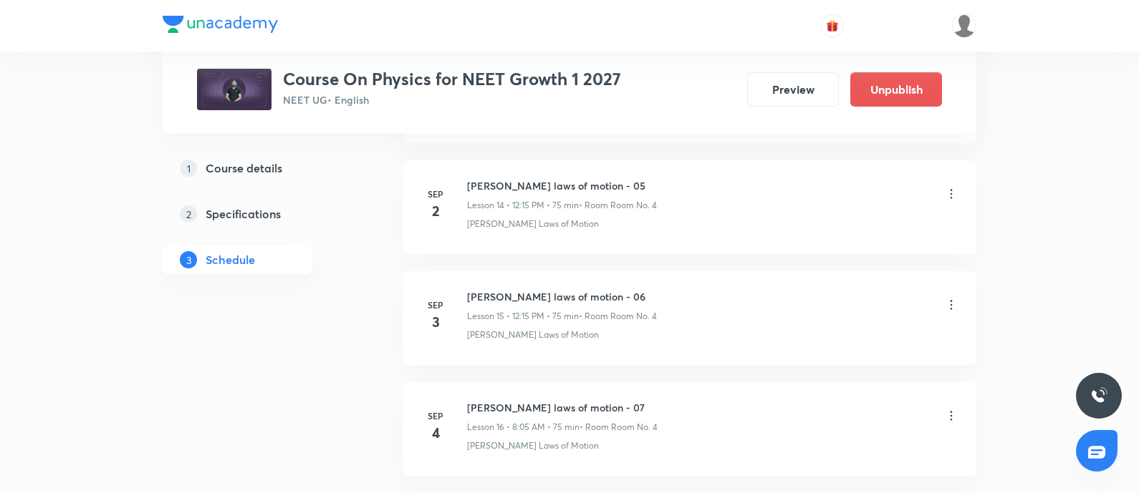
scroll to position [1768, 0]
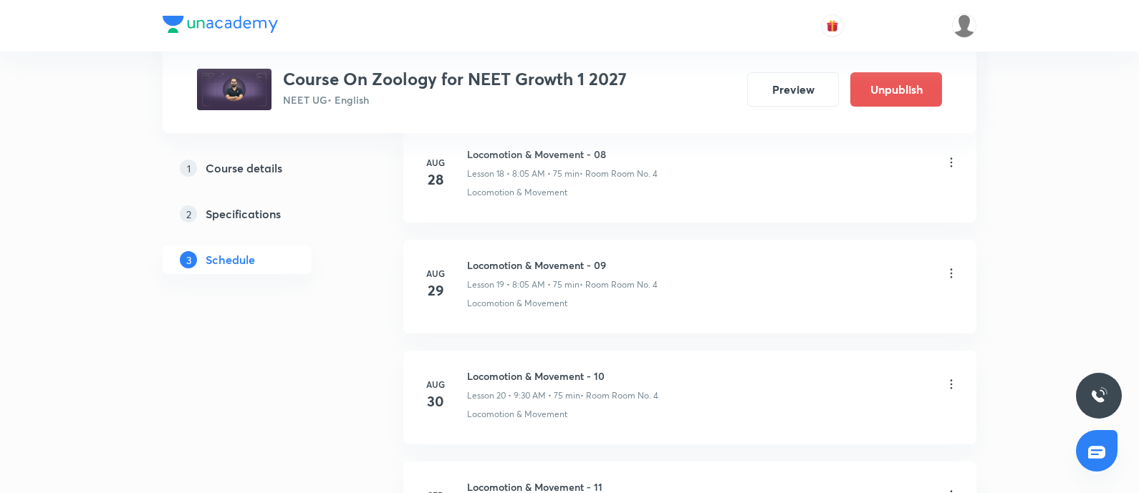
scroll to position [3200, 0]
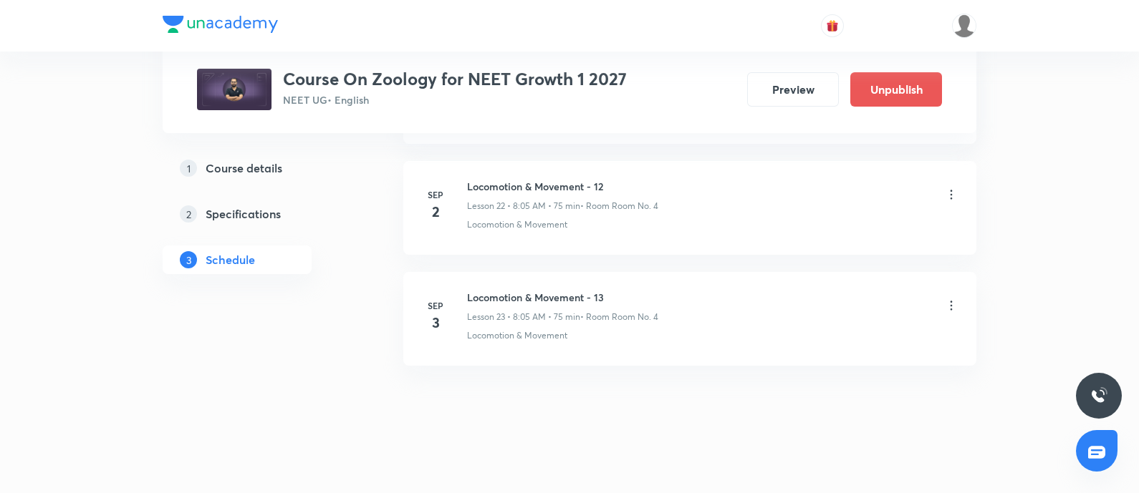
click at [467, 291] on h6 "Locomotion & Movement - 13" at bounding box center [562, 297] width 191 height 15
copy h6 "Locomotion & Movement - 13"
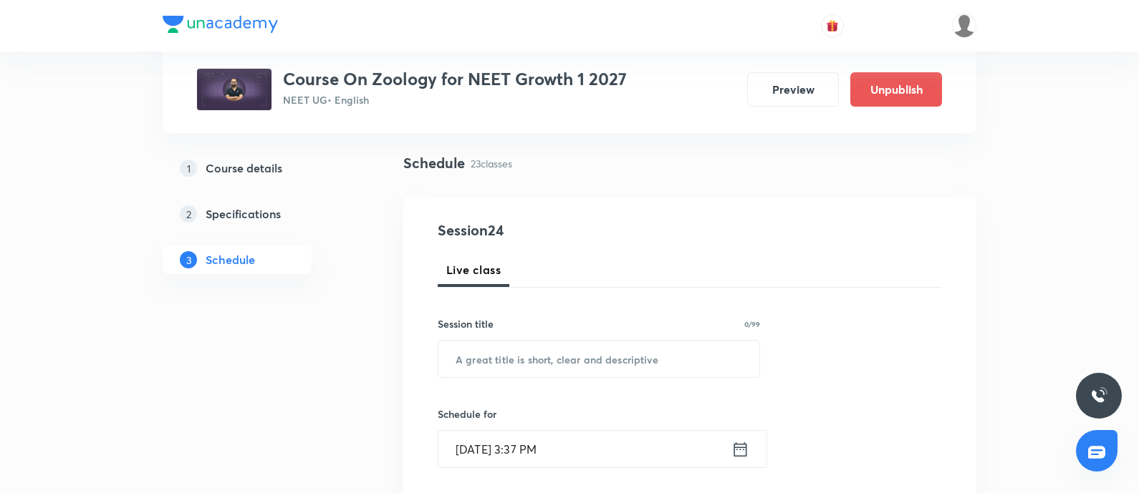
scroll to position [88, 0]
click at [511, 373] on input "text" at bounding box center [598, 360] width 321 height 37
paste input "Locomotion & Movement - 13"
type input "Locomotion & Movement - 14"
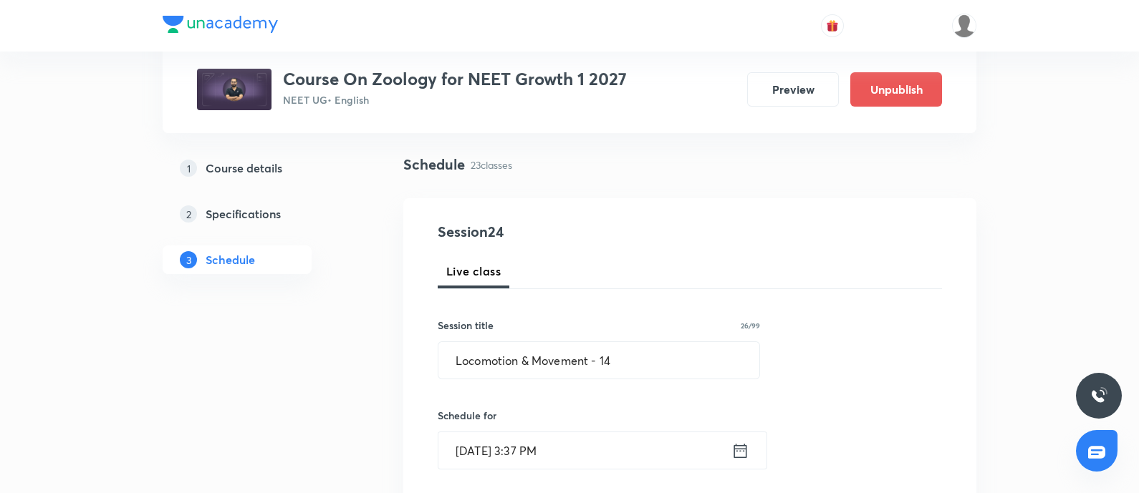
click at [598, 455] on input "[DATE] 3:37 PM" at bounding box center [584, 451] width 293 height 37
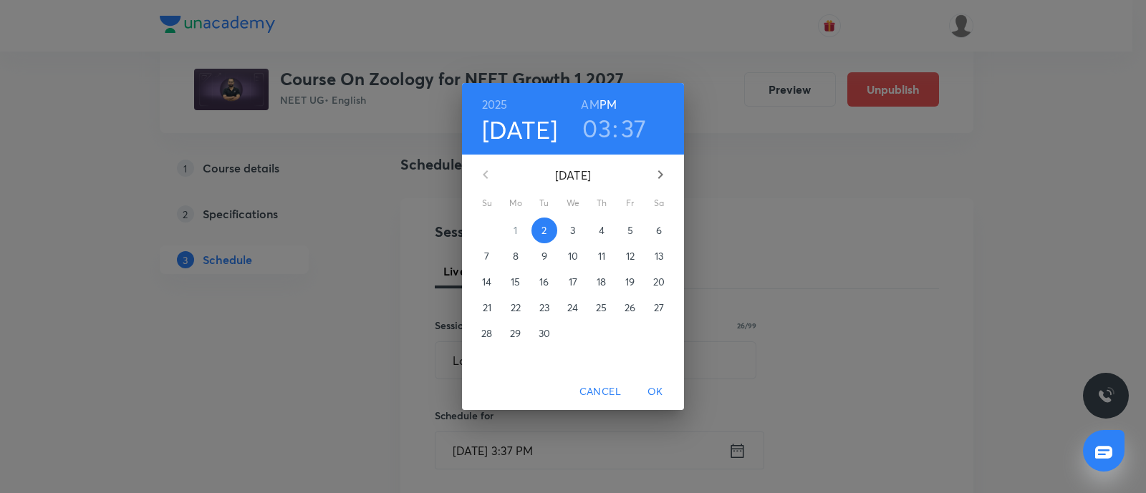
click at [597, 230] on span "4" at bounding box center [602, 230] width 26 height 14
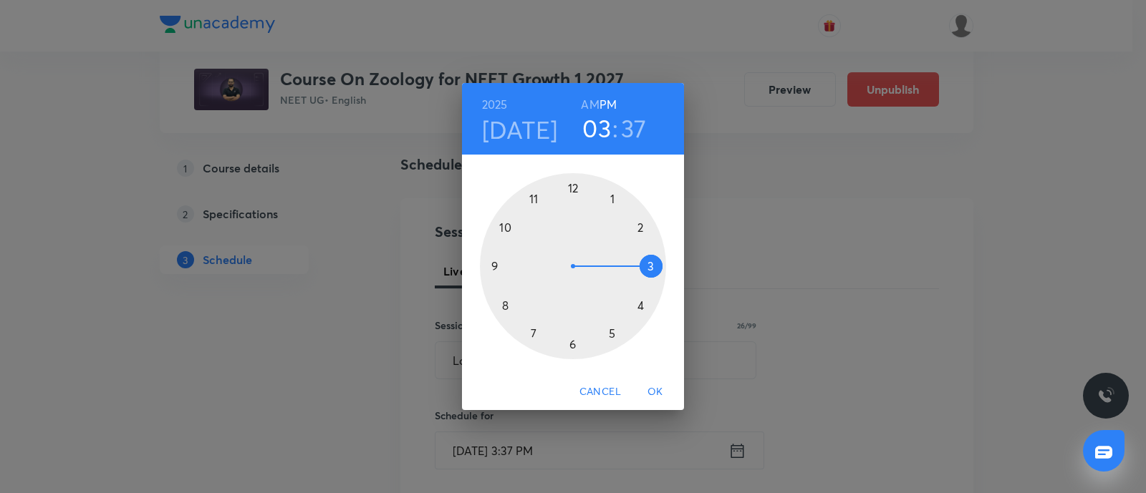
click at [587, 105] on h6 "AM" at bounding box center [590, 105] width 18 height 20
click at [497, 269] on div at bounding box center [573, 266] width 186 height 186
click at [574, 344] on div at bounding box center [573, 266] width 186 height 186
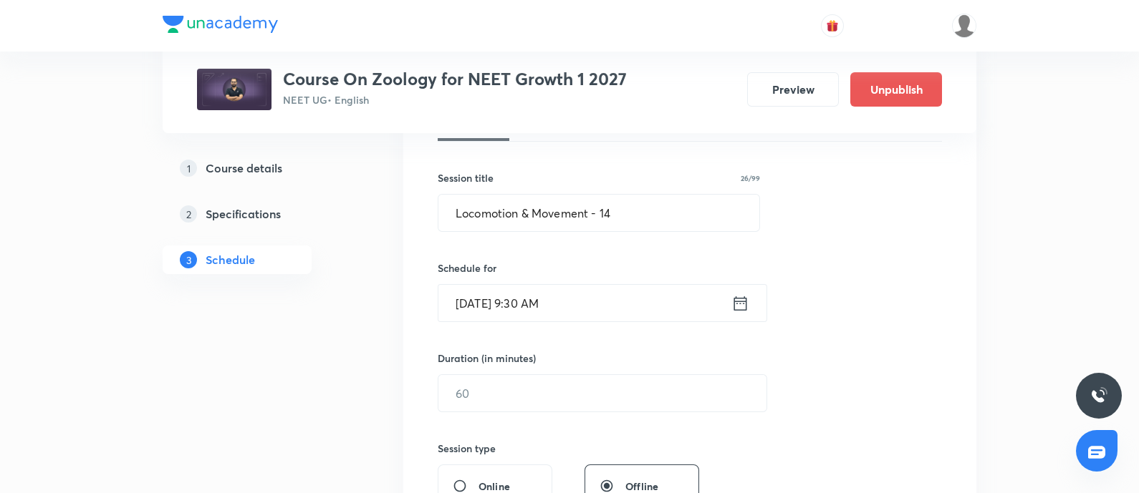
scroll to position [236, 0]
click at [493, 392] on input "text" at bounding box center [602, 393] width 328 height 37
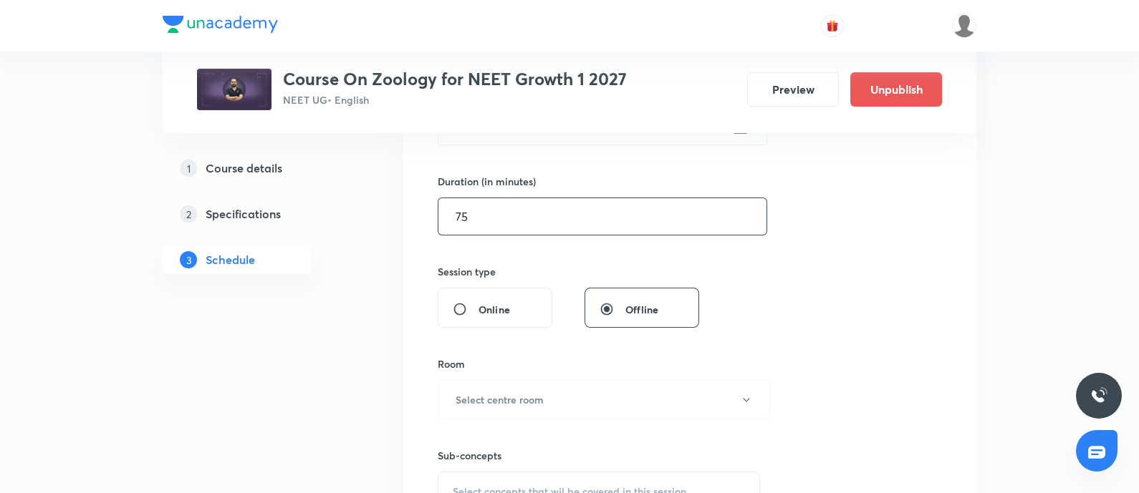
scroll to position [414, 0]
type input "75"
click at [492, 392] on h6 "Select centre room" at bounding box center [499, 398] width 88 height 15
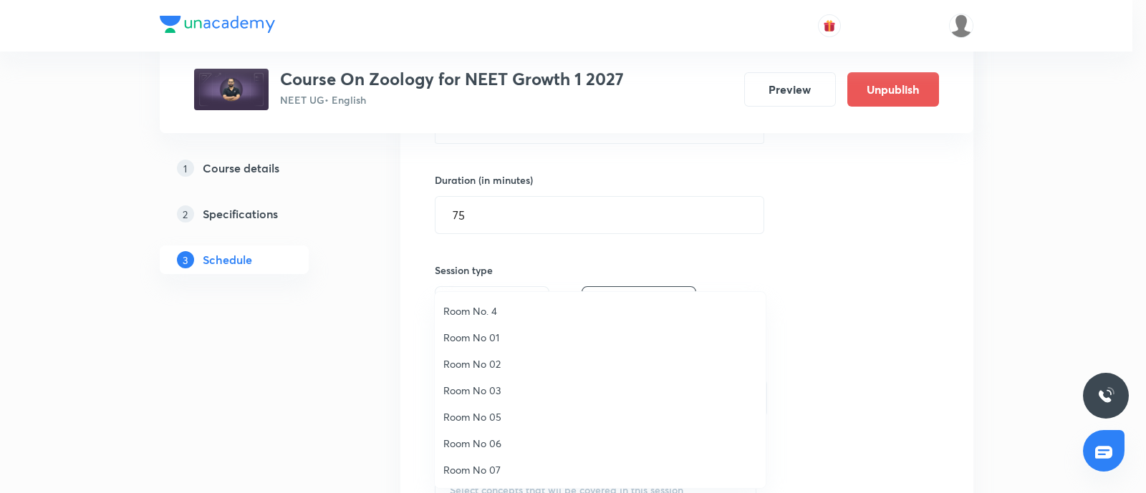
click at [494, 309] on span "Room No. 4" at bounding box center [600, 311] width 314 height 15
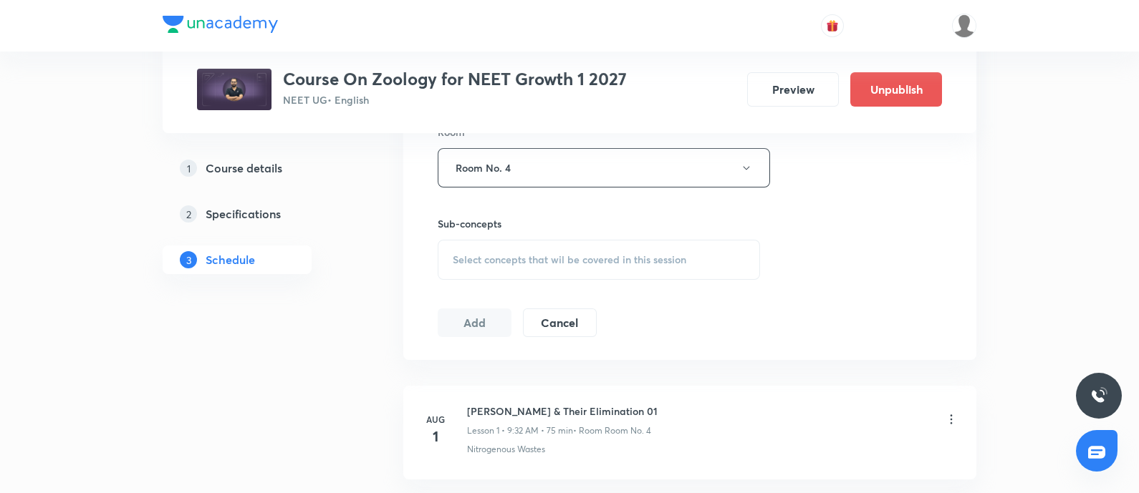
scroll to position [652, 0]
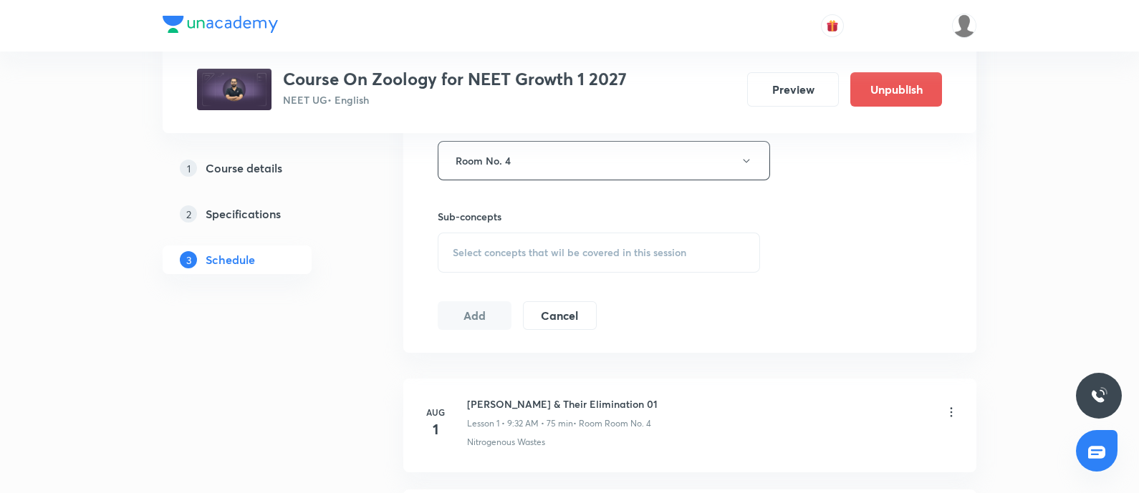
click at [501, 251] on span "Select concepts that wil be covered in this session" at bounding box center [569, 252] width 233 height 11
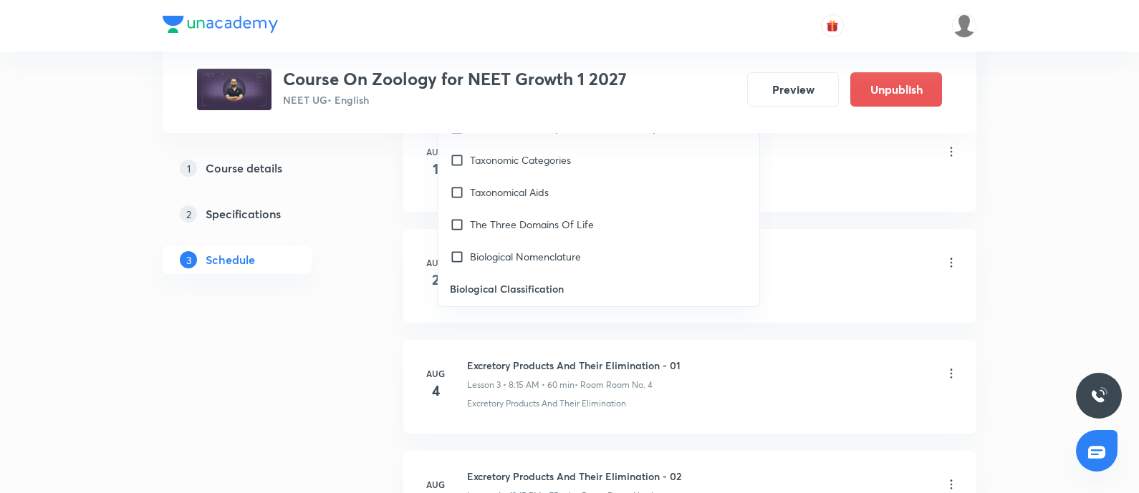
scroll to position [0, 0]
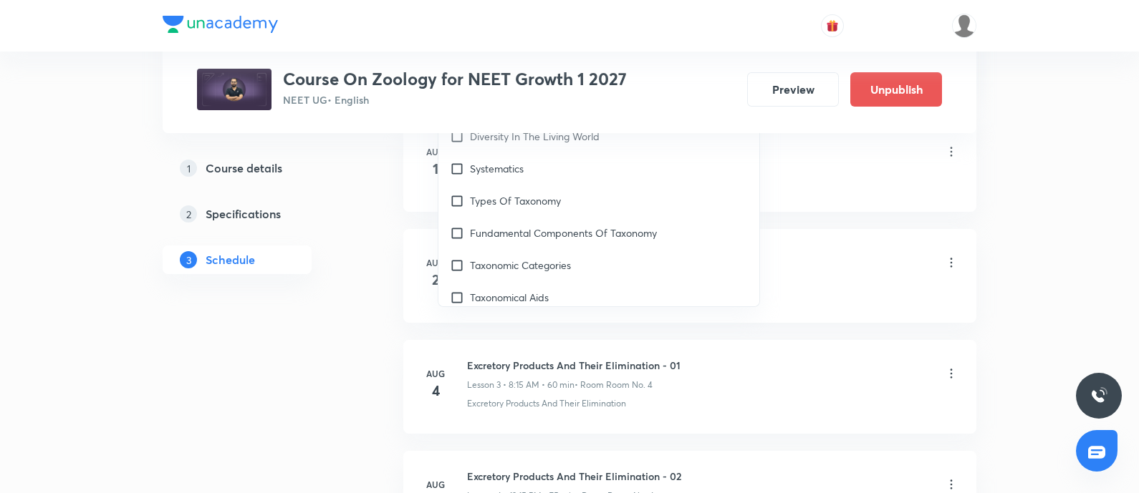
click at [828, 166] on div "Nitrogenous Waste & Their Elimination 01 Lesson 1 • 9:32 AM • 75 min • Room Roo…" at bounding box center [712, 153] width 491 height 34
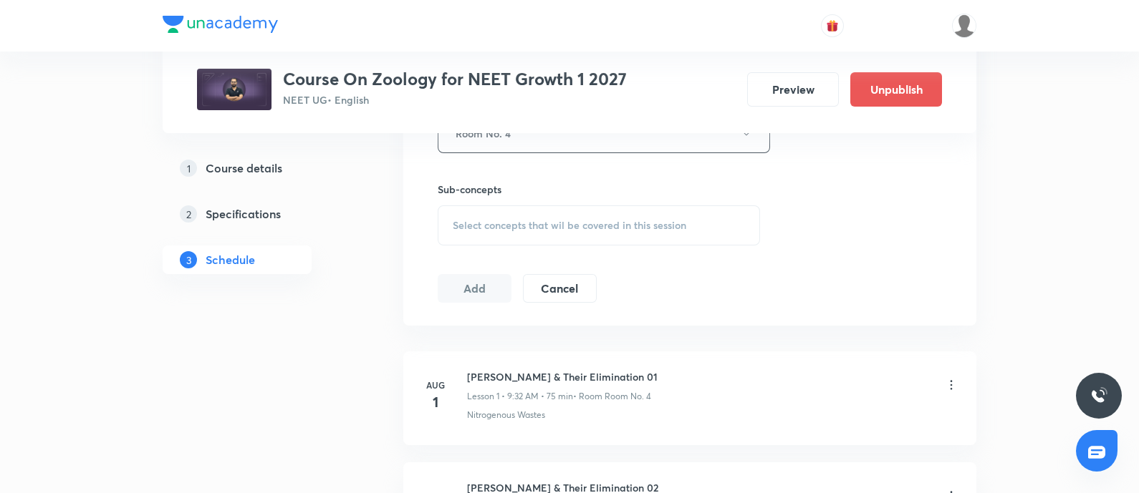
scroll to position [677, 0]
click at [538, 223] on span "Select concepts that wil be covered in this session" at bounding box center [569, 226] width 233 height 11
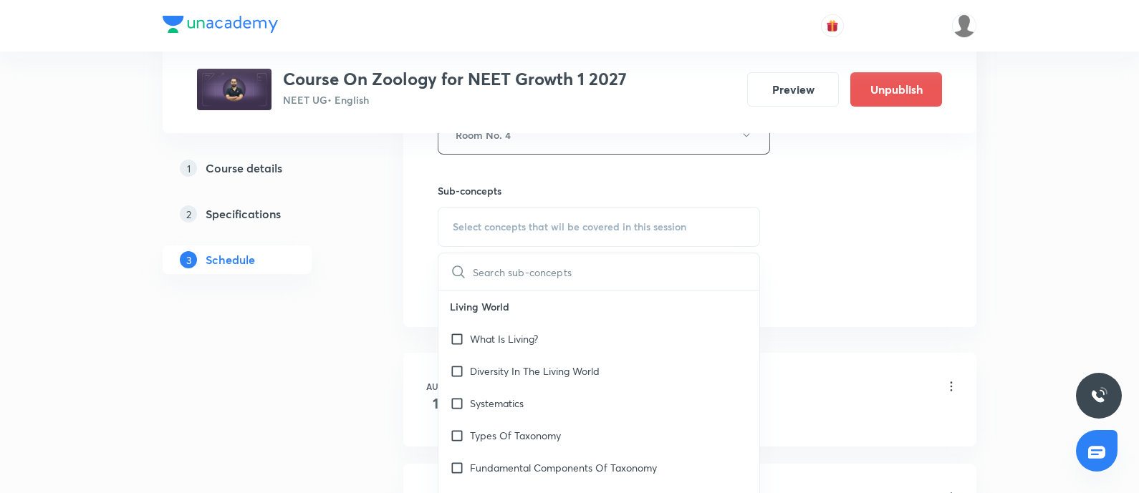
click at [538, 223] on span "Select concepts that wil be covered in this session" at bounding box center [569, 226] width 233 height 11
click at [480, 265] on input "text" at bounding box center [616, 272] width 286 height 37
paste input "Locomotion & Movement - 13"
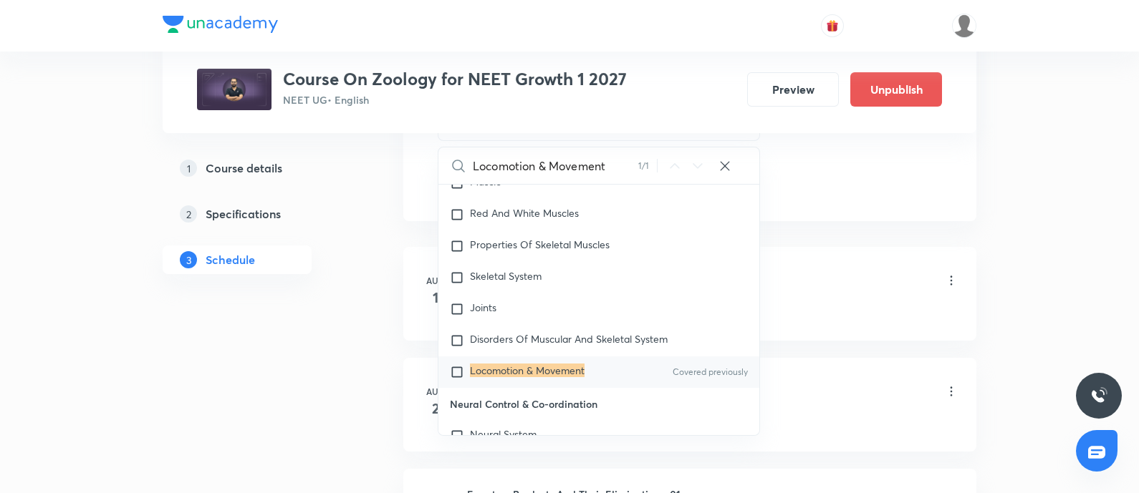
scroll to position [787, 0]
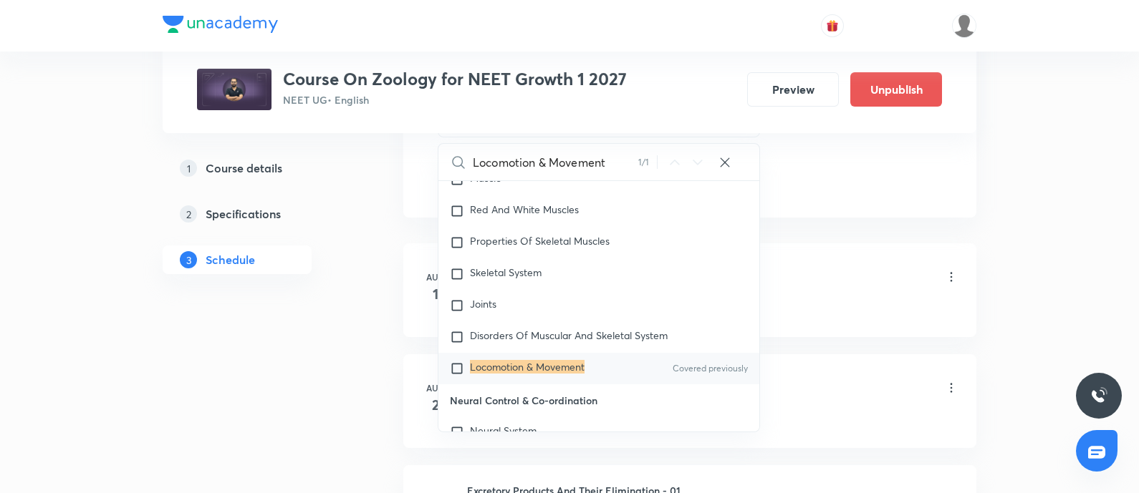
type input "Locomotion & Movement"
click at [457, 362] on input "checkbox" at bounding box center [460, 369] width 20 height 14
checkbox input "true"
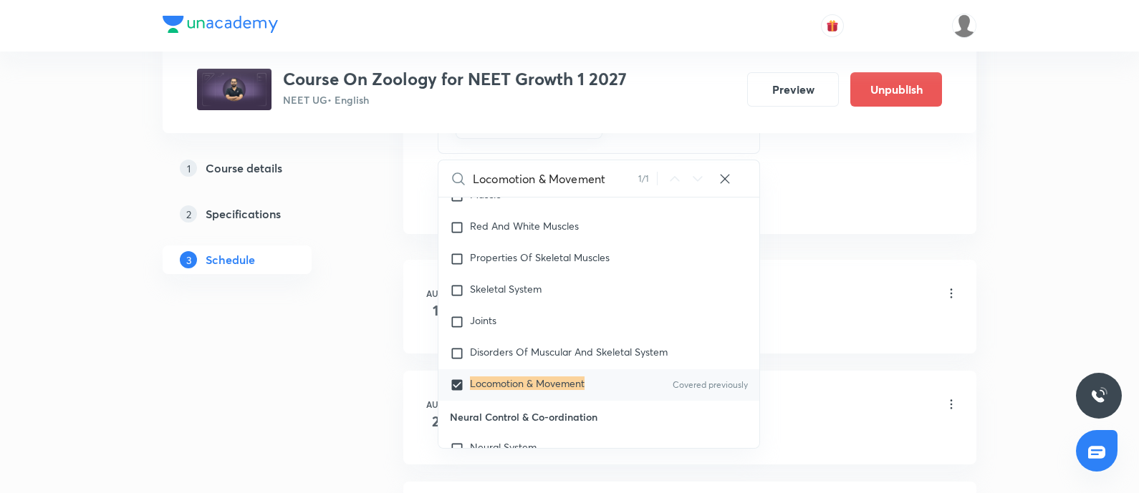
click at [840, 290] on div "Nitrogenous Waste & Their Elimination 01 Lesson 1 • 9:32 AM • 75 min • Room Roo…" at bounding box center [712, 295] width 491 height 34
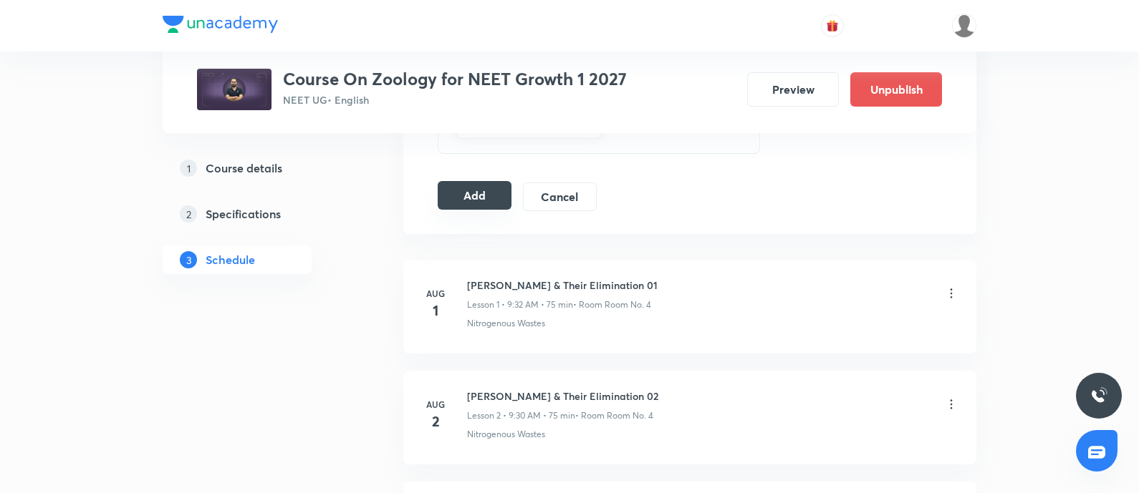
click at [452, 184] on button "Add" at bounding box center [475, 195] width 74 height 29
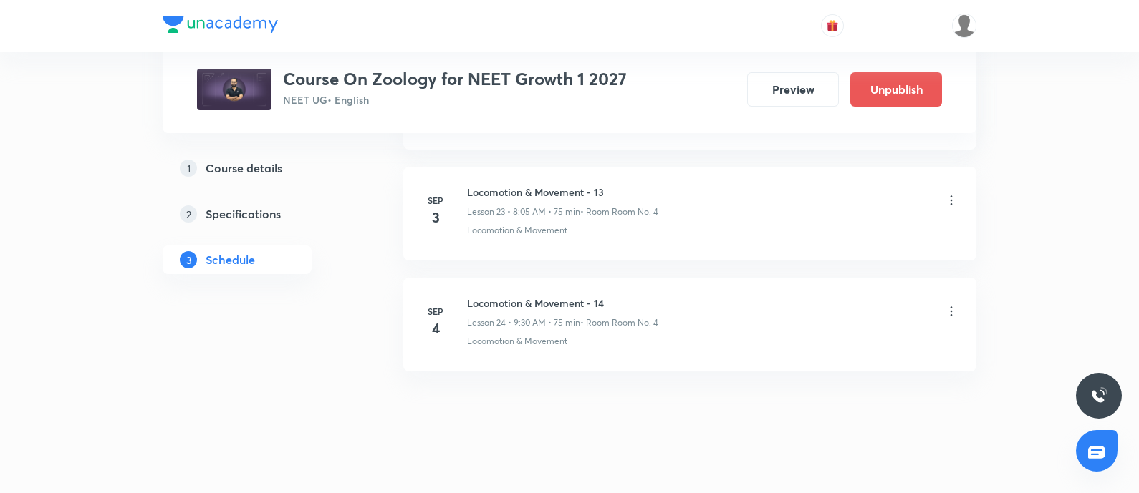
scroll to position [3311, 0]
